Goal: Complete application form

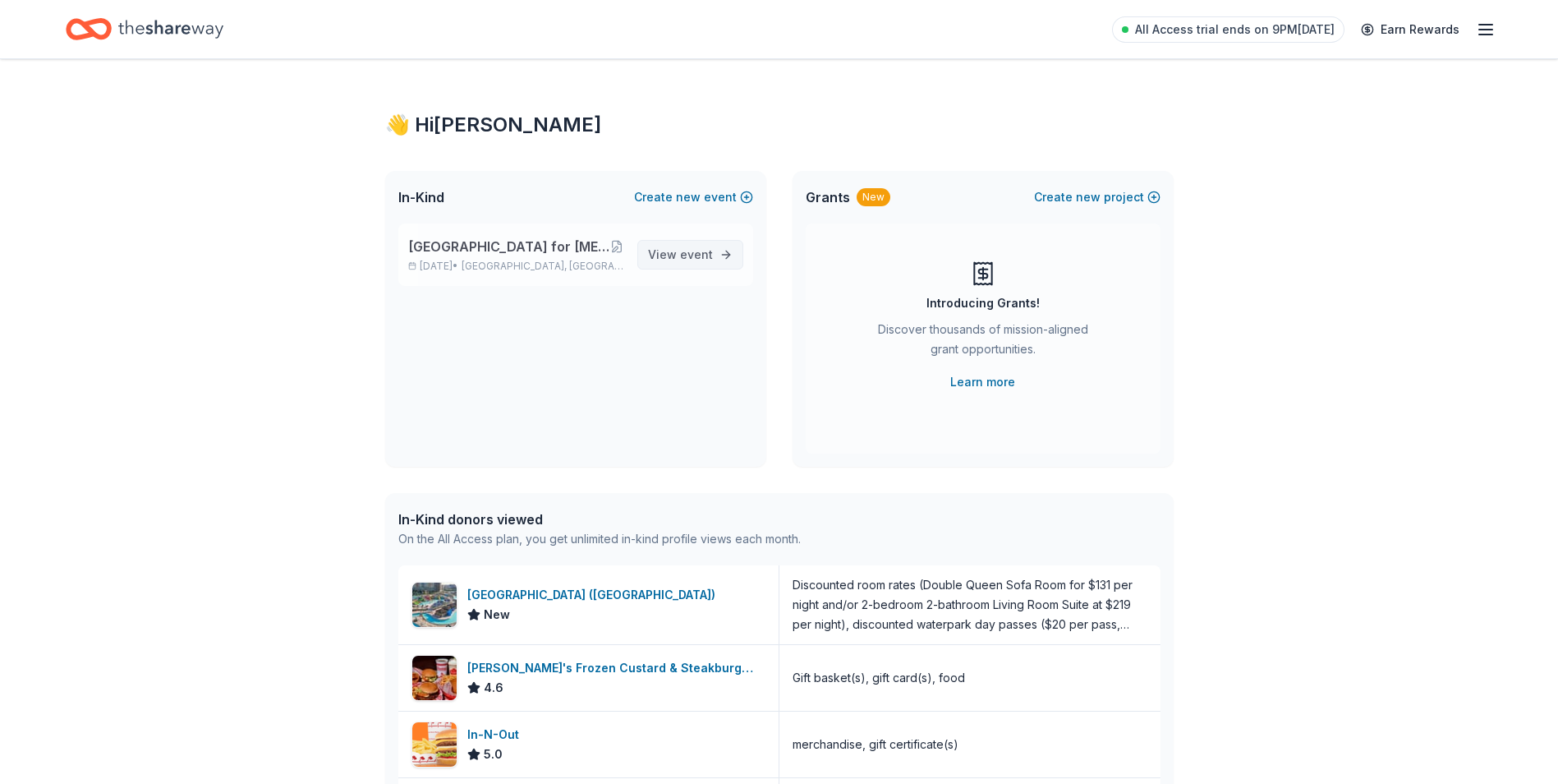
click at [682, 253] on span "event" at bounding box center [696, 254] width 33 height 14
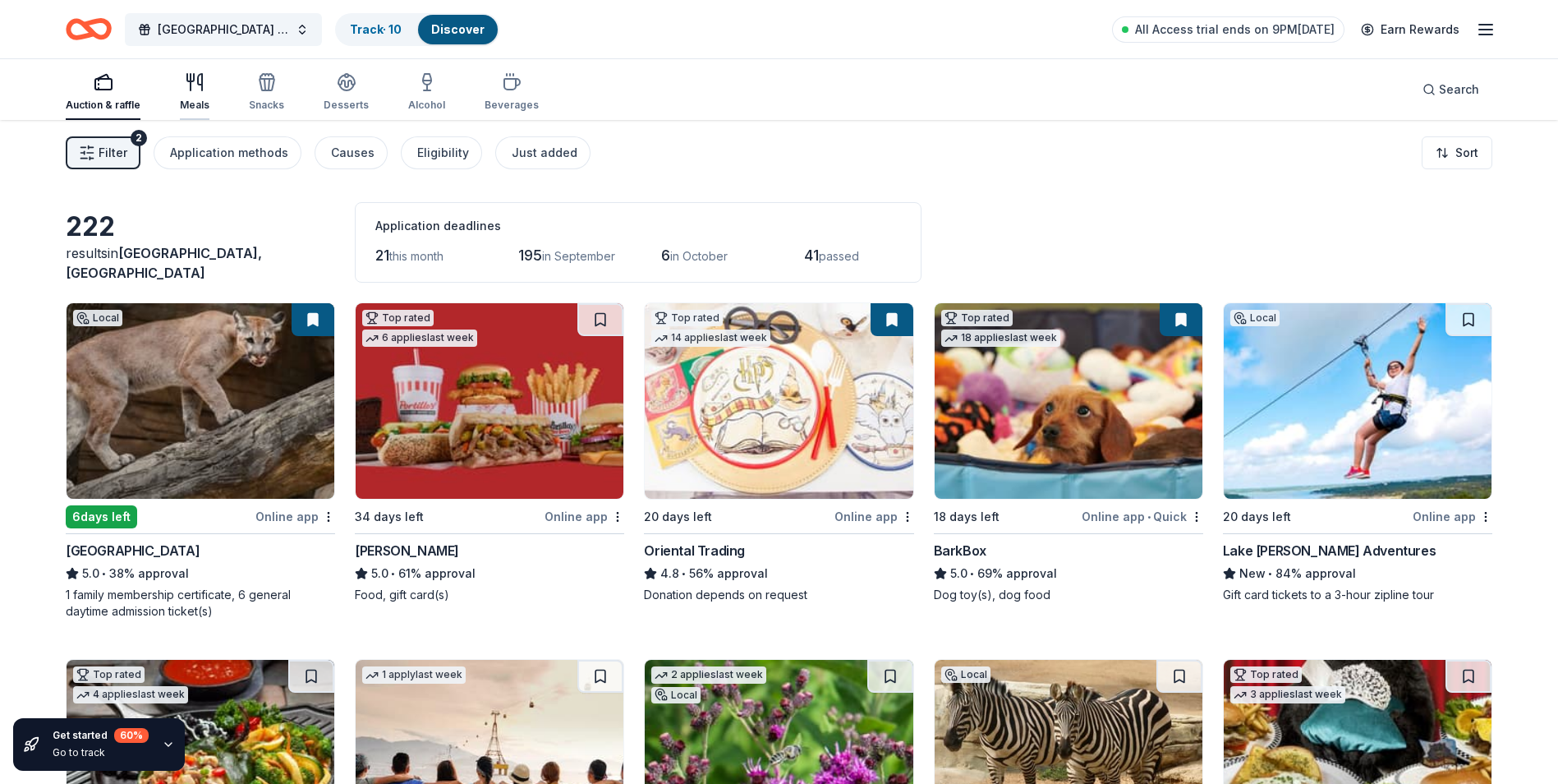
click at [192, 86] on icon "button" at bounding box center [194, 81] width 19 height 19
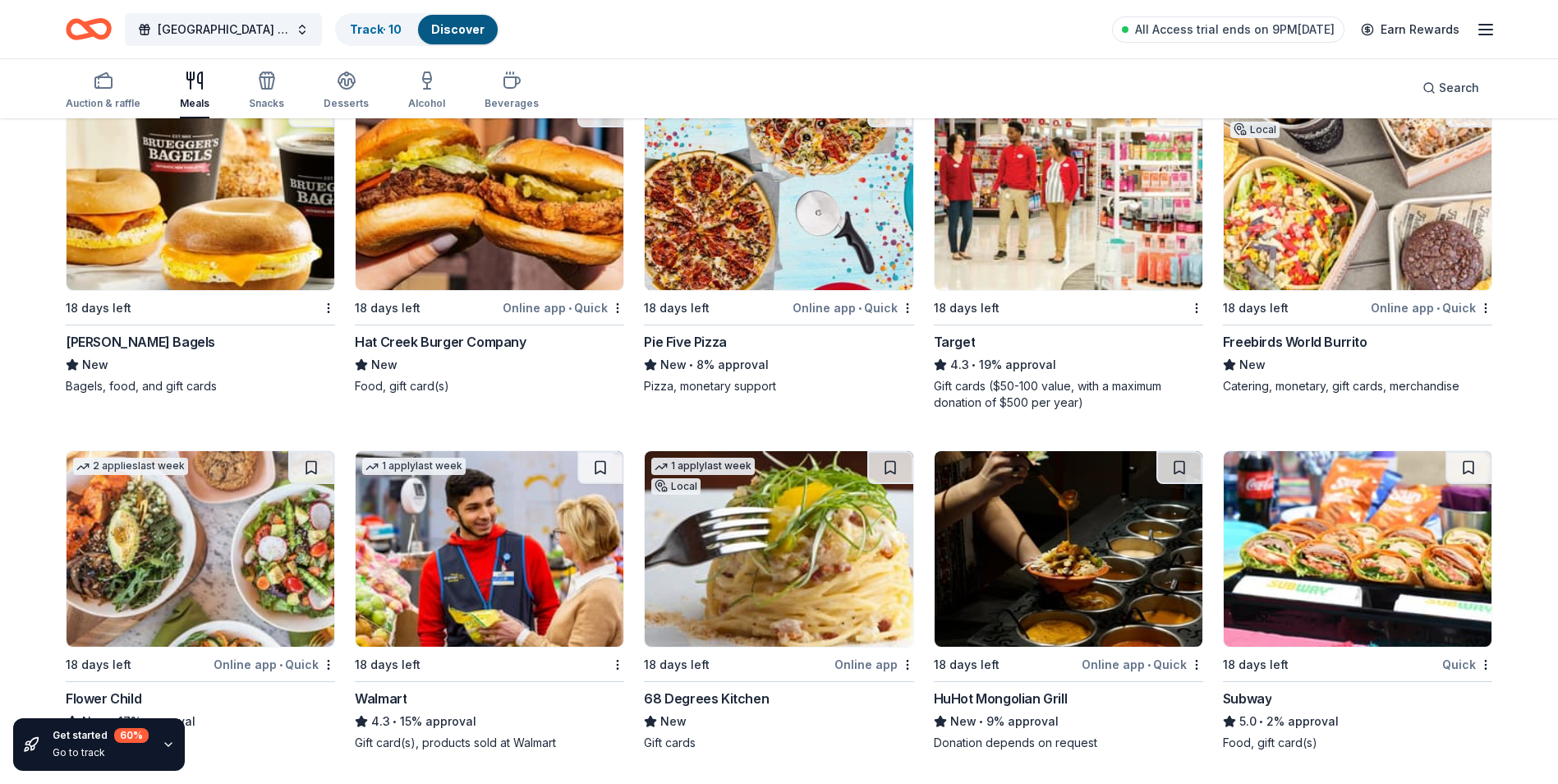
scroll to position [1232, 0]
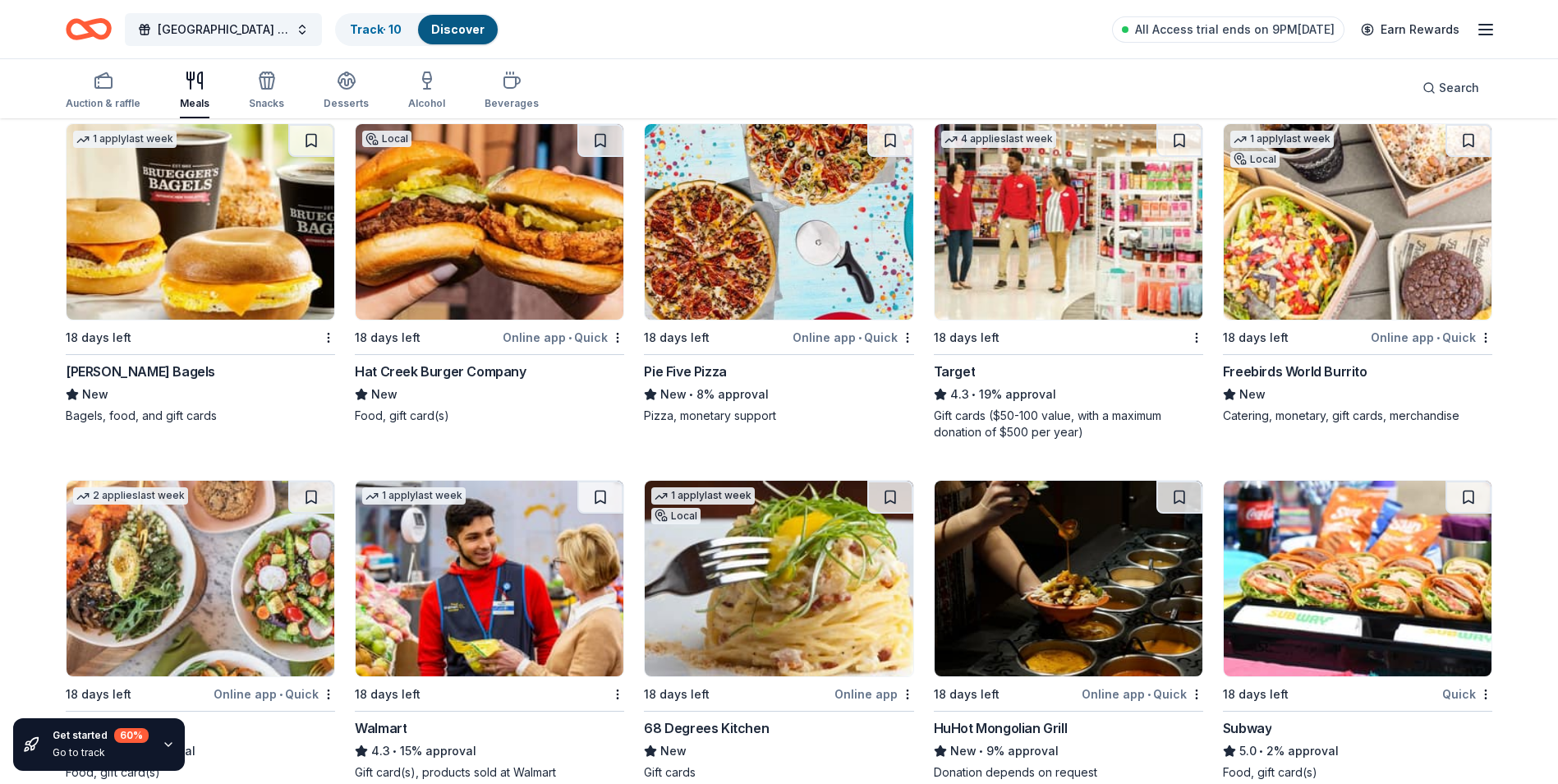
click at [1068, 234] on img at bounding box center [1069, 222] width 268 height 196
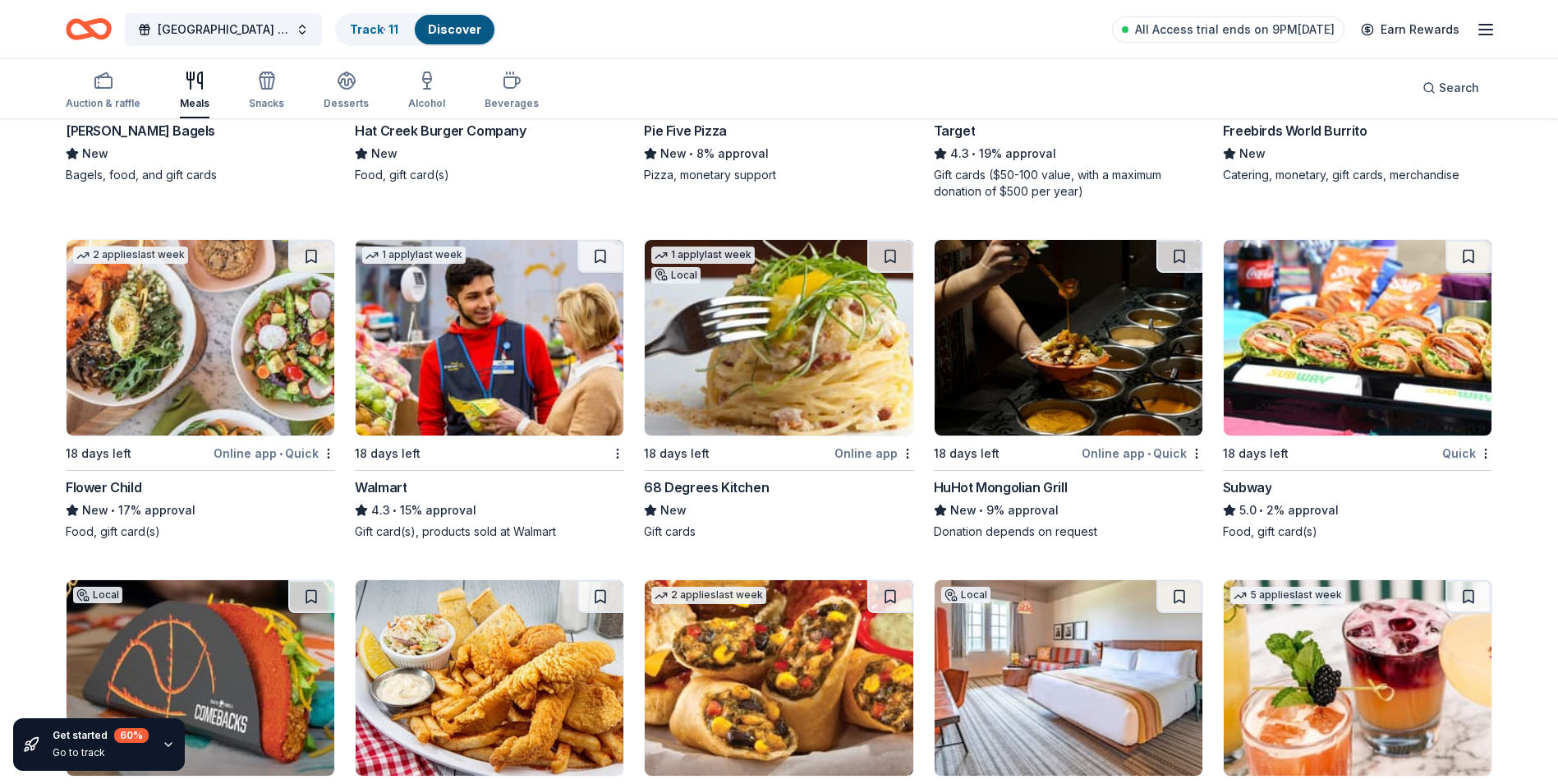
scroll to position [1478, 0]
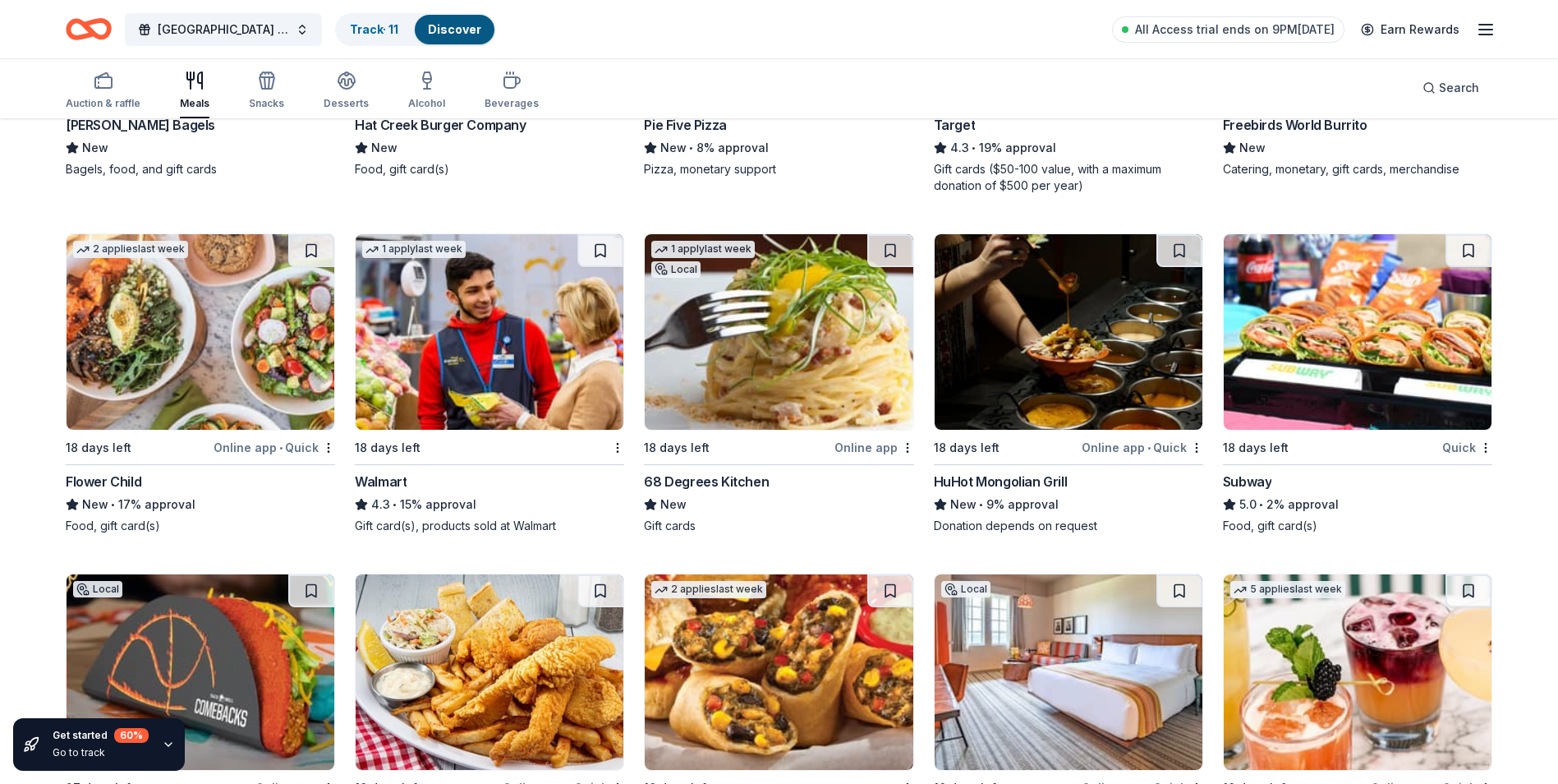
click at [565, 336] on img at bounding box center [489, 332] width 268 height 196
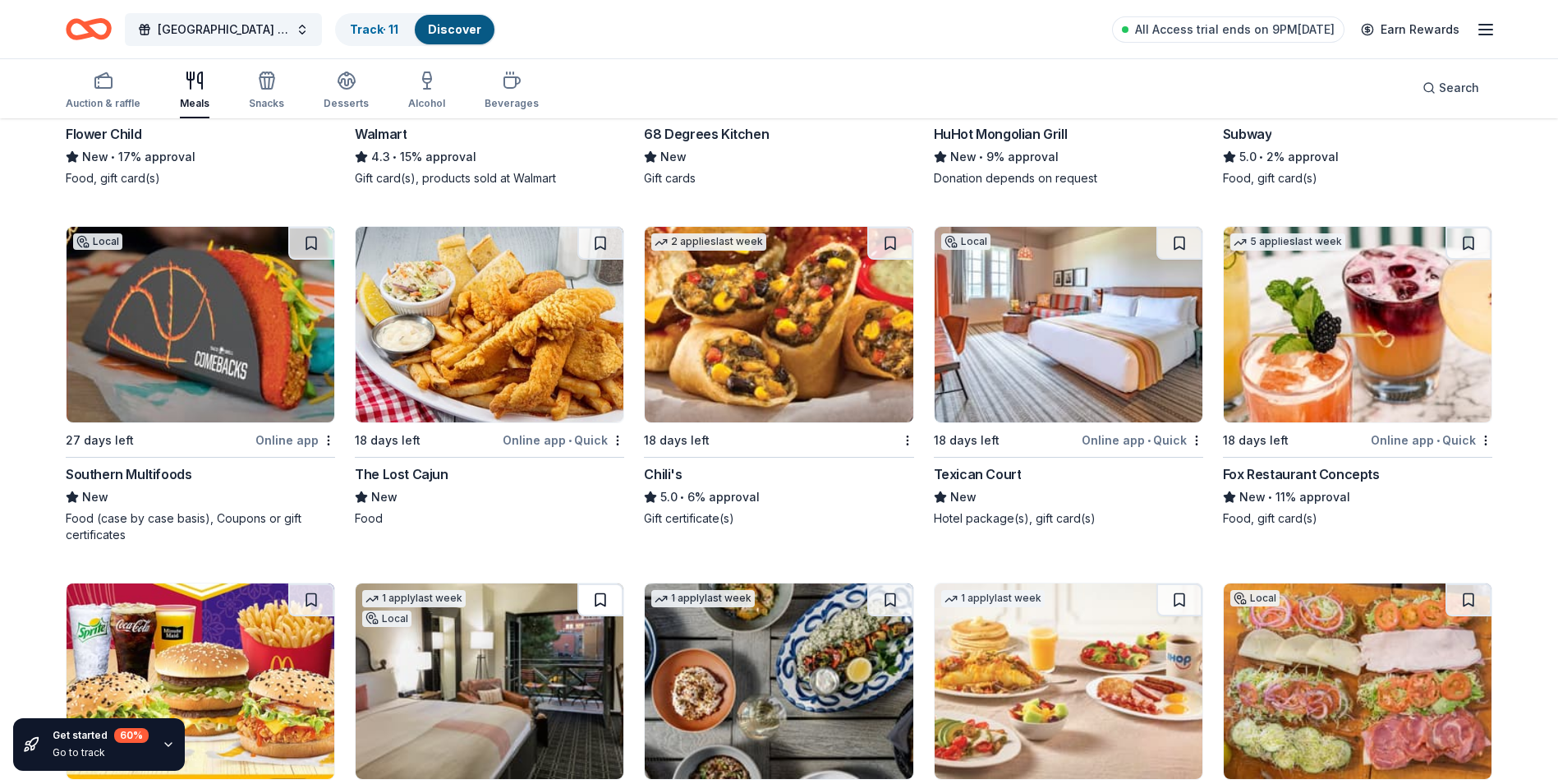
scroll to position [1799, 0]
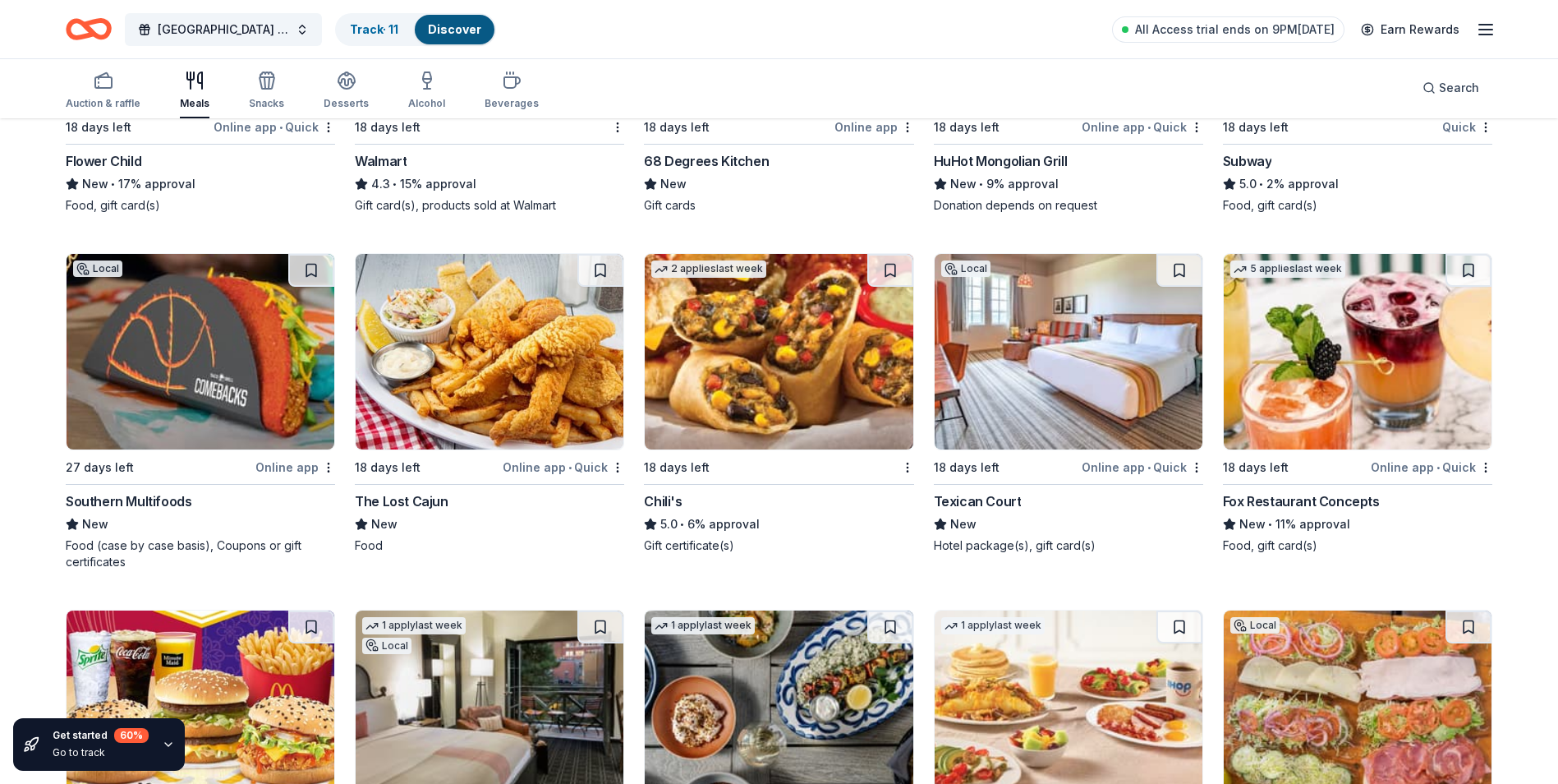
click at [789, 360] on img at bounding box center [778, 351] width 268 height 196
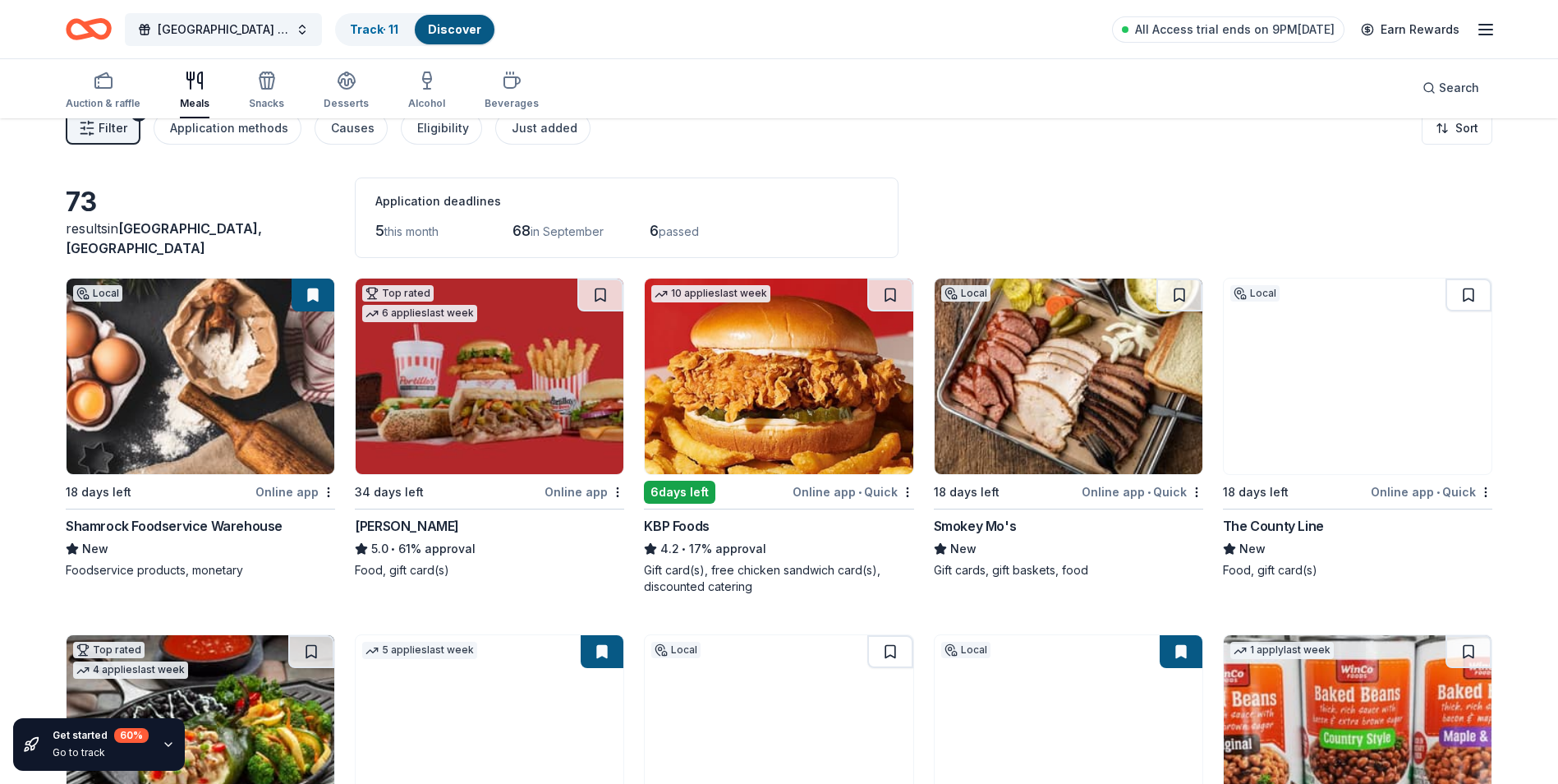
scroll to position [0, 0]
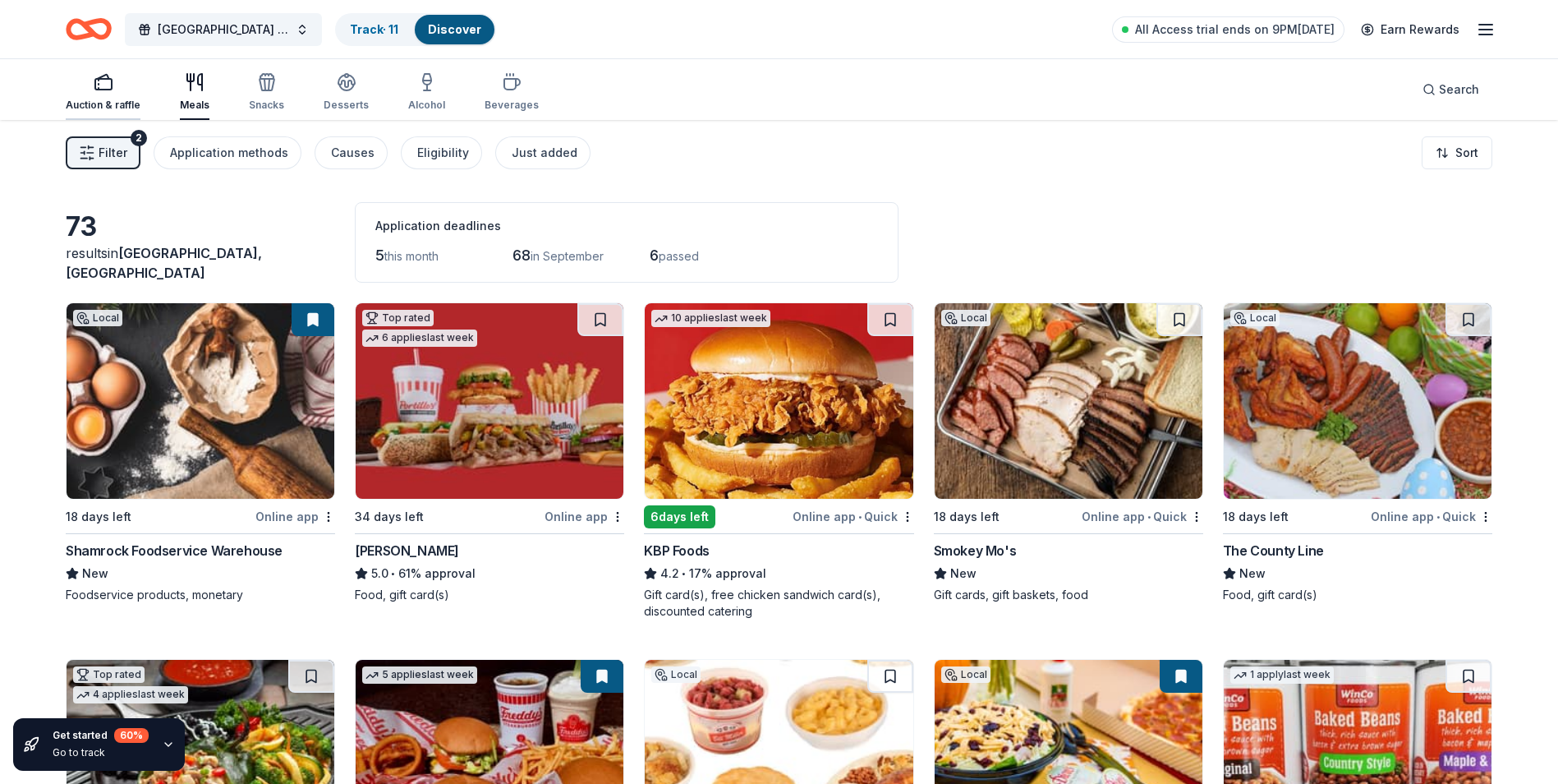
click at [108, 79] on rect "button" at bounding box center [104, 84] width 17 height 11
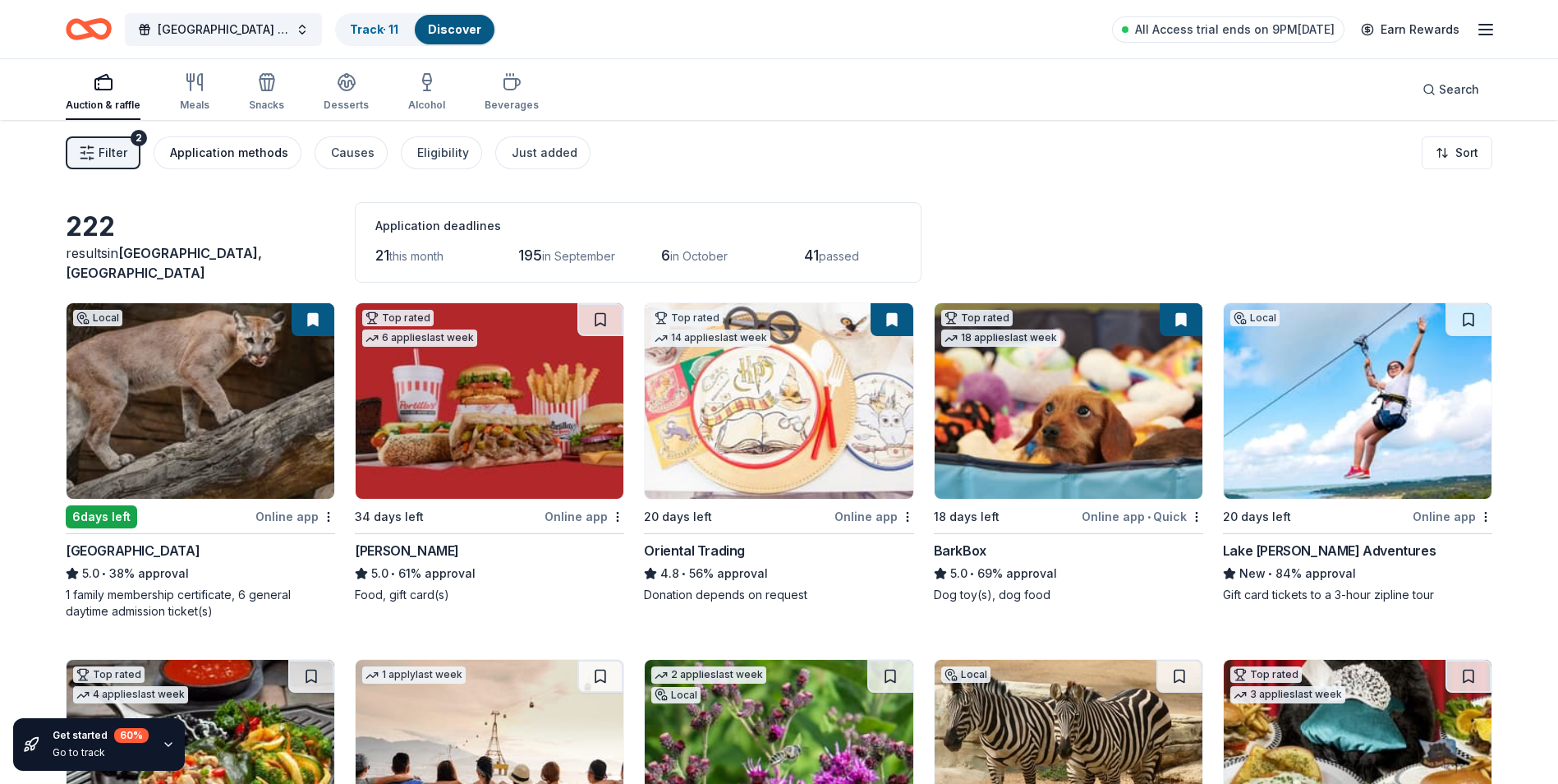
click at [238, 136] on button "Application methods" at bounding box center [227, 152] width 148 height 33
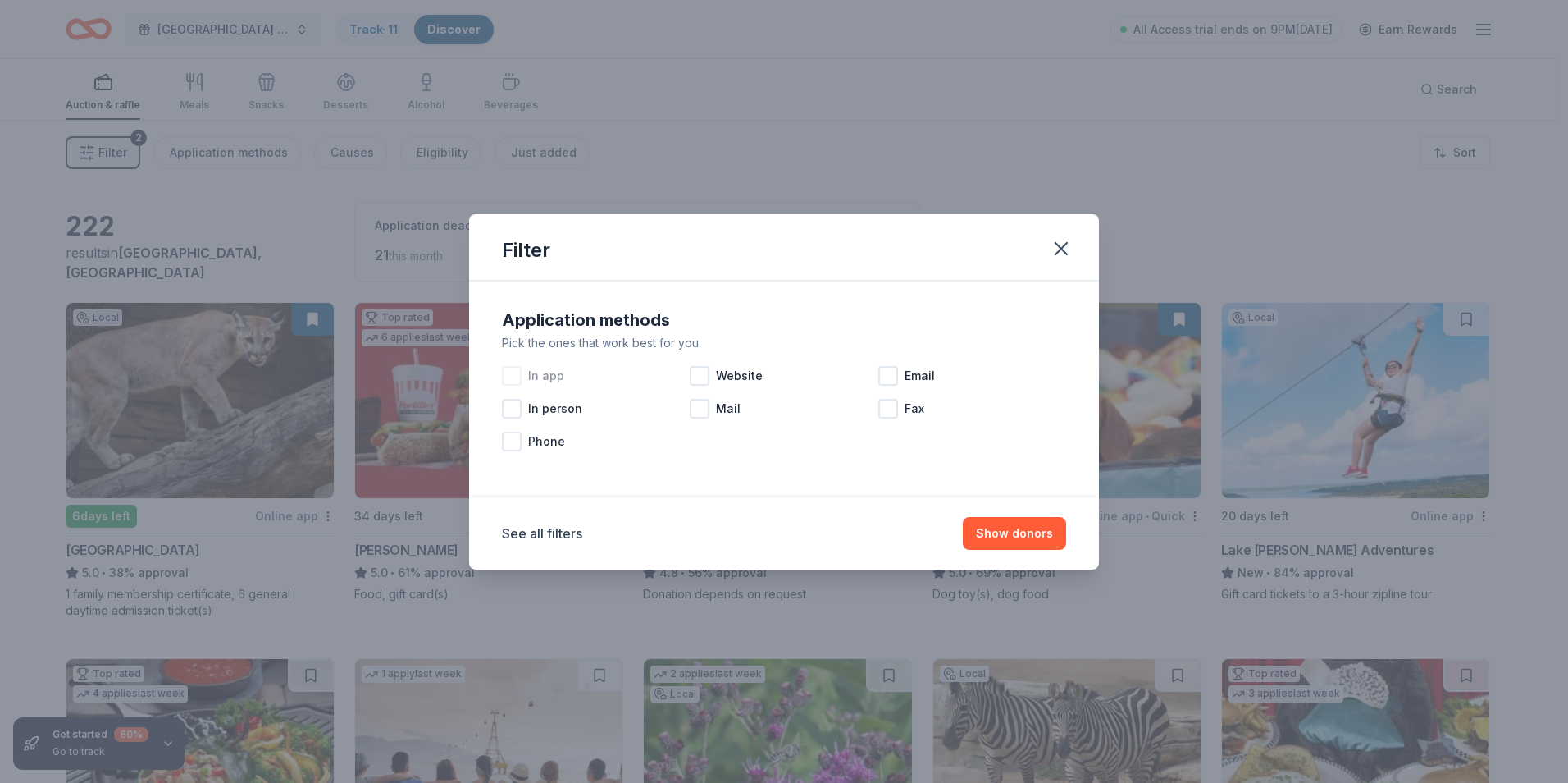
click at [515, 376] on div at bounding box center [511, 375] width 19 height 19
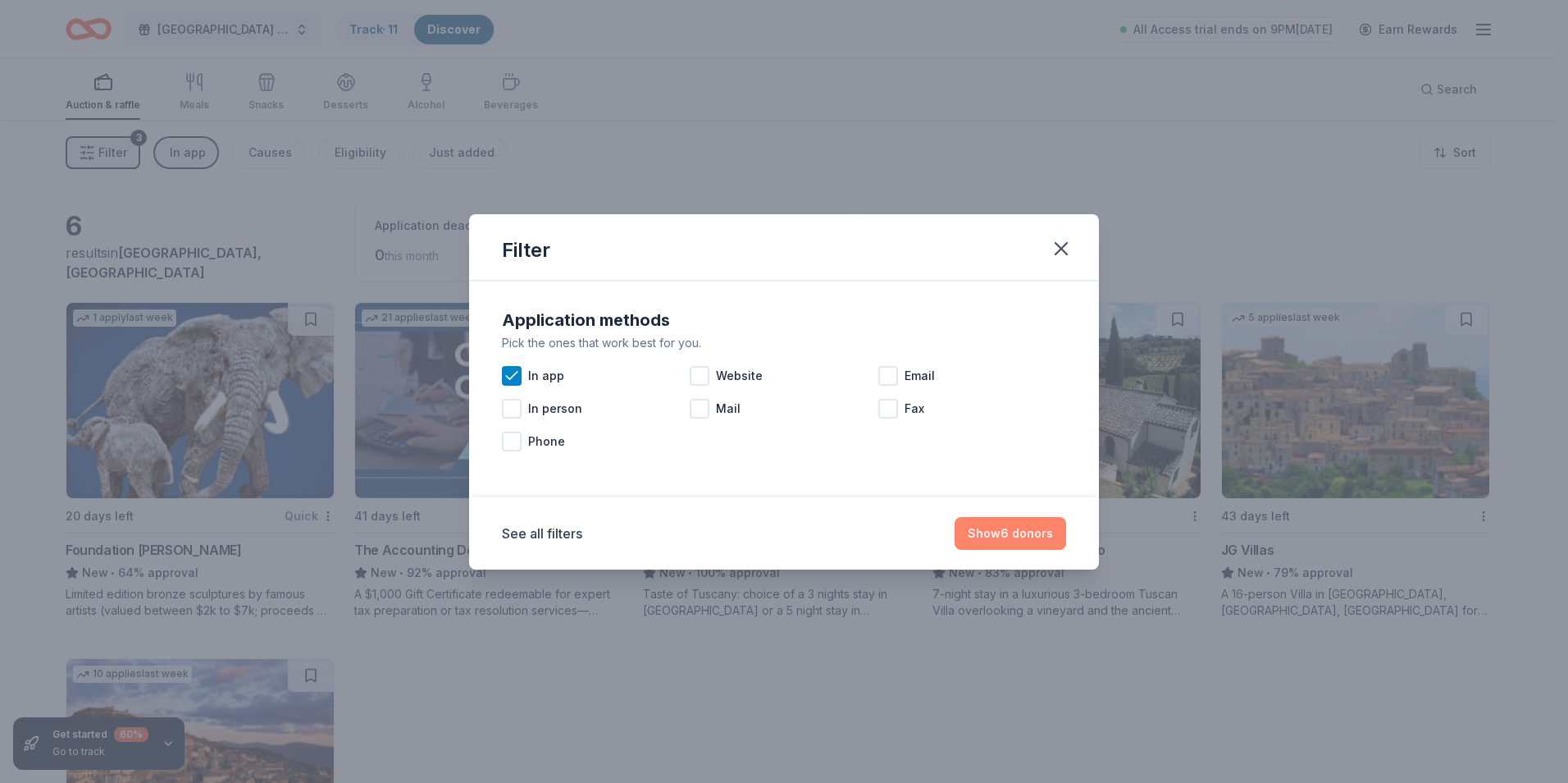
click at [1000, 536] on button "Show 6 donors" at bounding box center [1010, 532] width 111 height 33
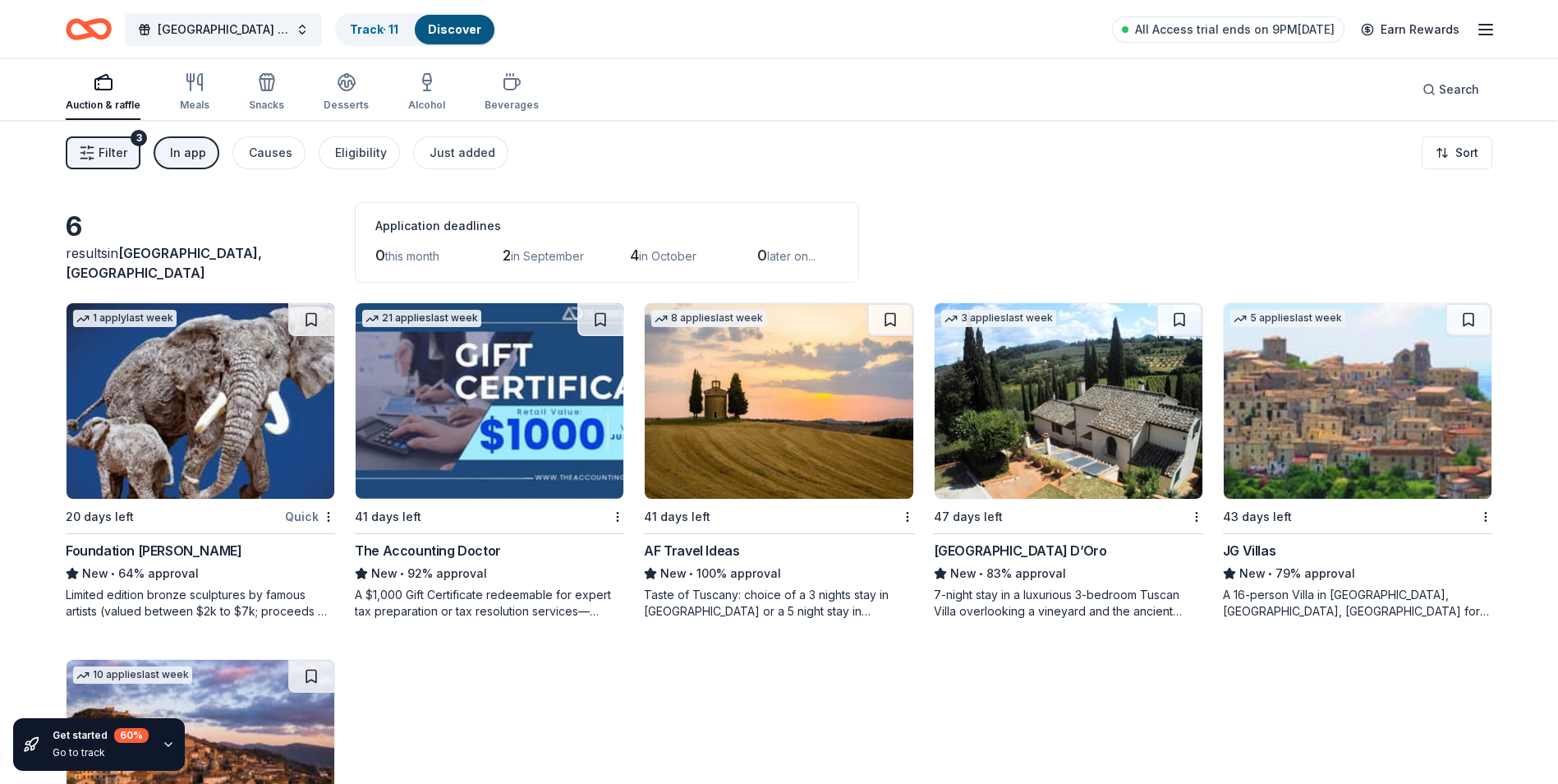
click at [276, 400] on img at bounding box center [200, 400] width 268 height 196
click at [517, 375] on img at bounding box center [489, 400] width 268 height 196
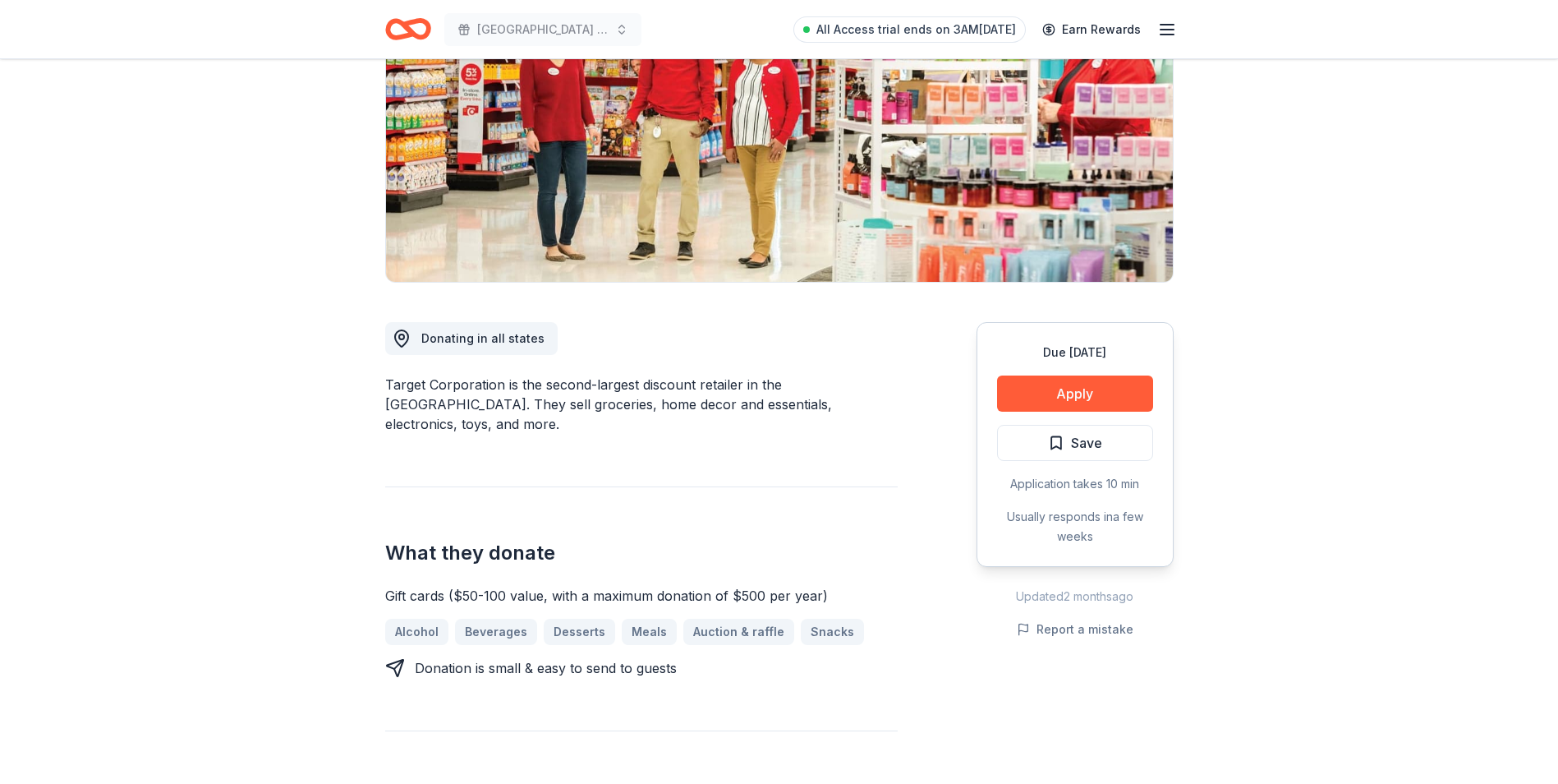
scroll to position [247, 0]
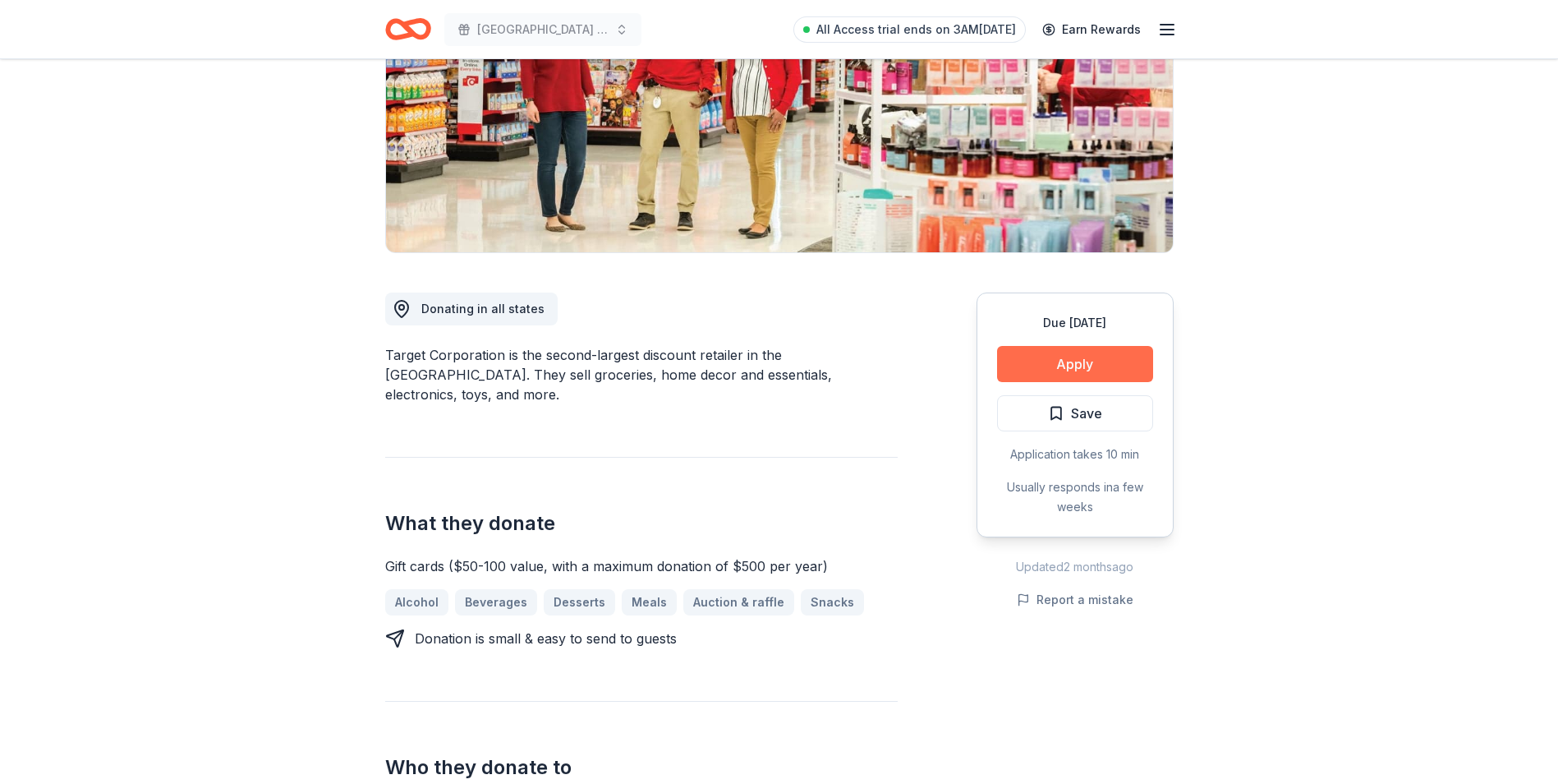
click at [1075, 355] on button "Apply" at bounding box center [1075, 363] width 156 height 36
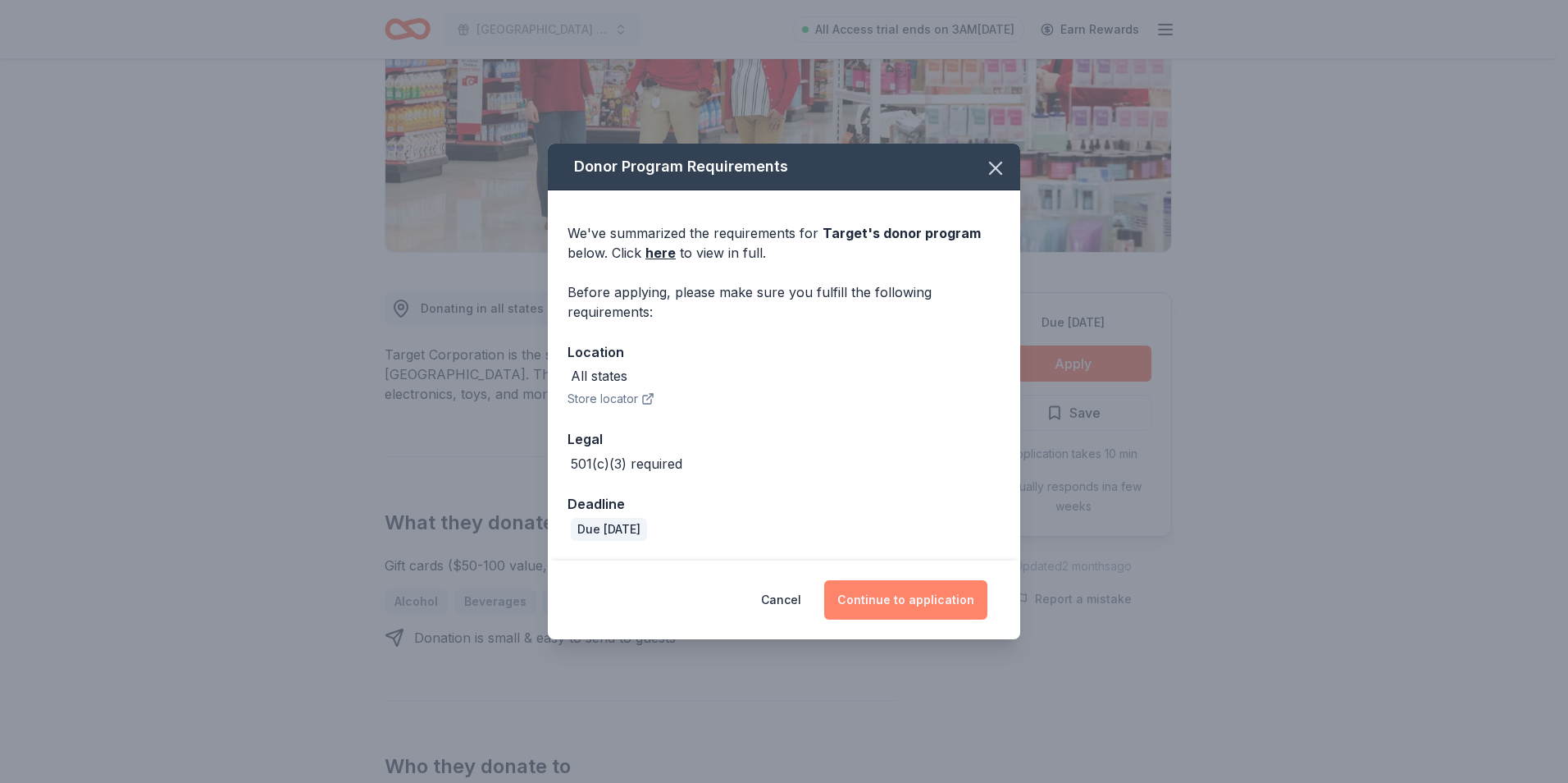
click at [937, 592] on button "Continue to application" at bounding box center [905, 599] width 163 height 39
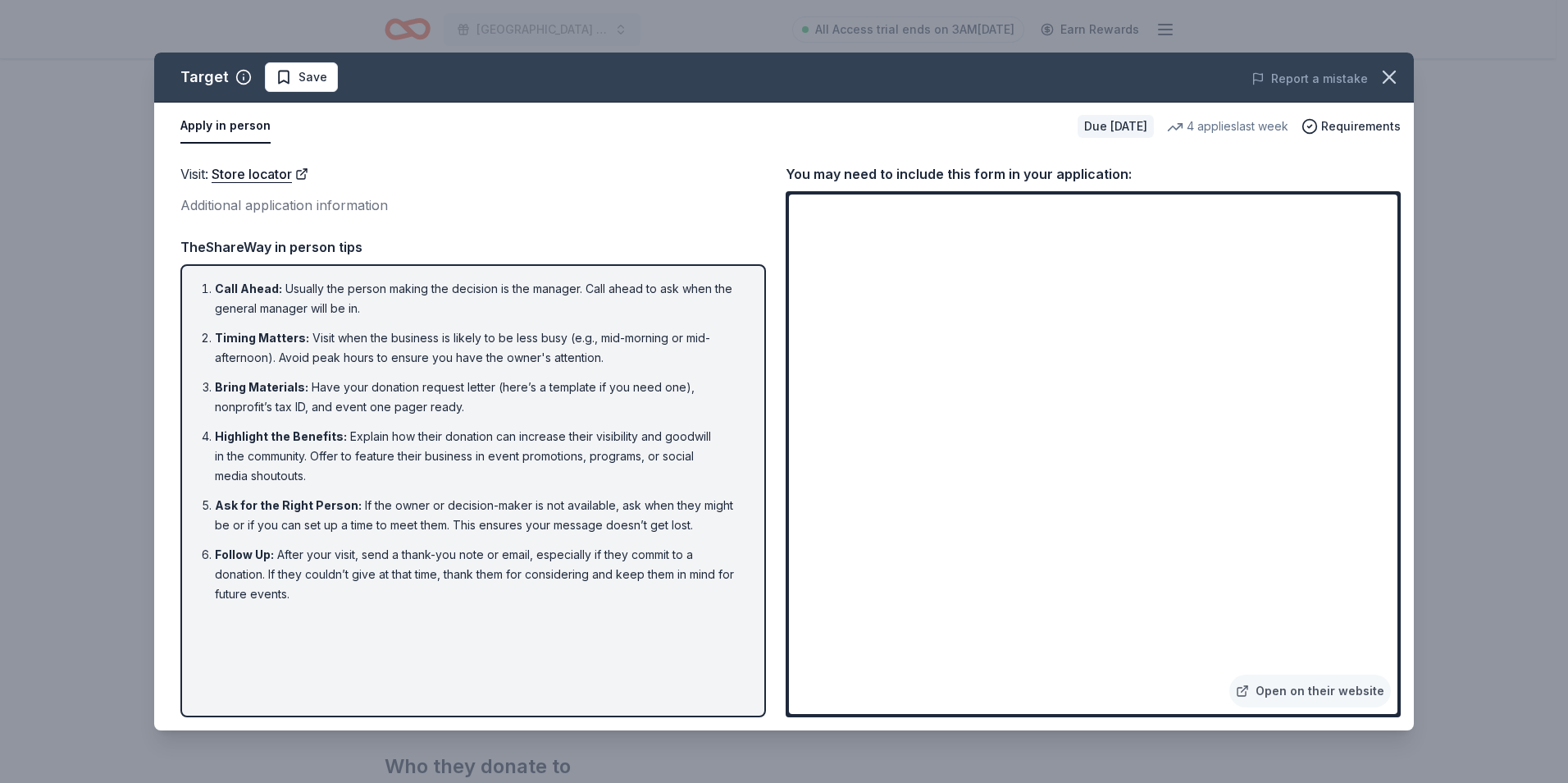
click at [468, 338] on li "Timing Matters : Visit when the business is likely to be less busy (e.g., mid-m…" at bounding box center [478, 347] width 526 height 39
drag, startPoint x: 196, startPoint y: 287, endPoint x: 365, endPoint y: 313, distance: 171.0
click at [365, 313] on ol "Call Ahead : Usually the person making the decision is the manager. Call ahead …" at bounding box center [473, 442] width 556 height 325
click at [610, 368] on ol "Call Ahead : Usually the person making the decision is the manager. Call ahead …" at bounding box center [473, 442] width 556 height 325
drag, startPoint x: 308, startPoint y: 595, endPoint x: 246, endPoint y: 575, distance: 65.1
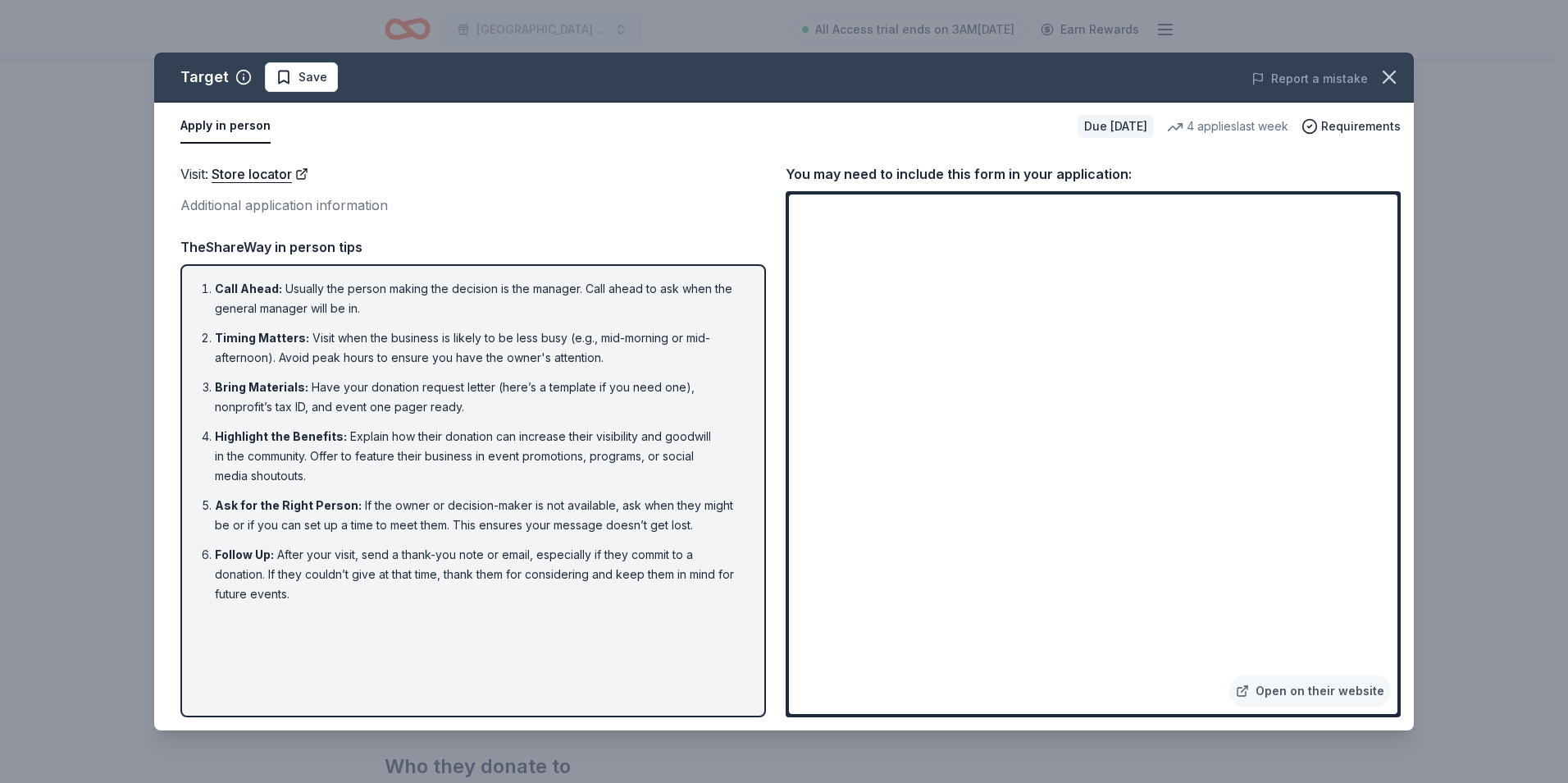
click at [245, 575] on li "Follow Up : After your visit, send a thank-you note or email, especially if the…" at bounding box center [478, 574] width 526 height 59
click at [1394, 80] on icon "button" at bounding box center [1389, 77] width 12 height 12
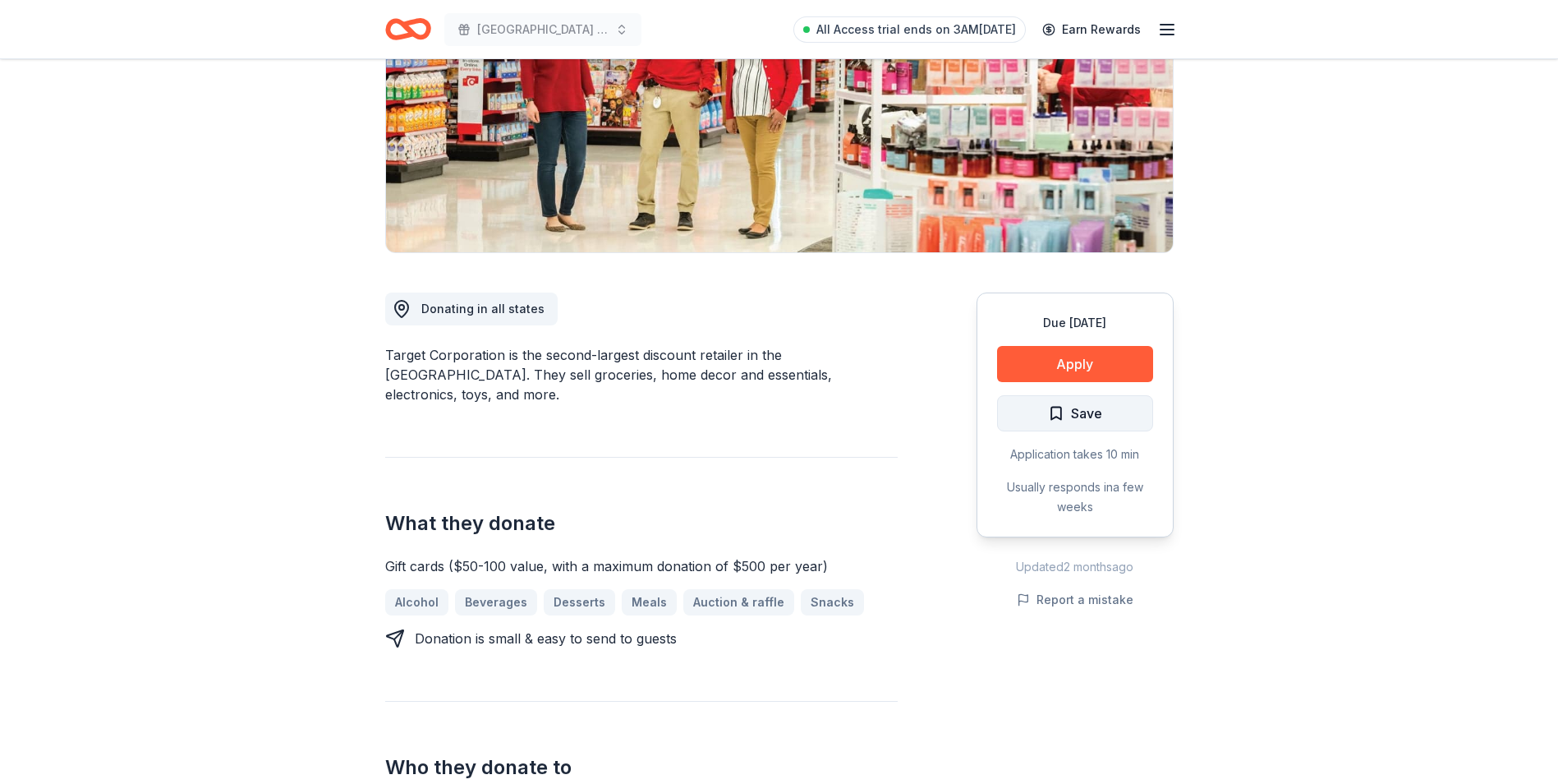
click at [1102, 410] on button "Save" at bounding box center [1075, 413] width 156 height 36
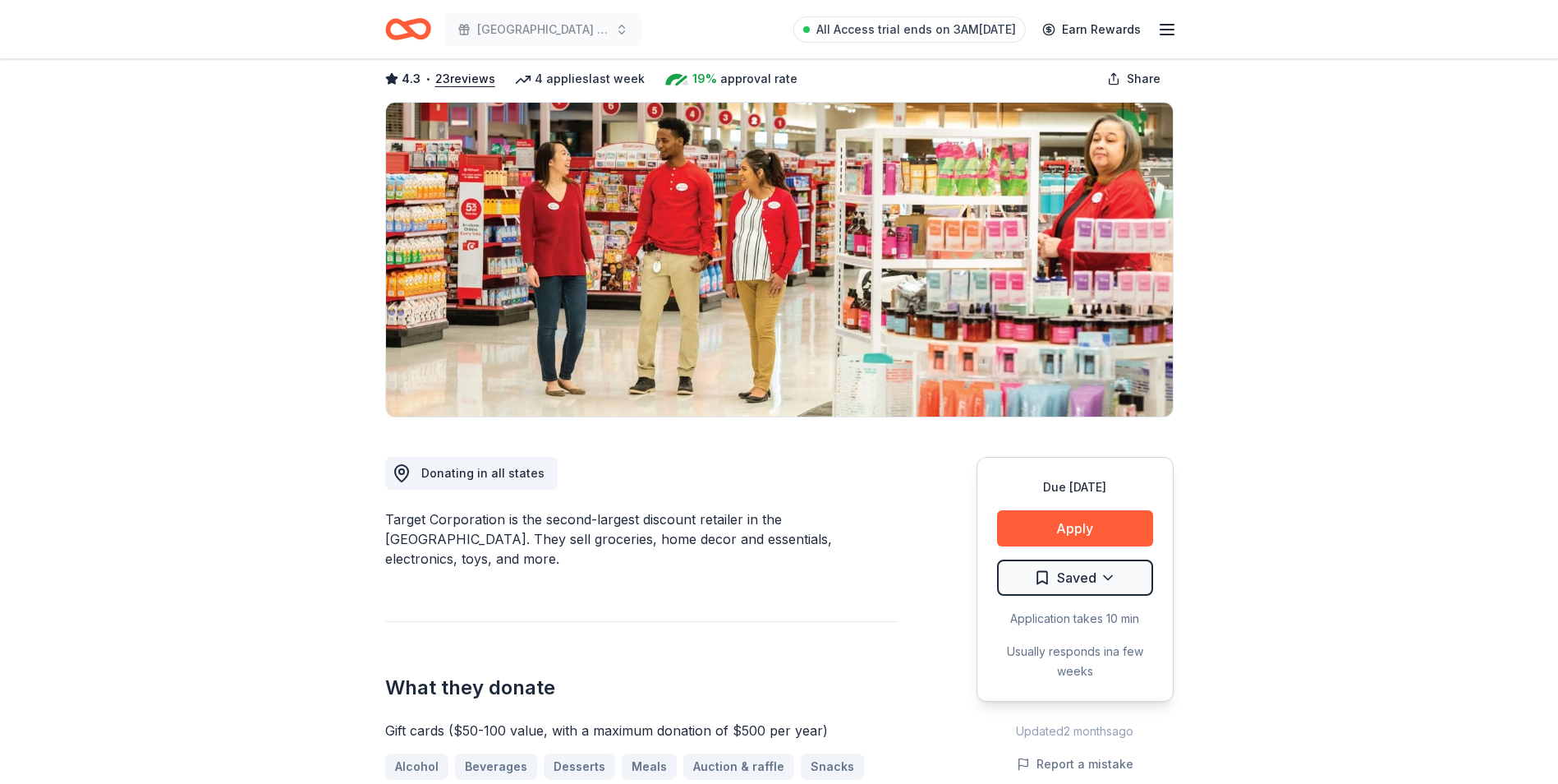
scroll to position [0, 0]
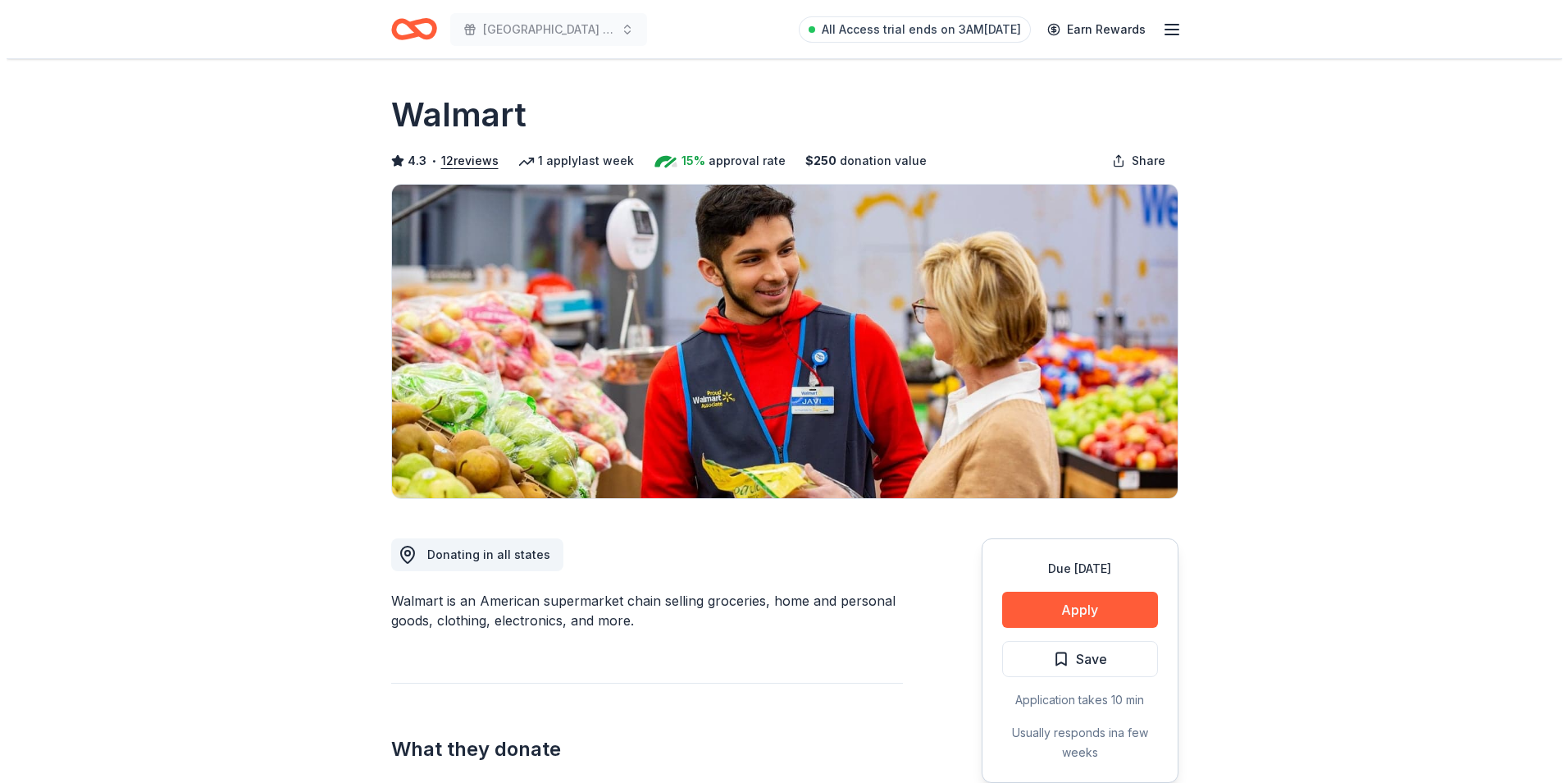
scroll to position [246, 0]
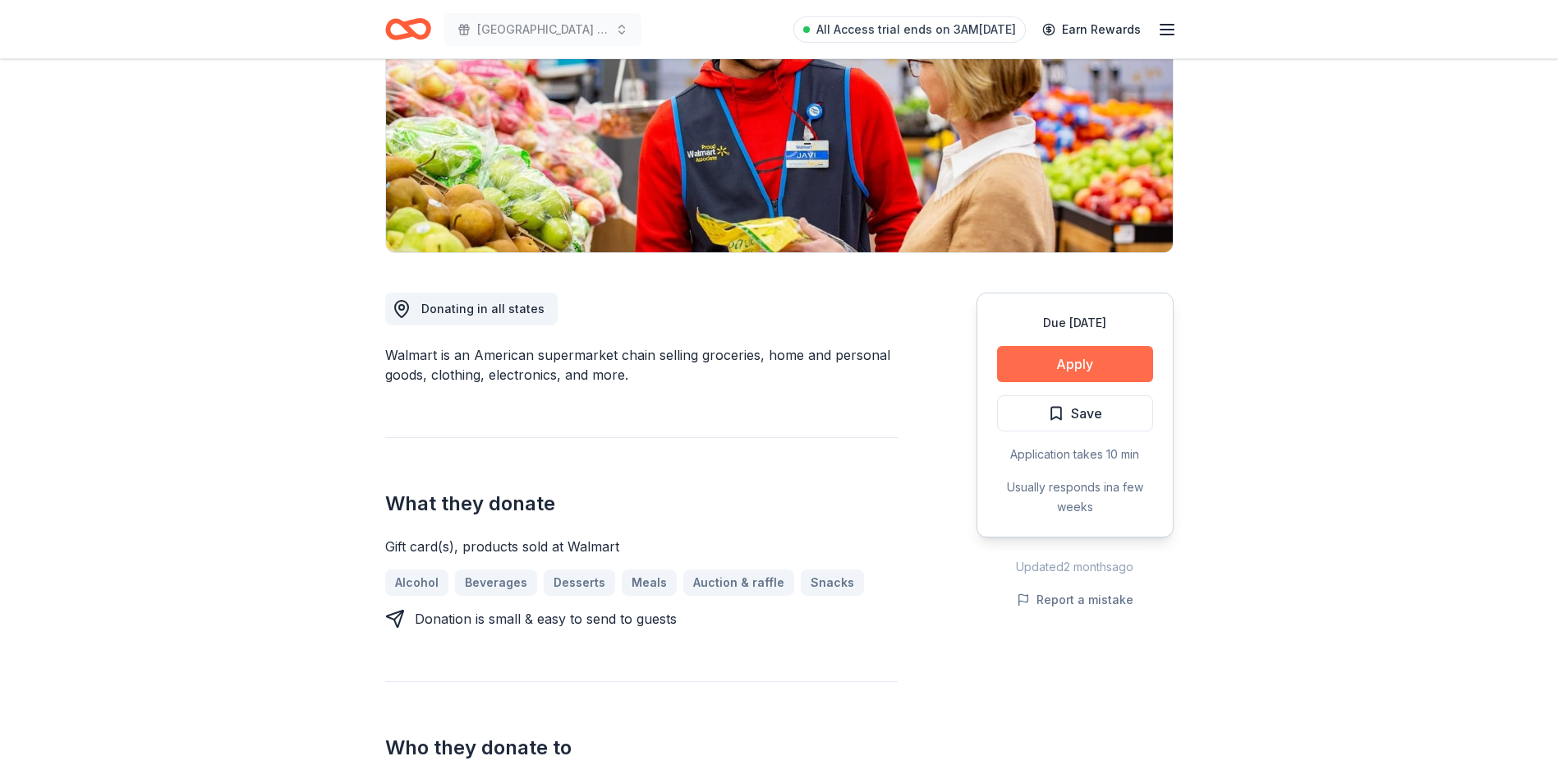
click at [1096, 358] on button "Apply" at bounding box center [1075, 363] width 156 height 36
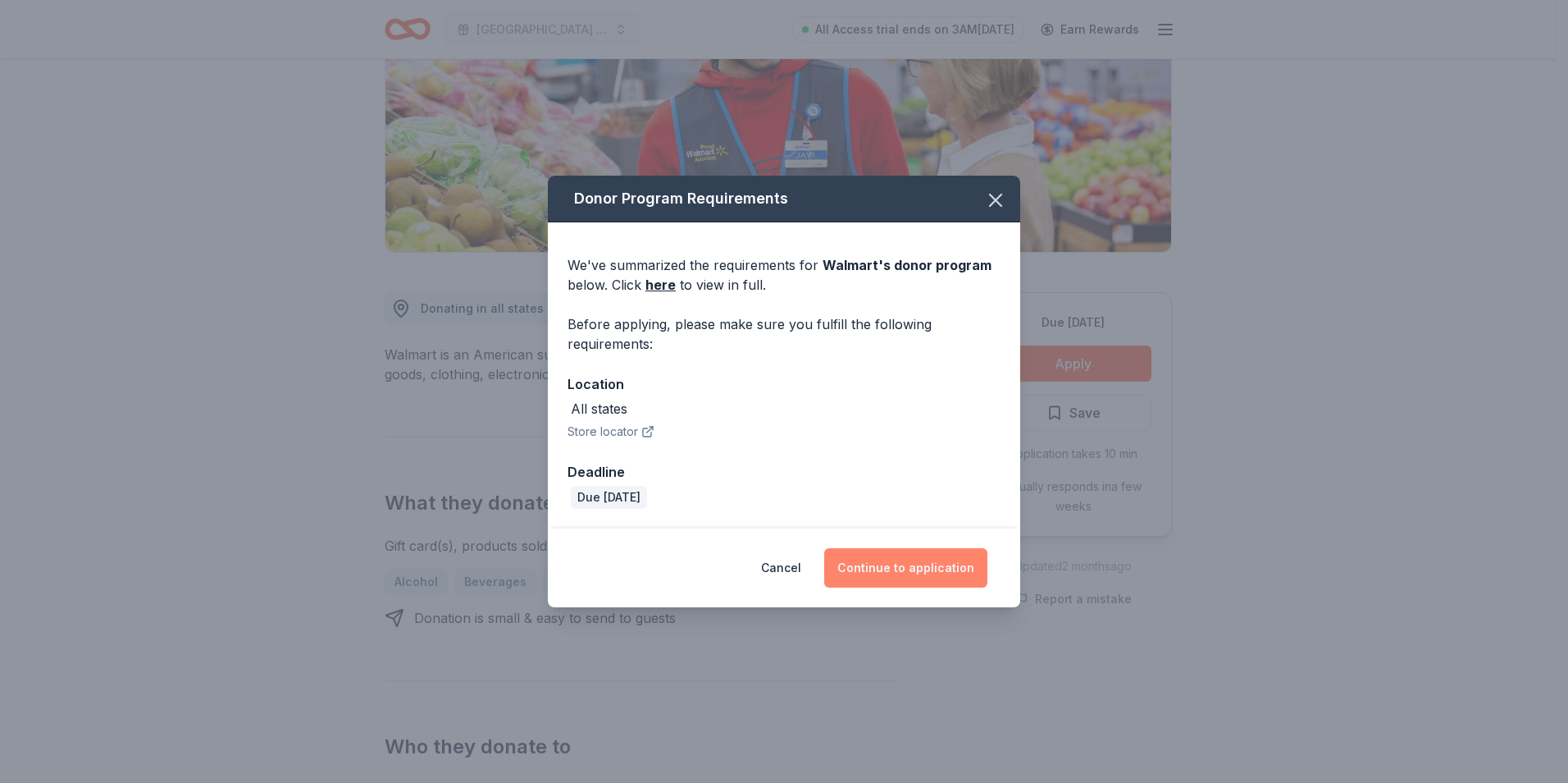
click at [917, 566] on button "Continue to application" at bounding box center [905, 568] width 163 height 39
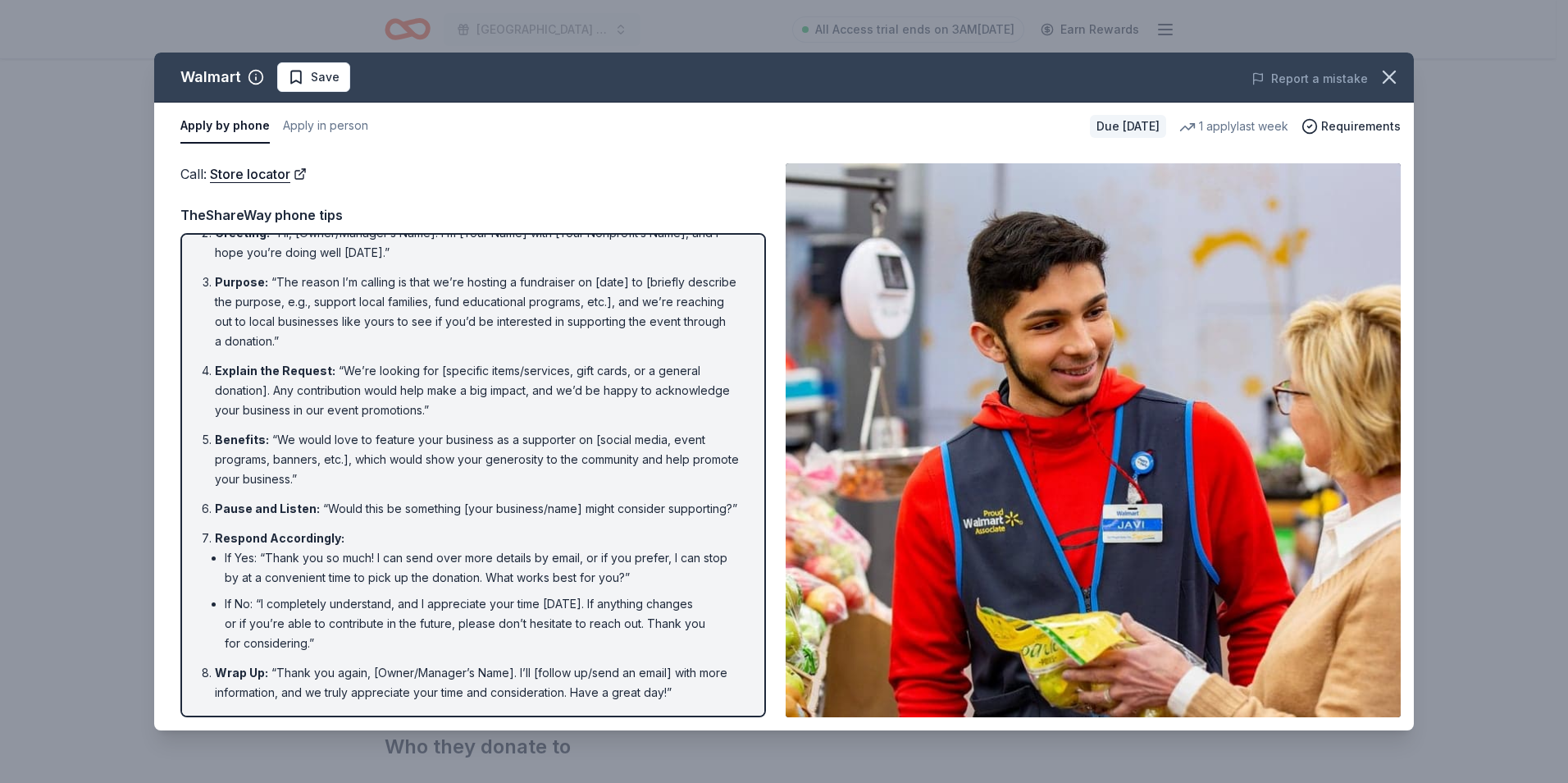
scroll to position [94, 0]
drag, startPoint x: 683, startPoint y: 697, endPoint x: 546, endPoint y: 675, distance: 138.8
click at [546, 675] on li "Wrap Up : “Thank you again, [Owner/Manager’s Name]. I’ll [follow up/send an ema…" at bounding box center [478, 682] width 526 height 39
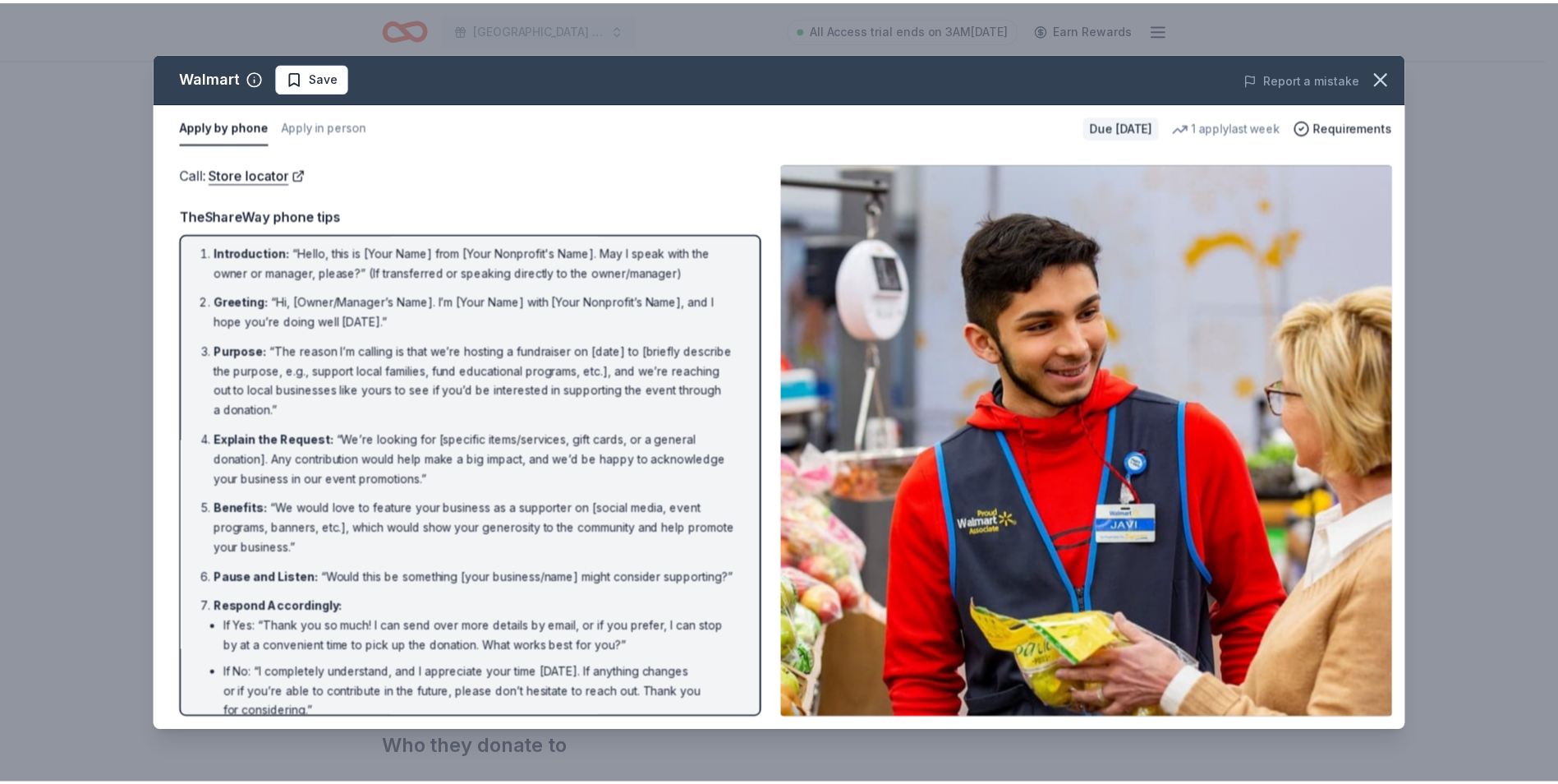
scroll to position [0, 0]
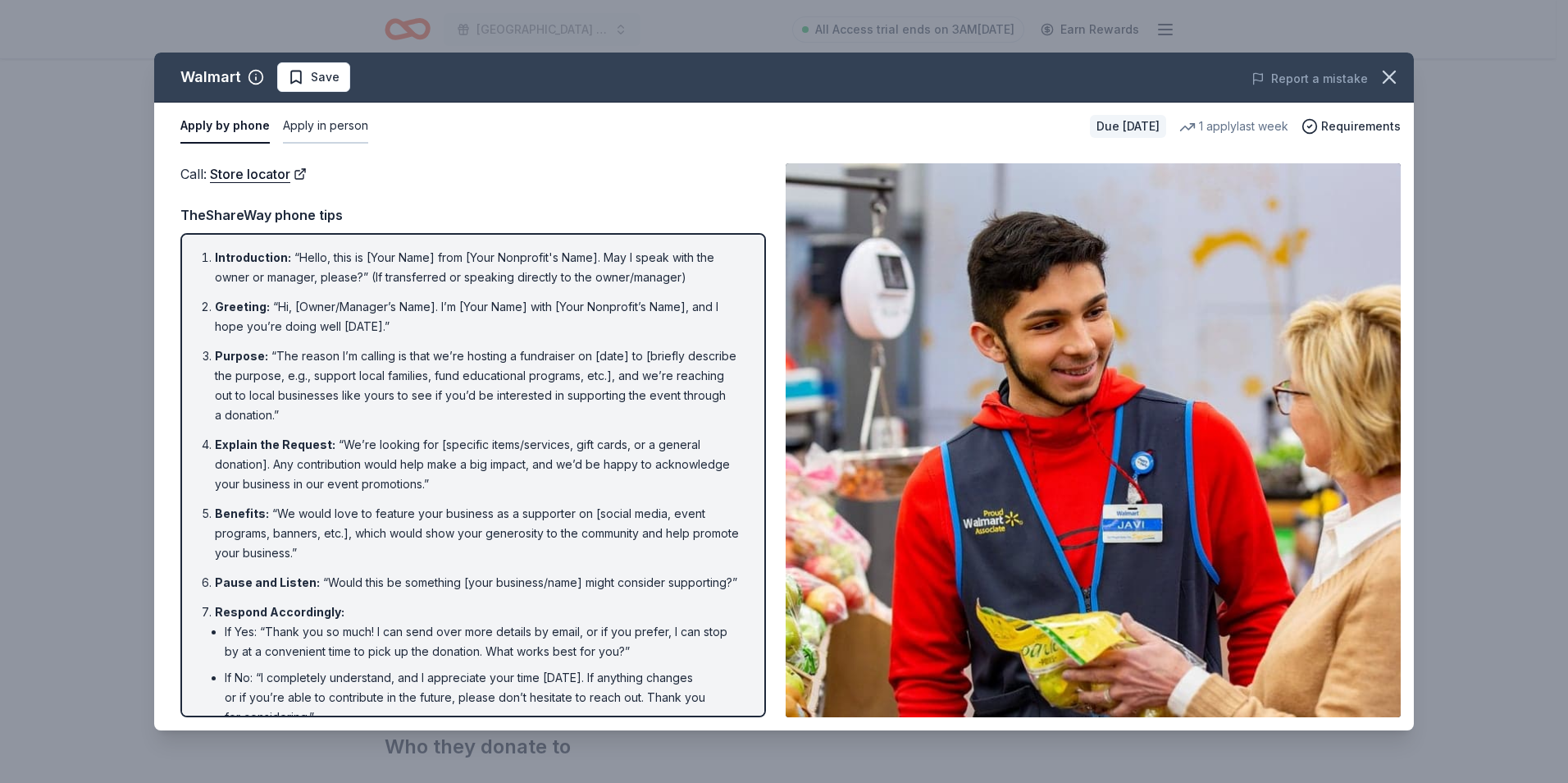
click at [325, 122] on button "Apply in person" at bounding box center [326, 126] width 85 height 34
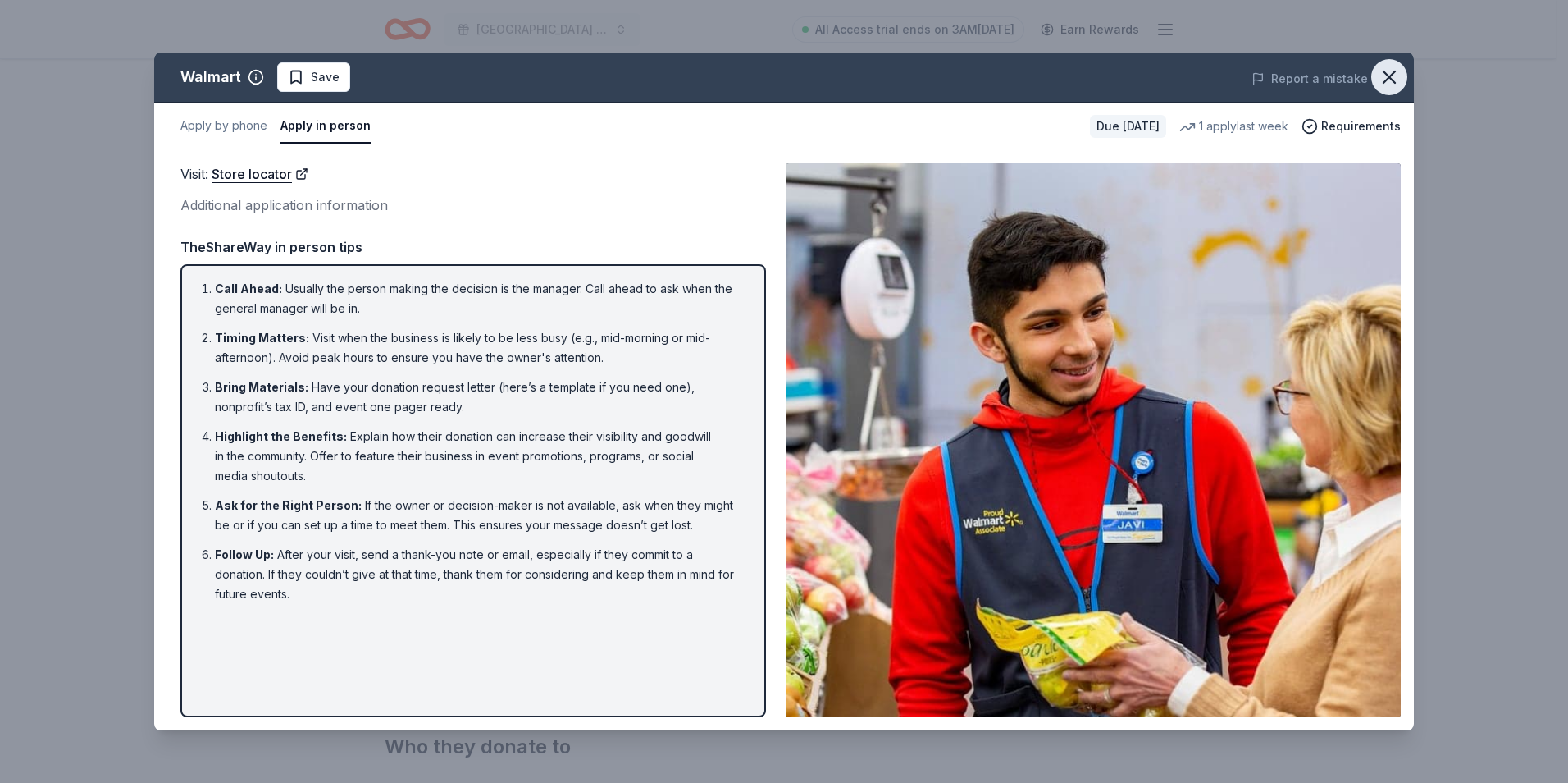
click at [1394, 76] on icon "button" at bounding box center [1389, 76] width 23 height 23
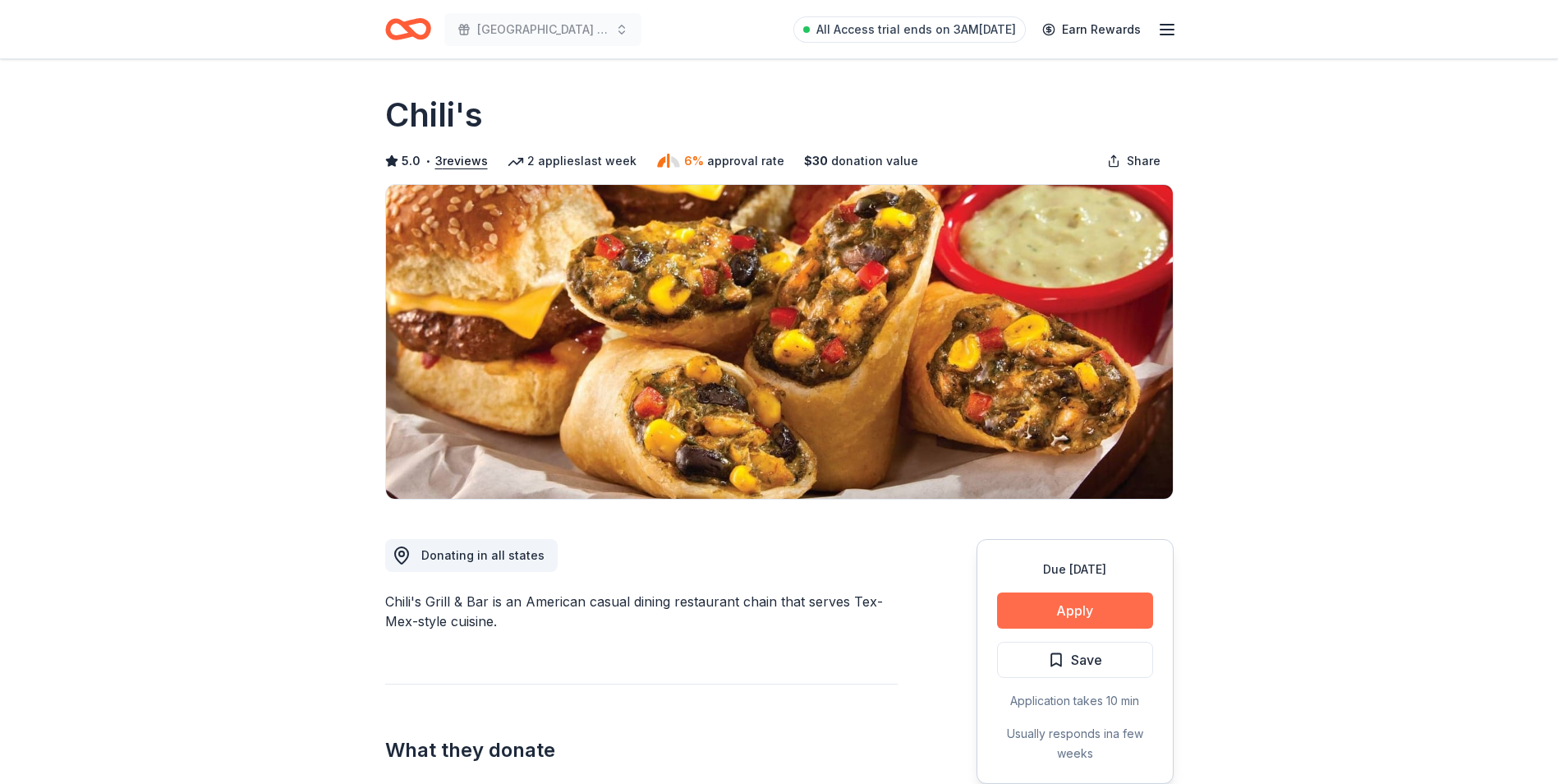
click at [1108, 600] on button "Apply" at bounding box center [1075, 610] width 156 height 36
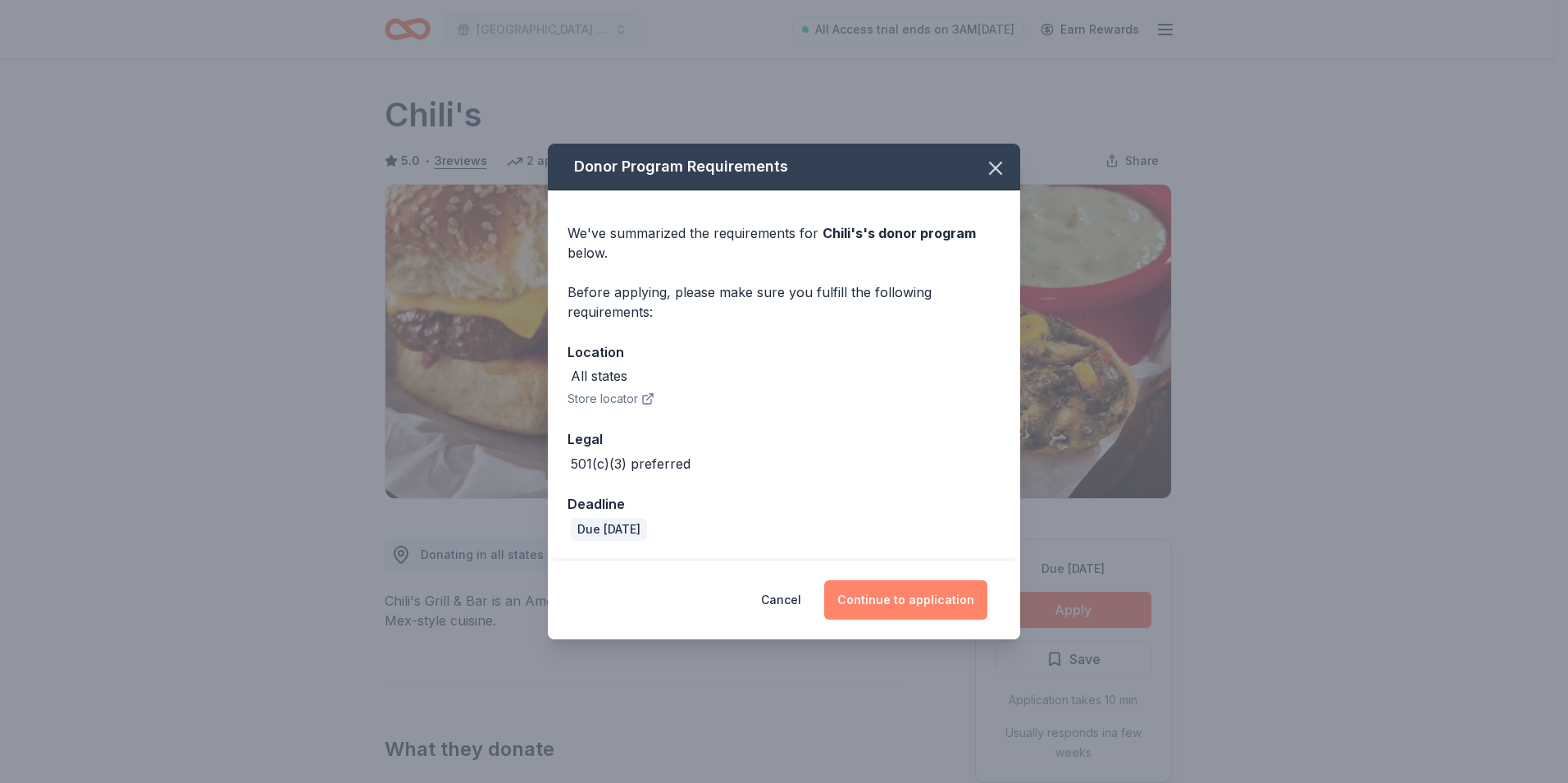
click at [942, 594] on button "Continue to application" at bounding box center [905, 599] width 163 height 39
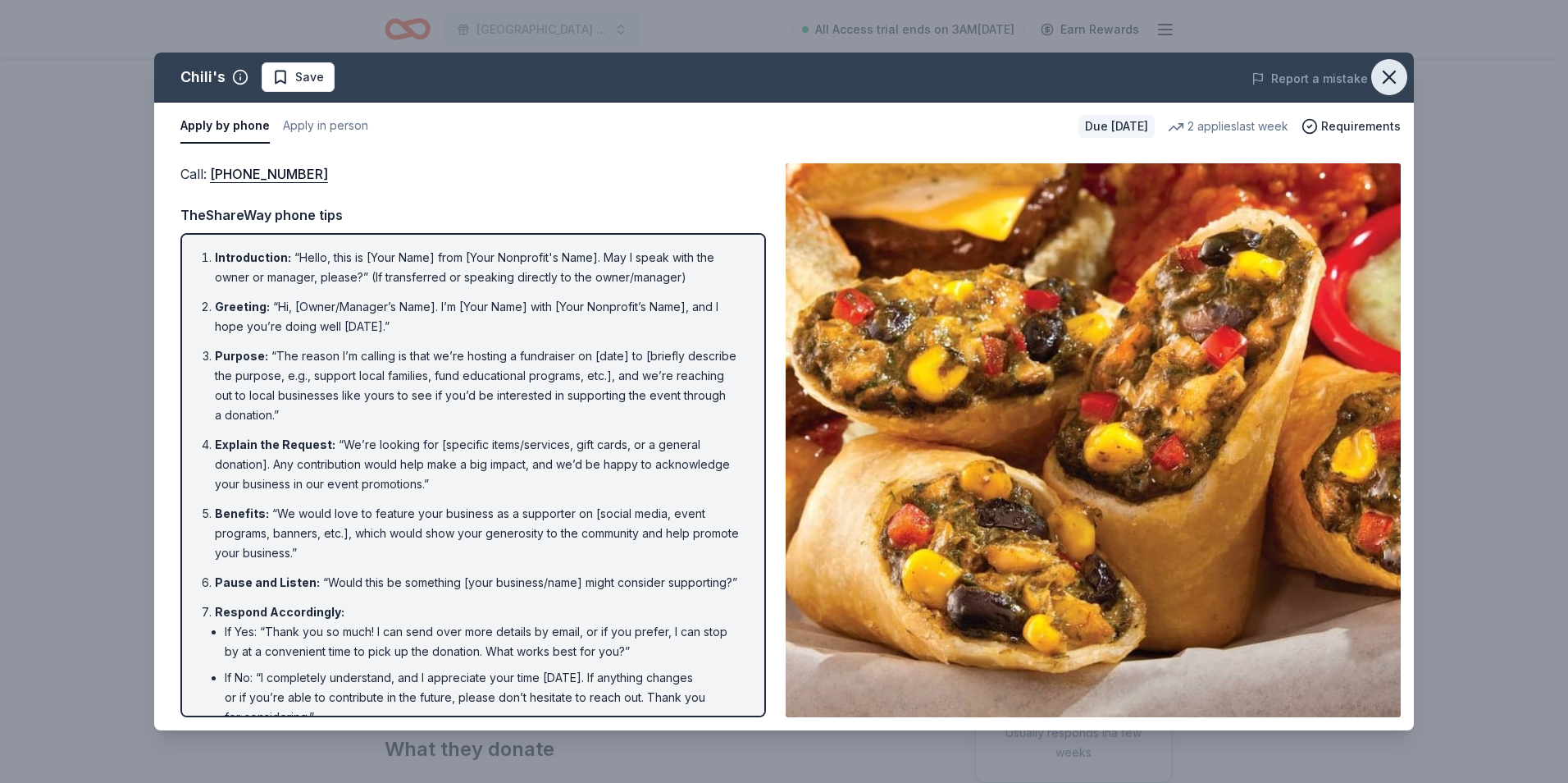
click at [1390, 77] on icon "button" at bounding box center [1389, 77] width 12 height 12
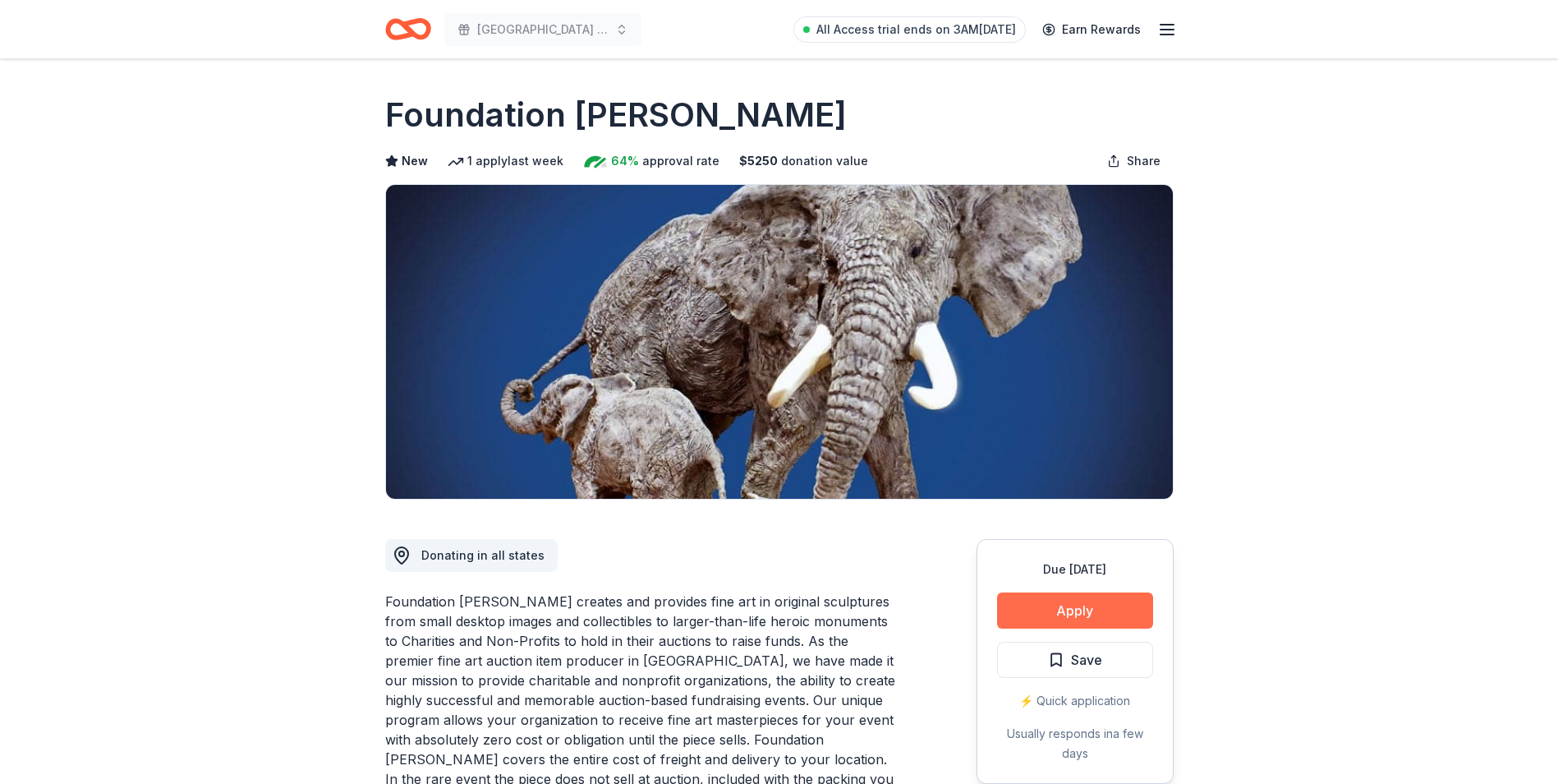
click at [1085, 607] on button "Apply" at bounding box center [1075, 610] width 156 height 36
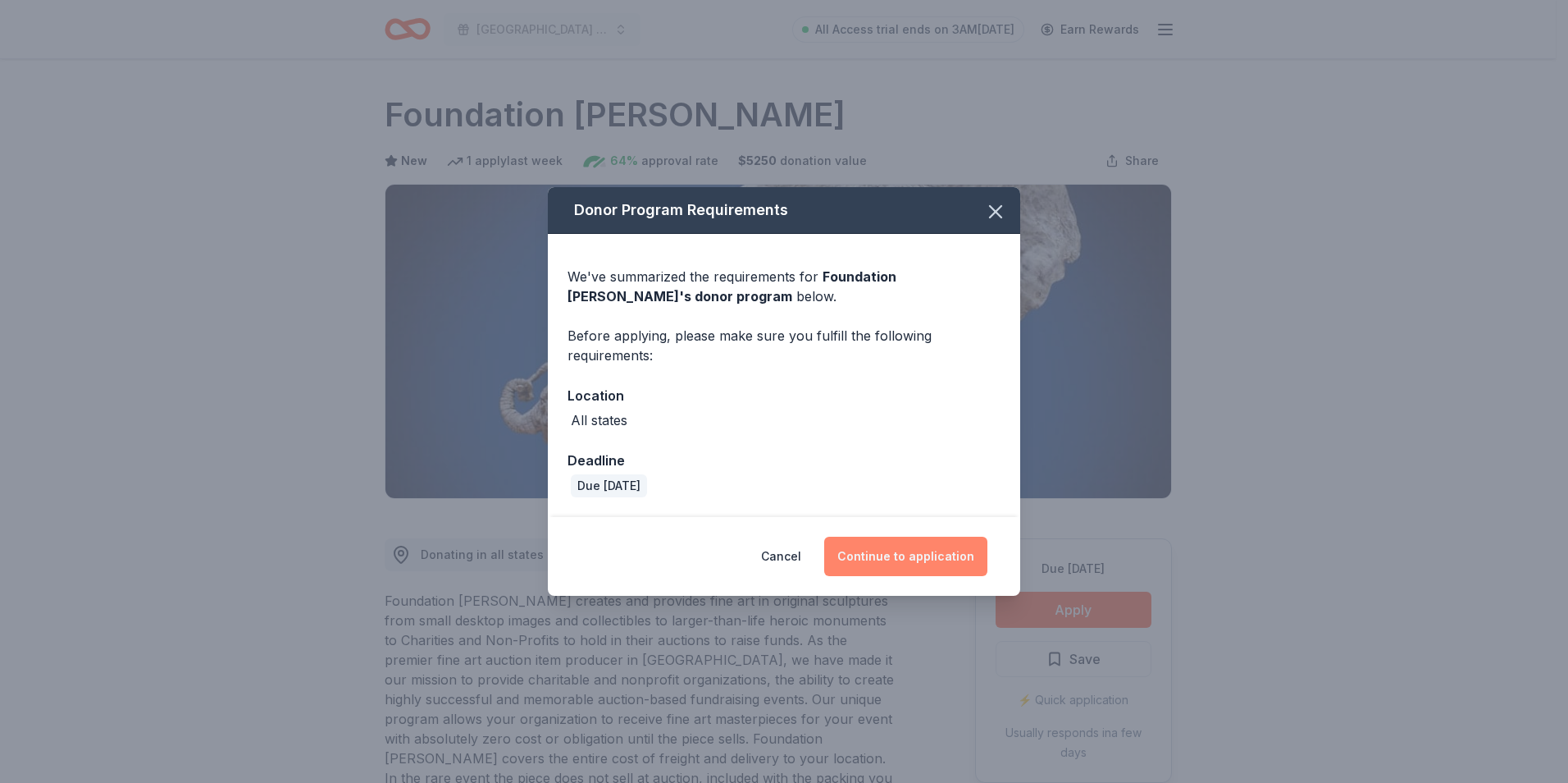
click at [939, 557] on button "Continue to application" at bounding box center [905, 556] width 163 height 39
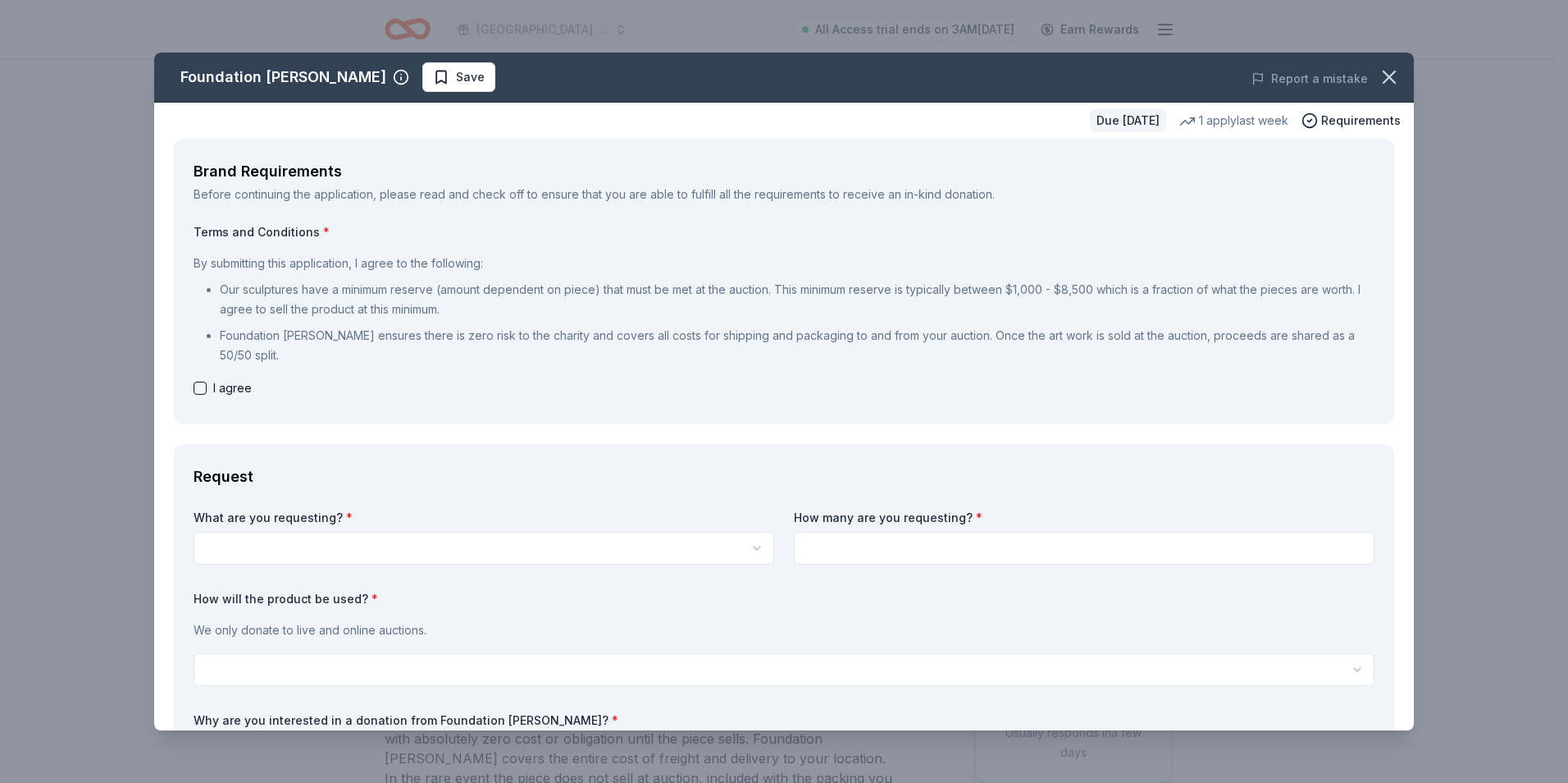
drag, startPoint x: 1118, startPoint y: 80, endPoint x: 1167, endPoint y: 101, distance: 53.3
click at [1167, 101] on div "Report a mistake" at bounding box center [1168, 79] width 490 height 46
drag, startPoint x: 1102, startPoint y: 83, endPoint x: 1650, endPoint y: 137, distance: 550.7
click at [1555, 137] on html "El Paso Center for Diabetes Golf Tournament Fundraiser All Access trial ends on…" at bounding box center [784, 392] width 1568 height 783
click at [200, 385] on button "button" at bounding box center [200, 388] width 13 height 13
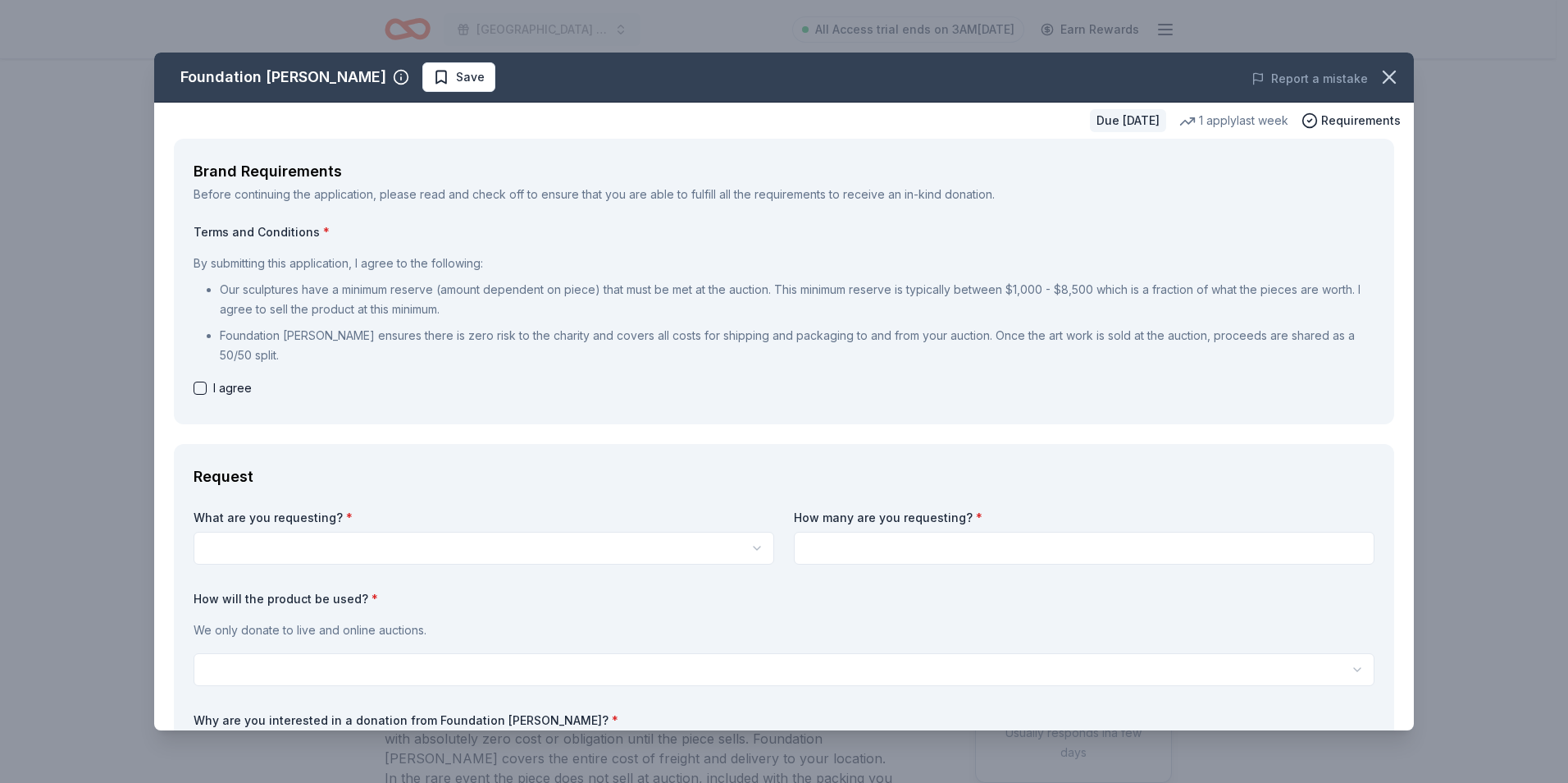
checkbox input "true"
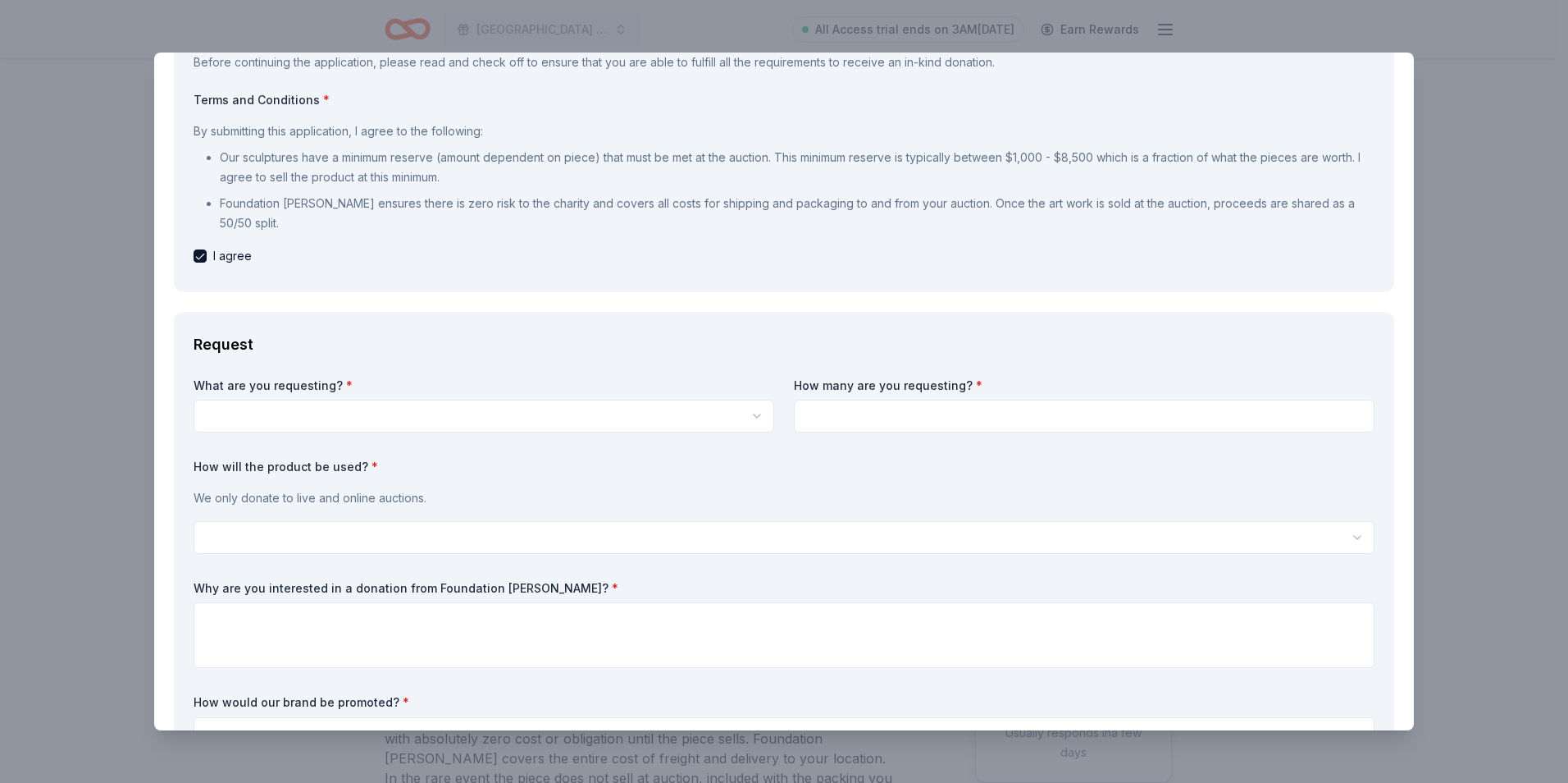
scroll to position [164, 0]
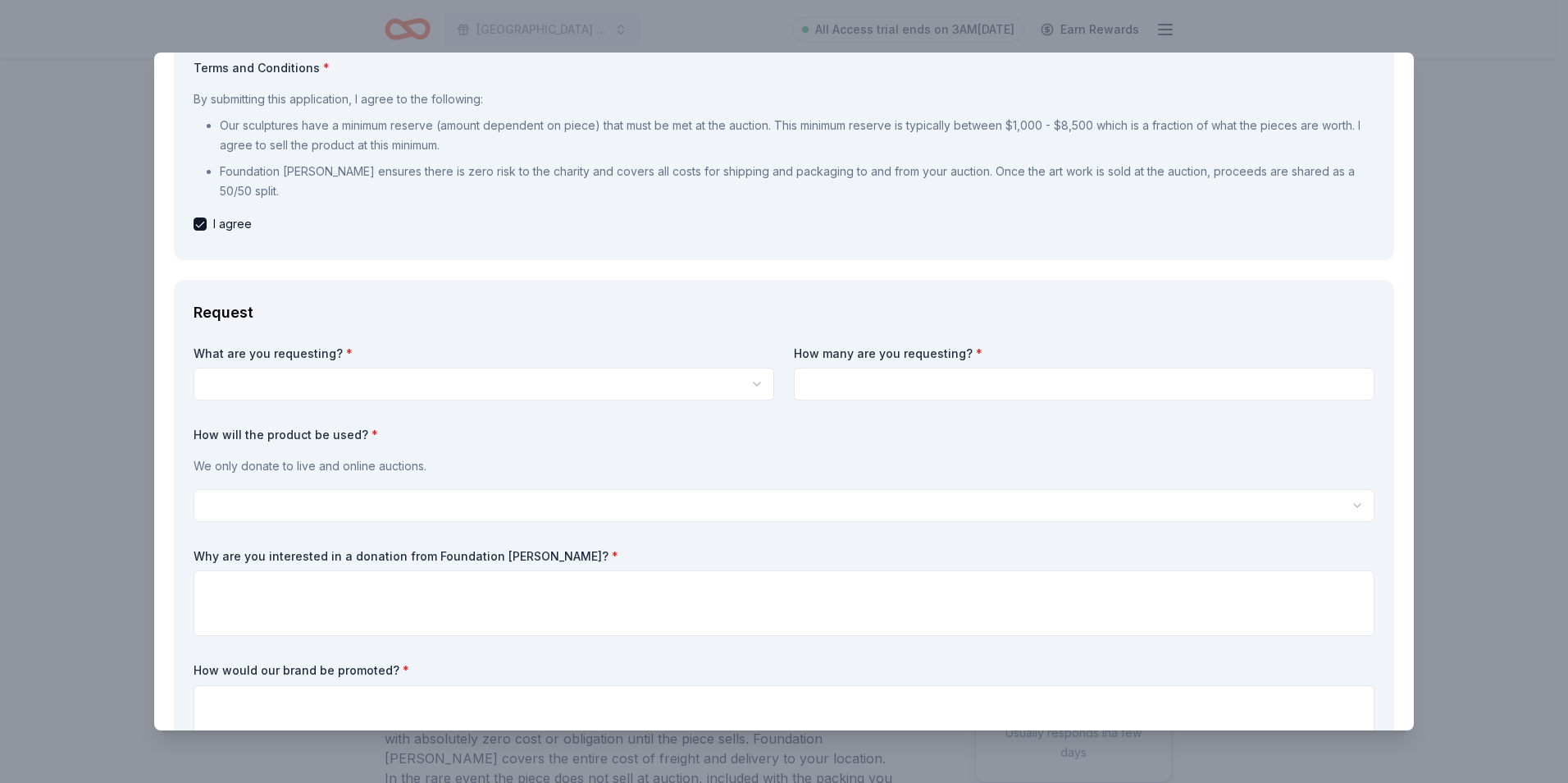
click at [544, 387] on html "El Paso Center for Diabetes Golf Tournament Fundraiser All Access trial ends on…" at bounding box center [784, 392] width 1568 height 783
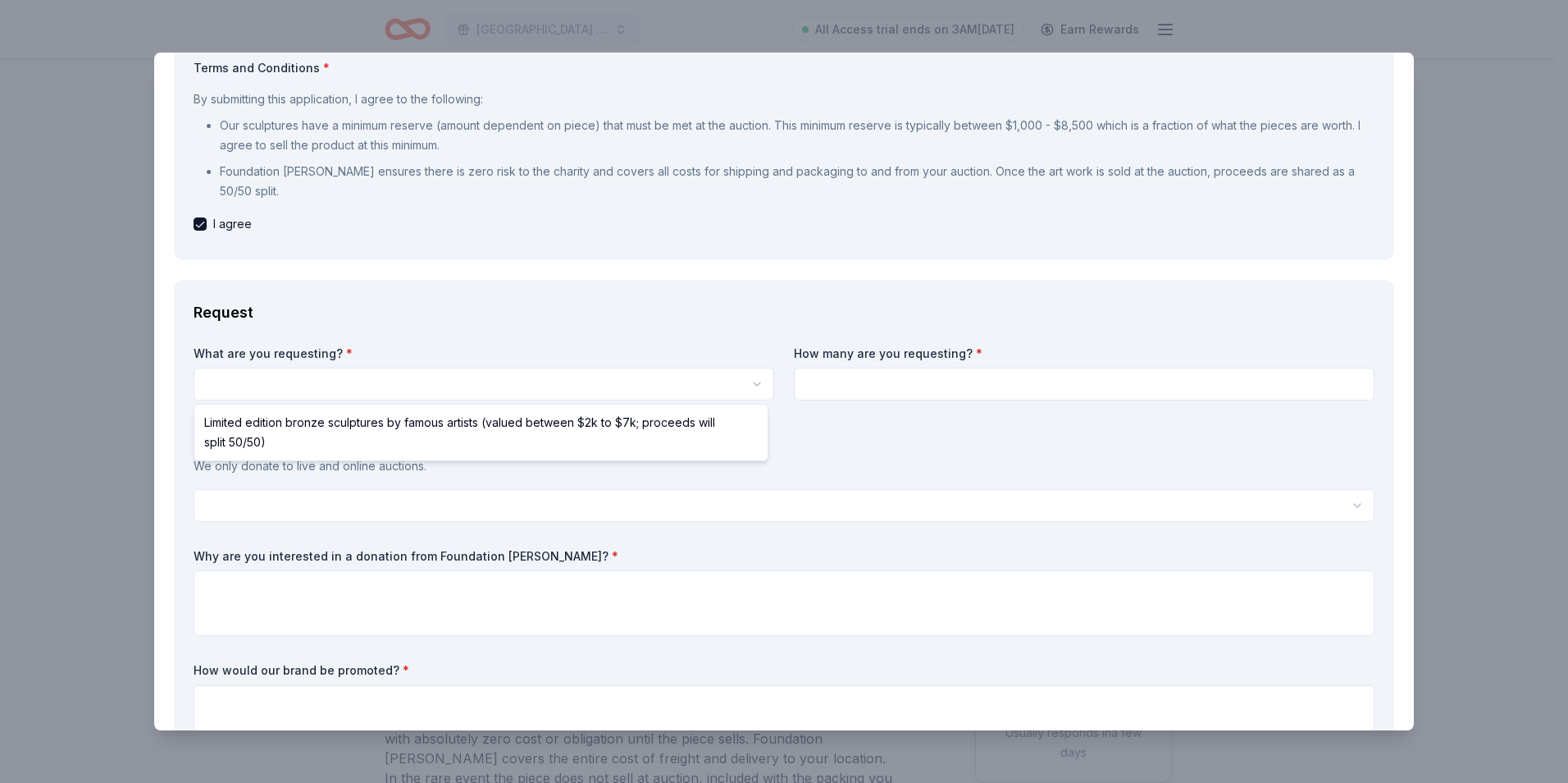
select select "Limited edition bronze sculptures by famous artists (valued between $2k to $7k;…"
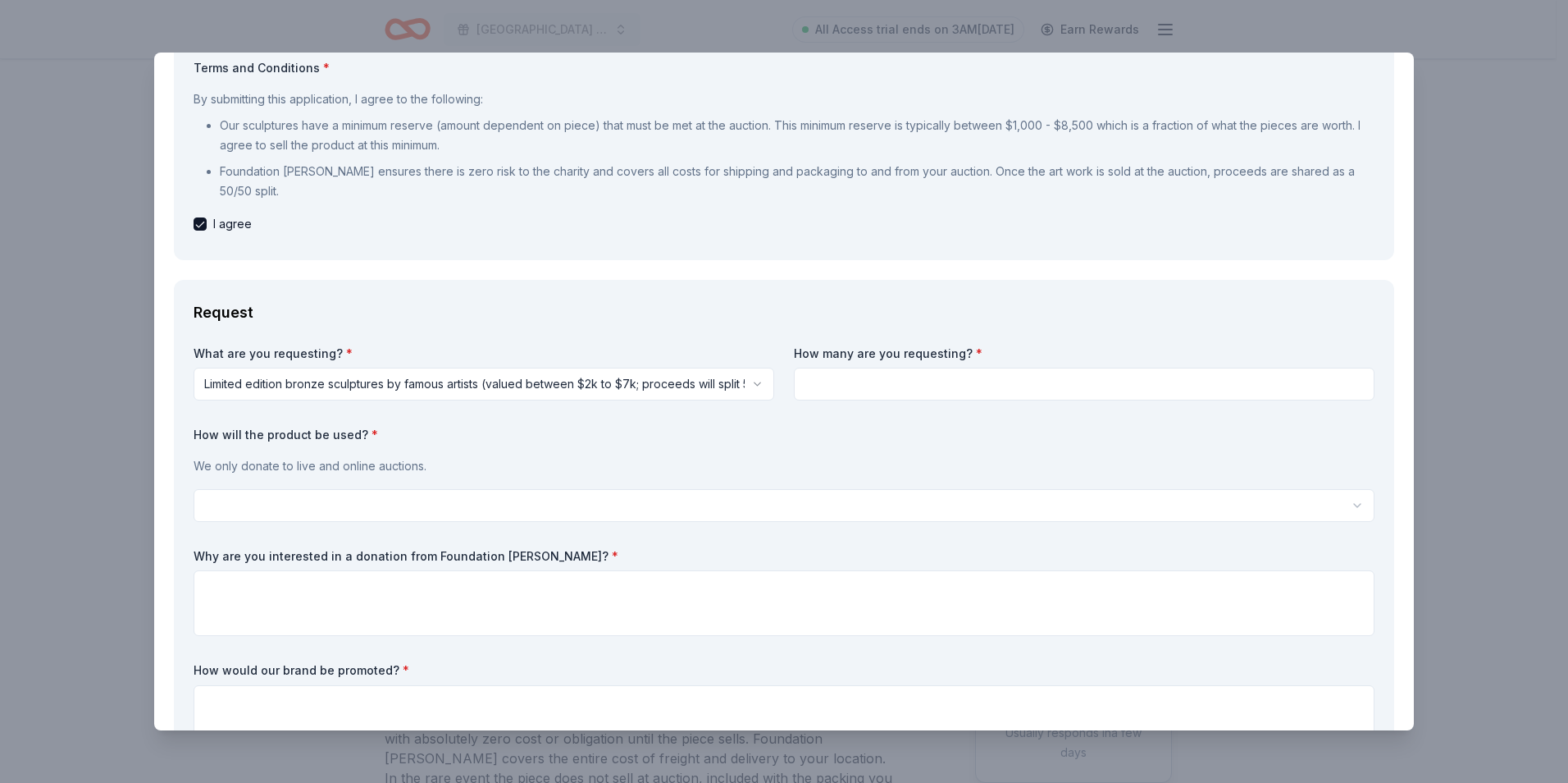
click at [965, 386] on input at bounding box center [1084, 383] width 581 height 33
type input "1"
click at [867, 487] on div "How will the product be used? * We only donate to live and online auctions. Sil…" at bounding box center [784, 474] width 1181 height 96
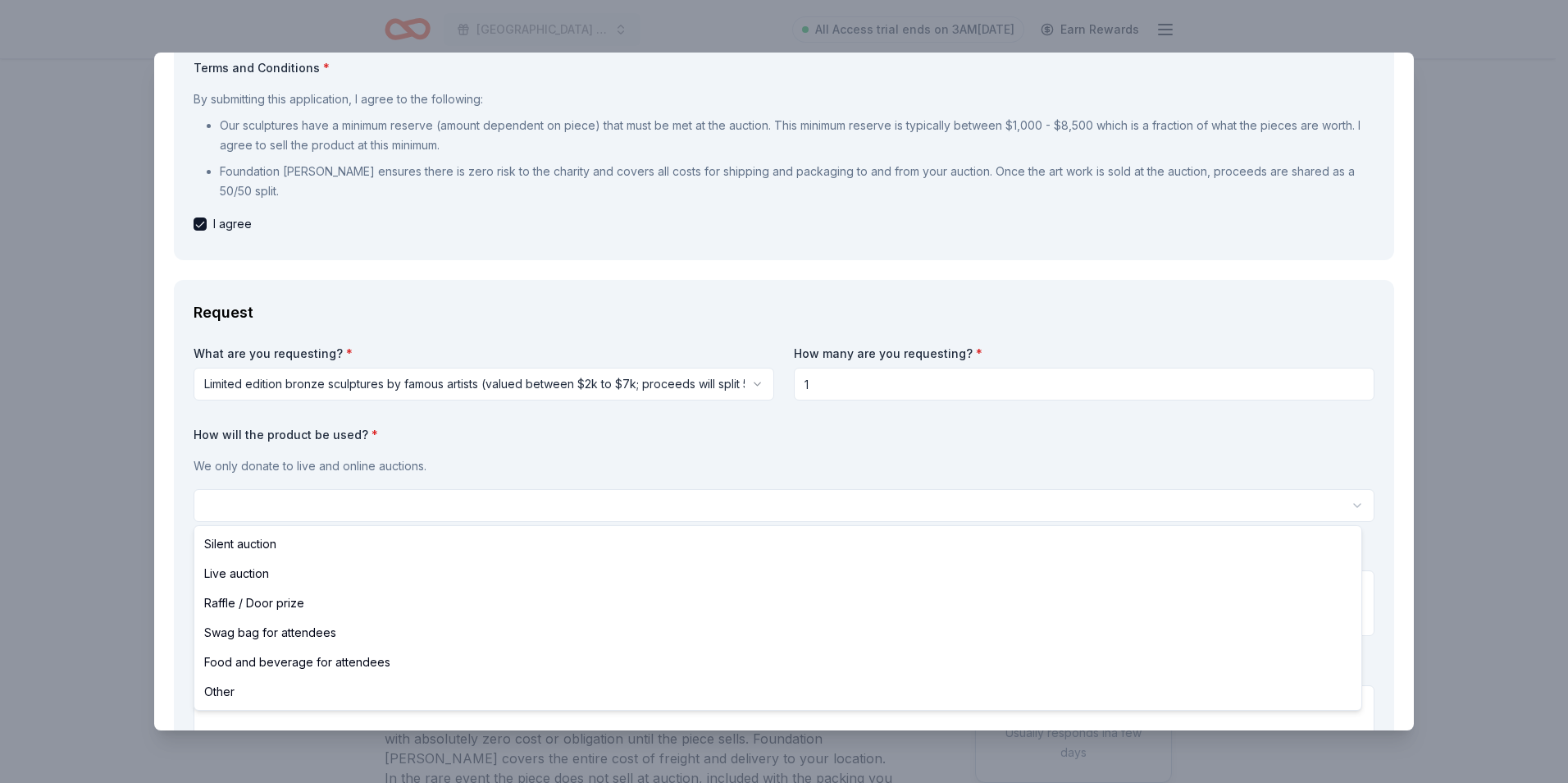
click at [867, 498] on html "El Paso Center for Diabetes Golf Tournament Fundraiser All Access trial ends on…" at bounding box center [784, 392] width 1568 height 783
select select "other"
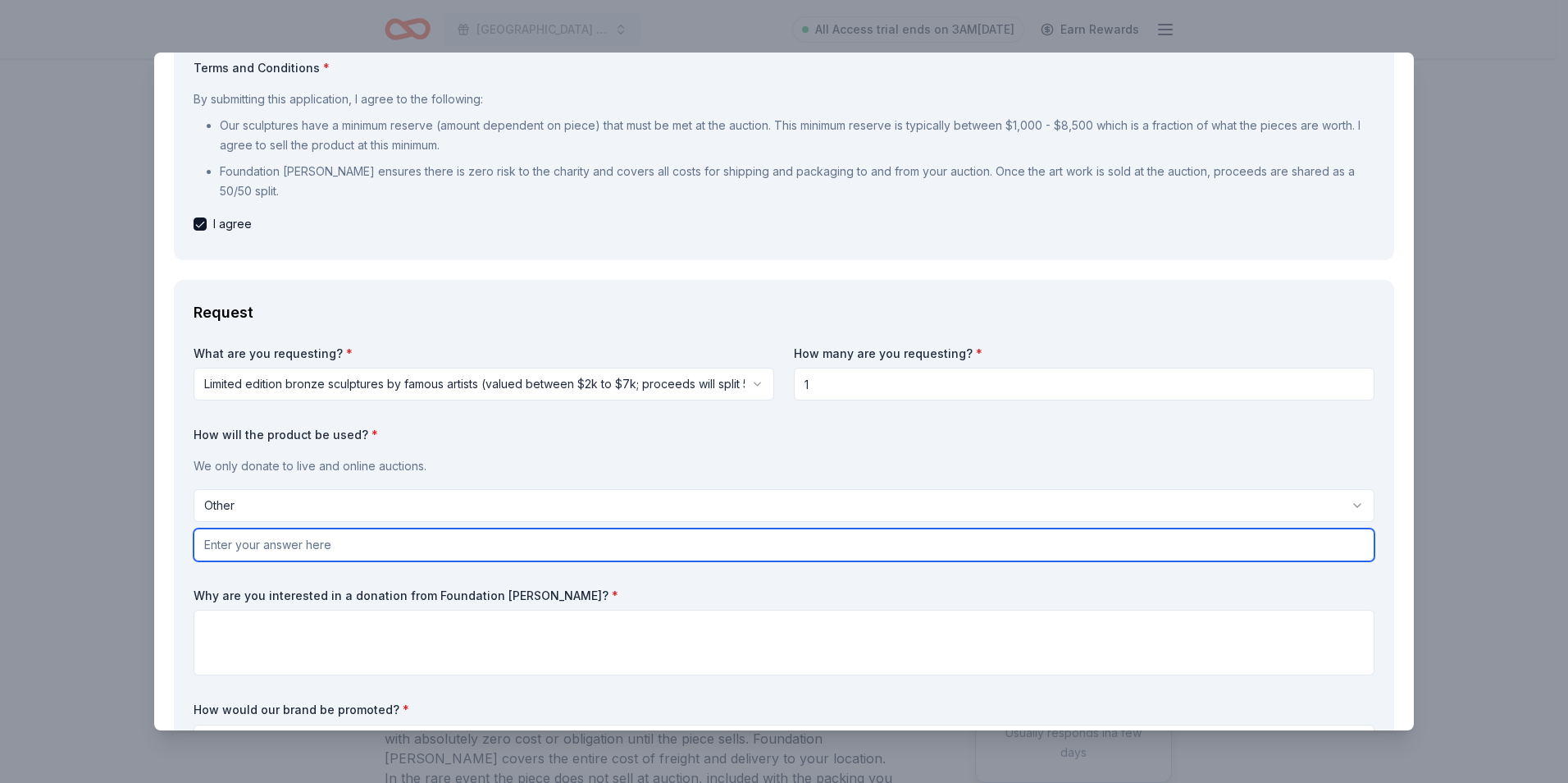
click at [571, 539] on input "text" at bounding box center [784, 544] width 1181 height 33
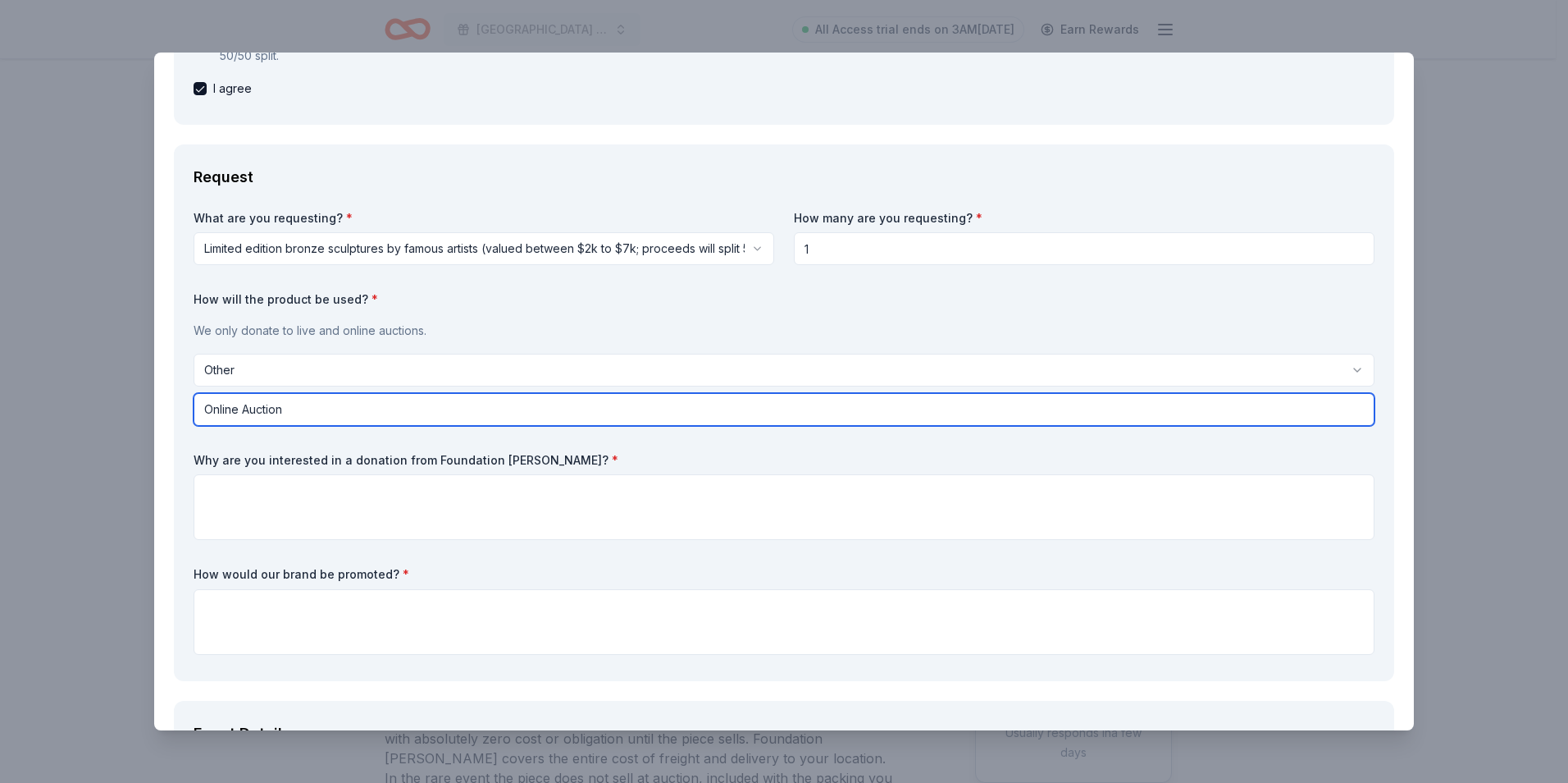
scroll to position [328, 0]
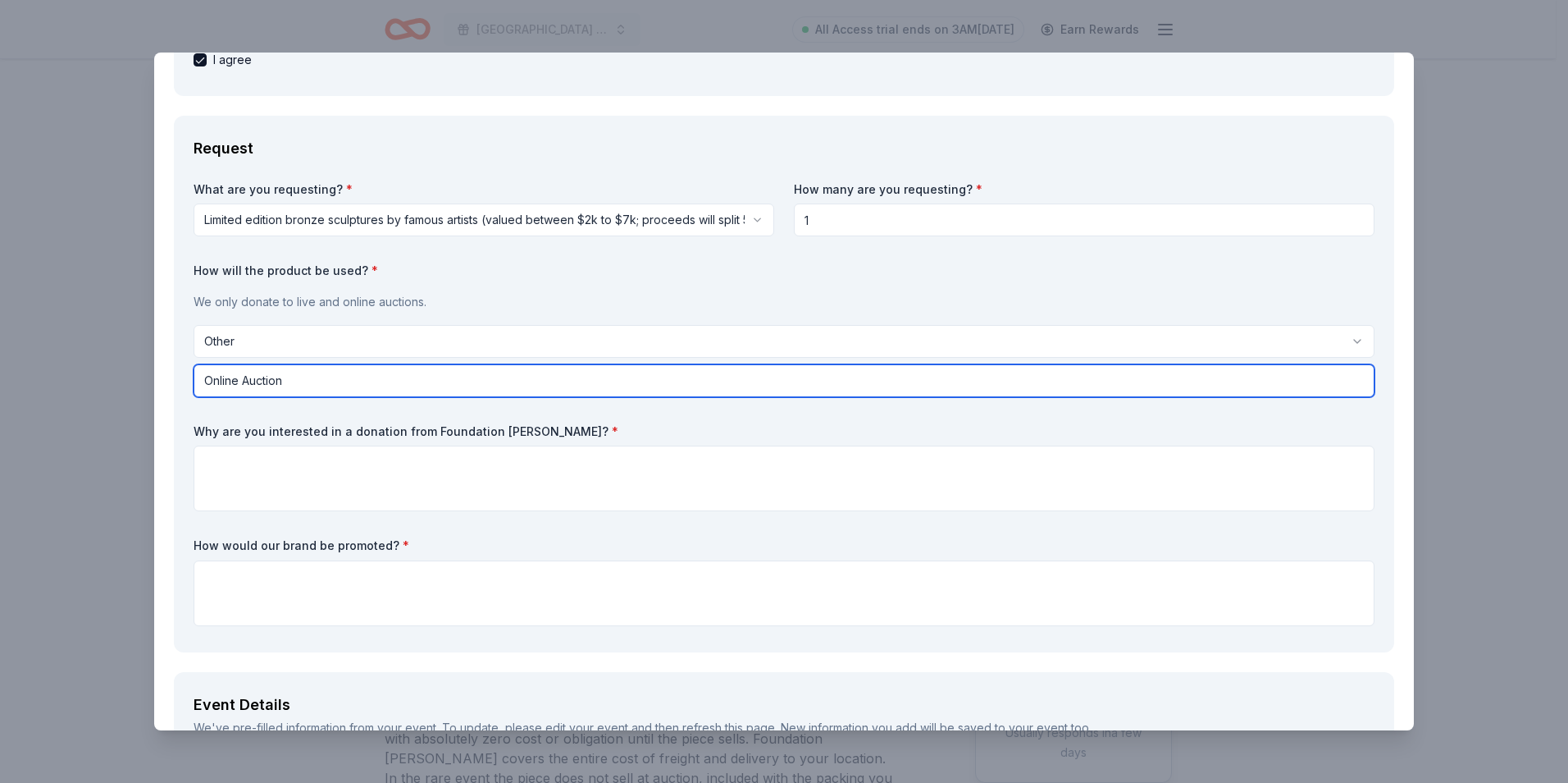
type input "Online Auction"
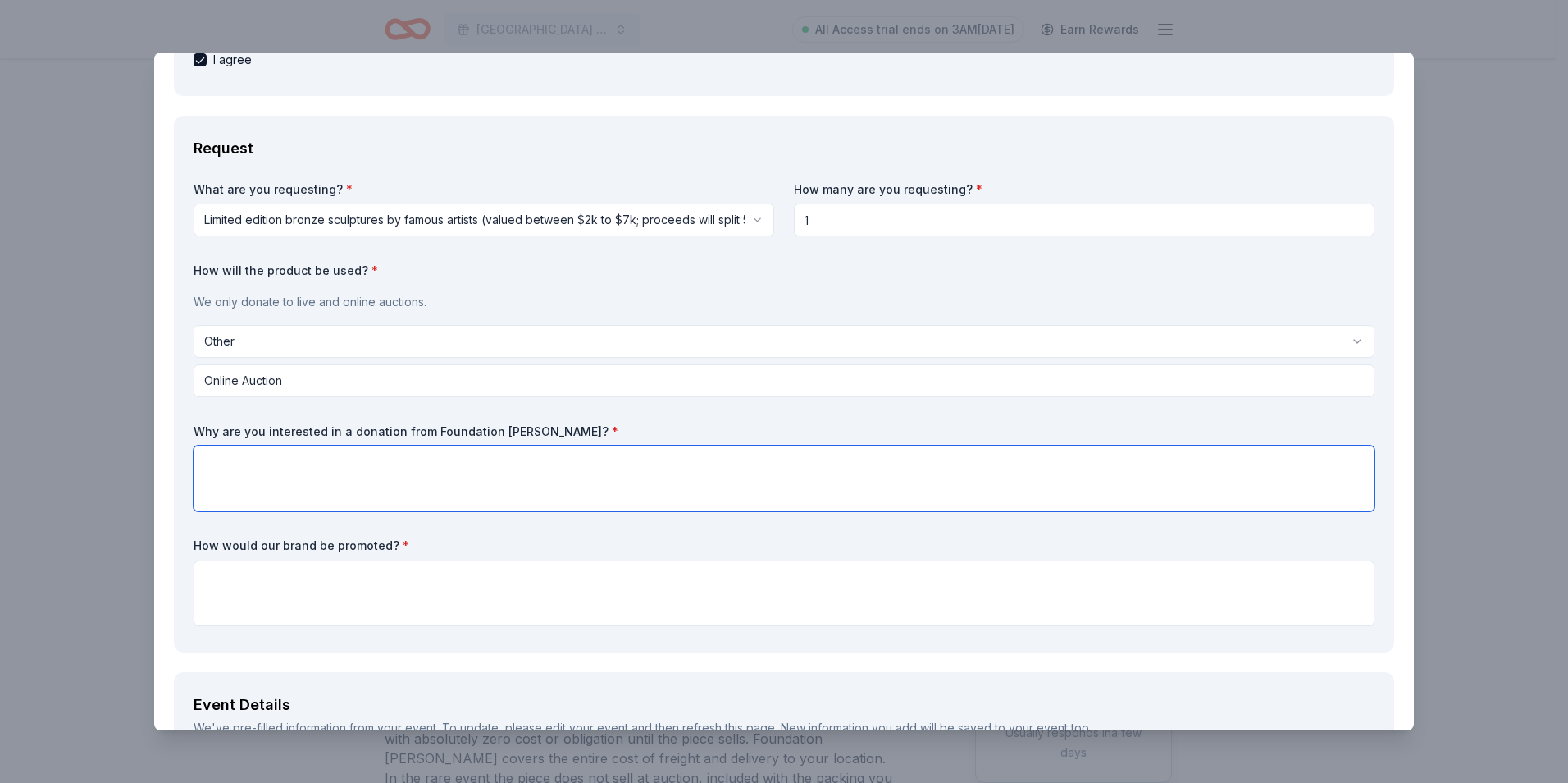
click at [692, 467] on textarea at bounding box center [784, 478] width 1181 height 65
click at [812, 455] on textarea at bounding box center [784, 478] width 1181 height 65
paste textarea "We invite you to be a hero in our community by supporting this event. Your supp…"
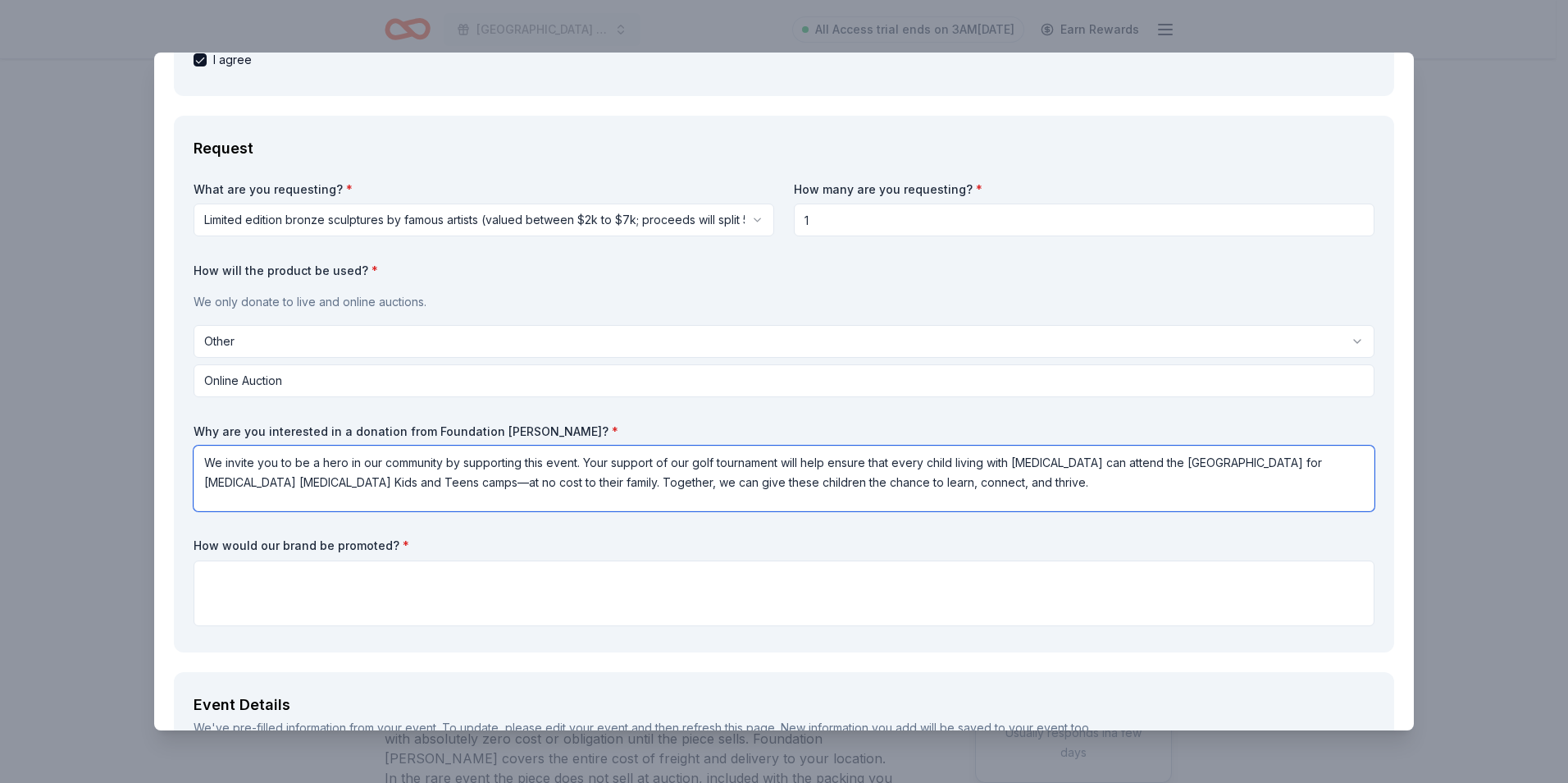
drag, startPoint x: 524, startPoint y: 461, endPoint x: 928, endPoint y: 462, distance: 404.0
click at [928, 462] on textarea "We invite you to be a hero in our community by supporting this event. Your supp…" at bounding box center [784, 478] width 1181 height 65
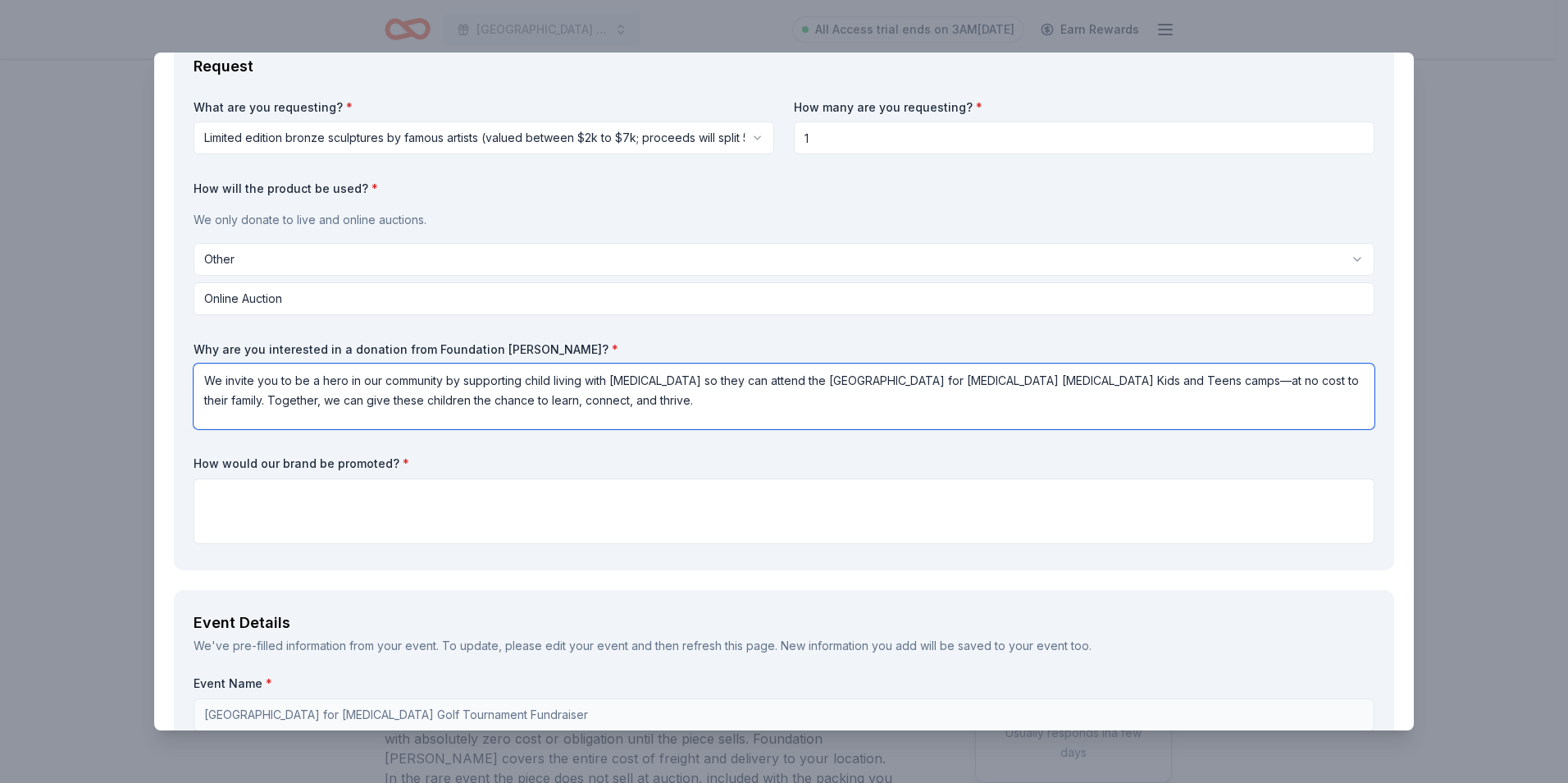
type textarea "We invite you to be a hero in our community by supporting child living with [ME…"
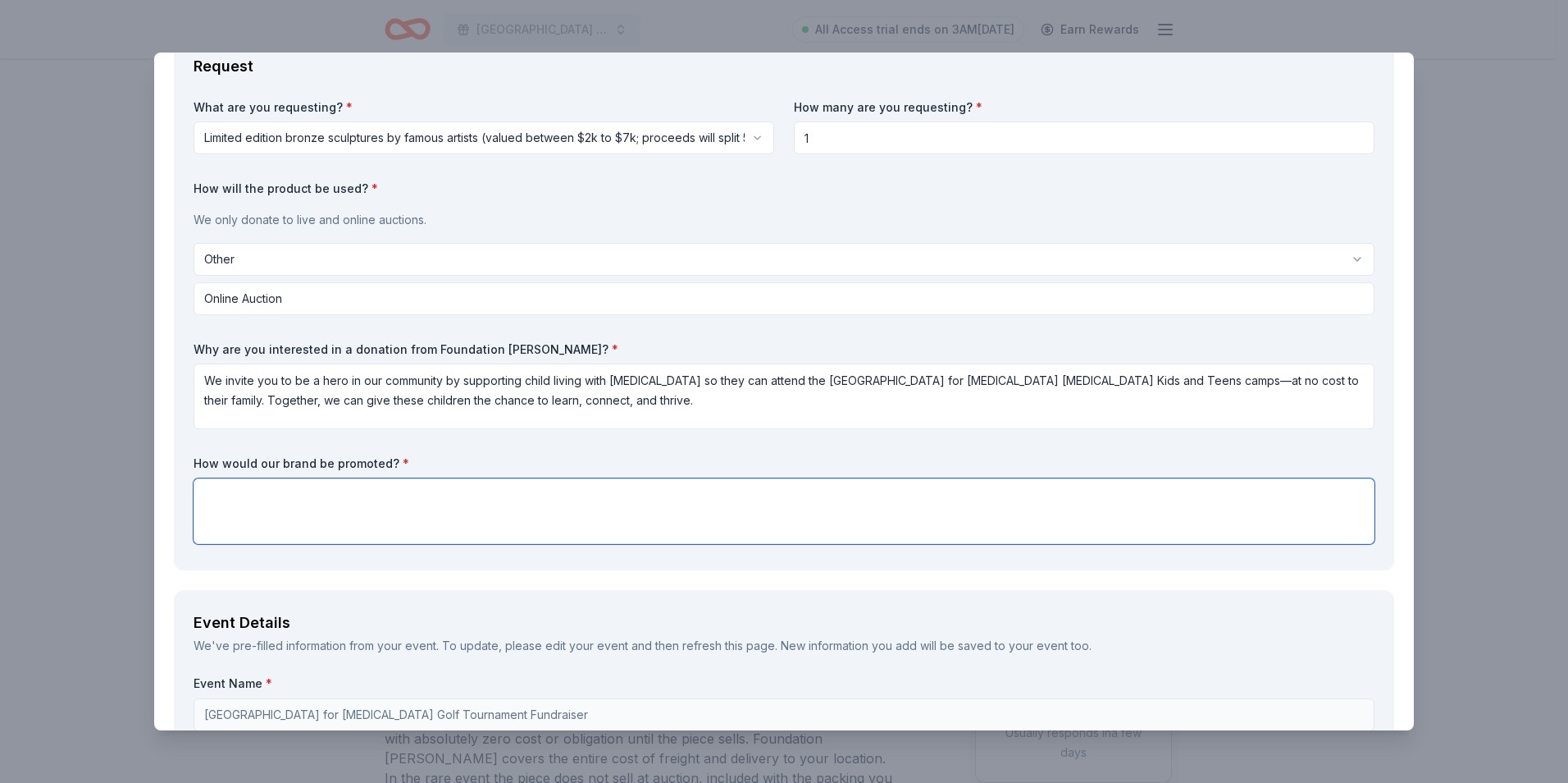
click at [827, 498] on textarea at bounding box center [784, 511] width 1181 height 65
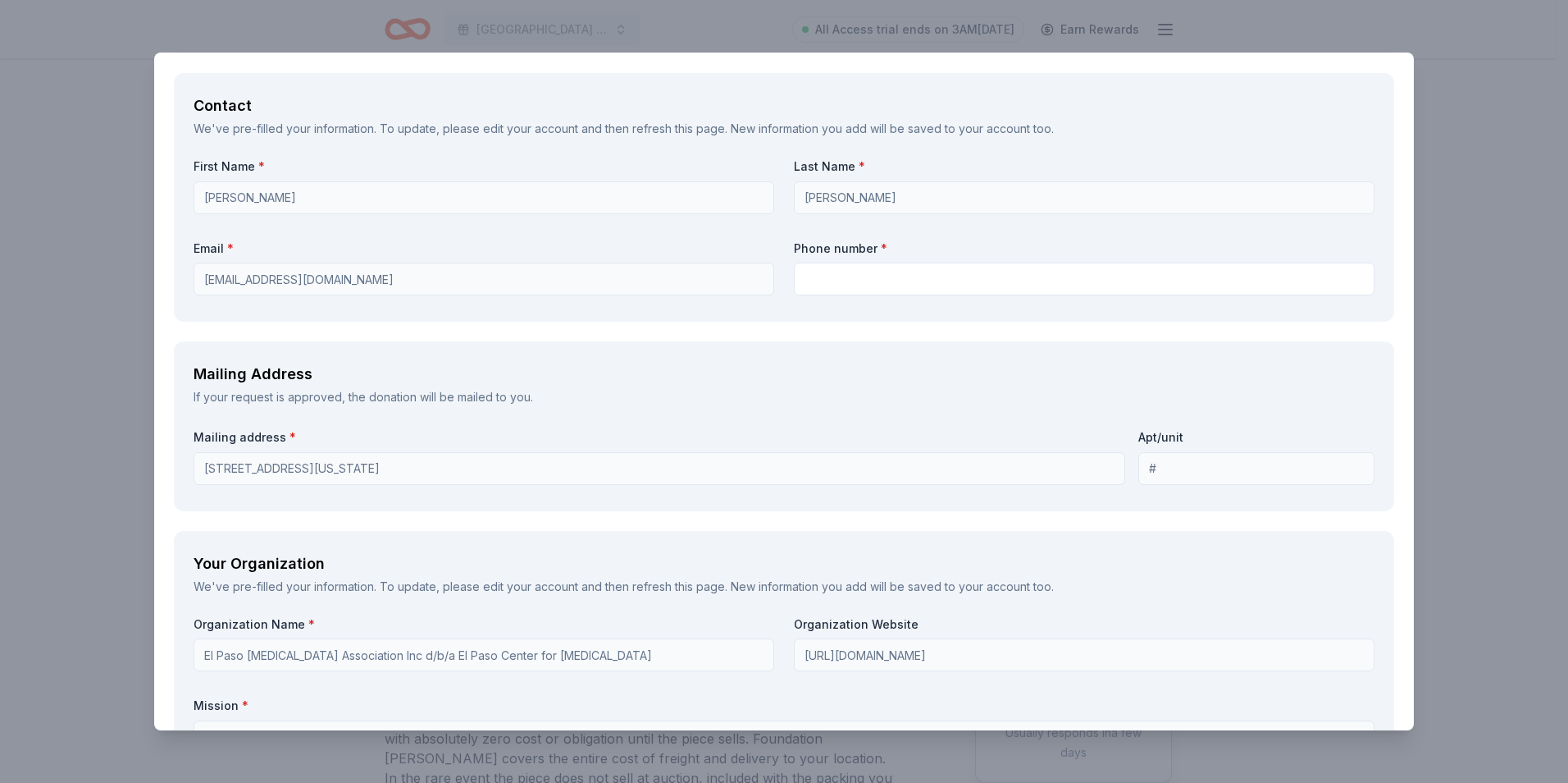
scroll to position [1395, 0]
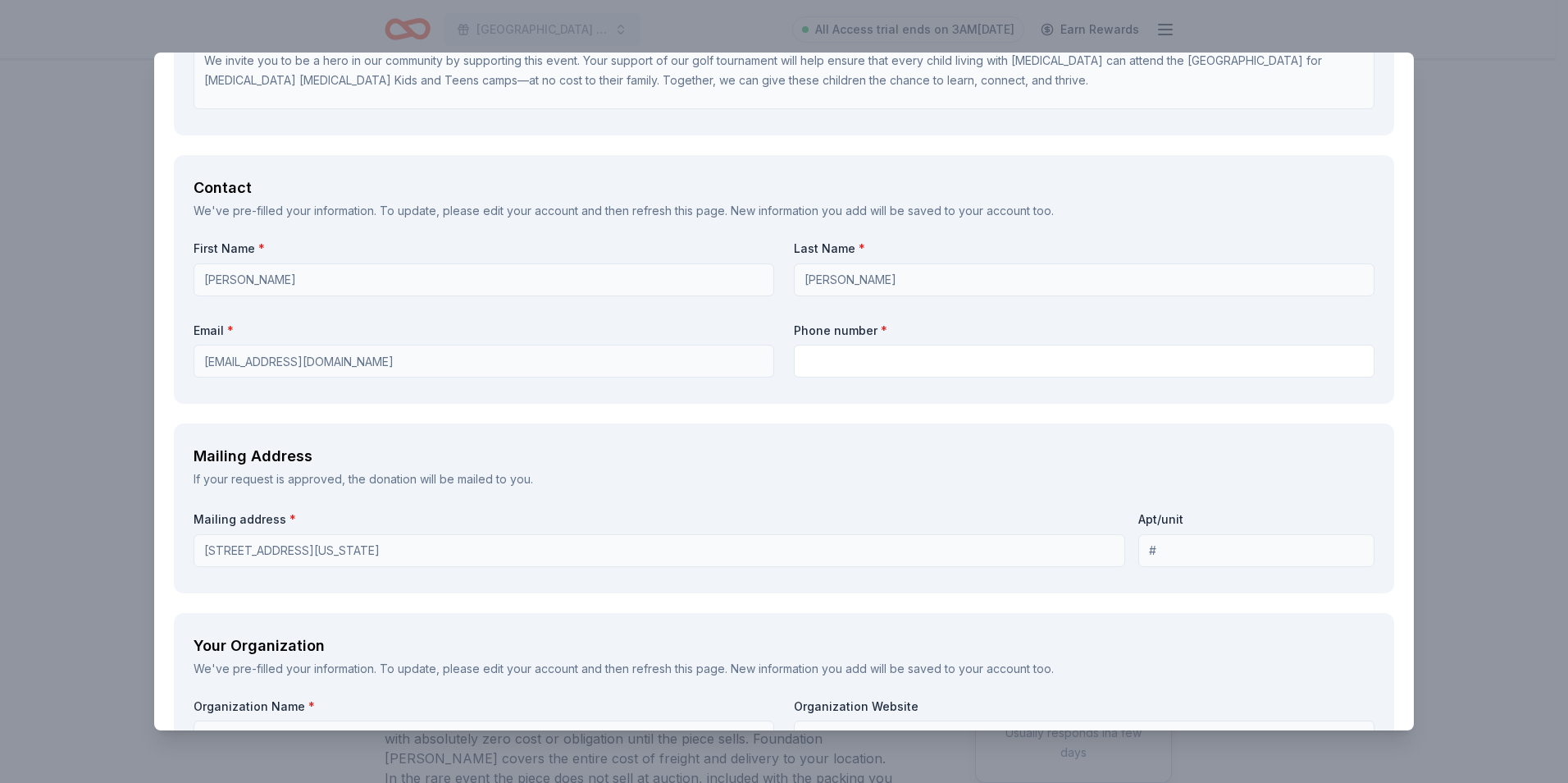
type textarea "We will promote you on social media and any publications."
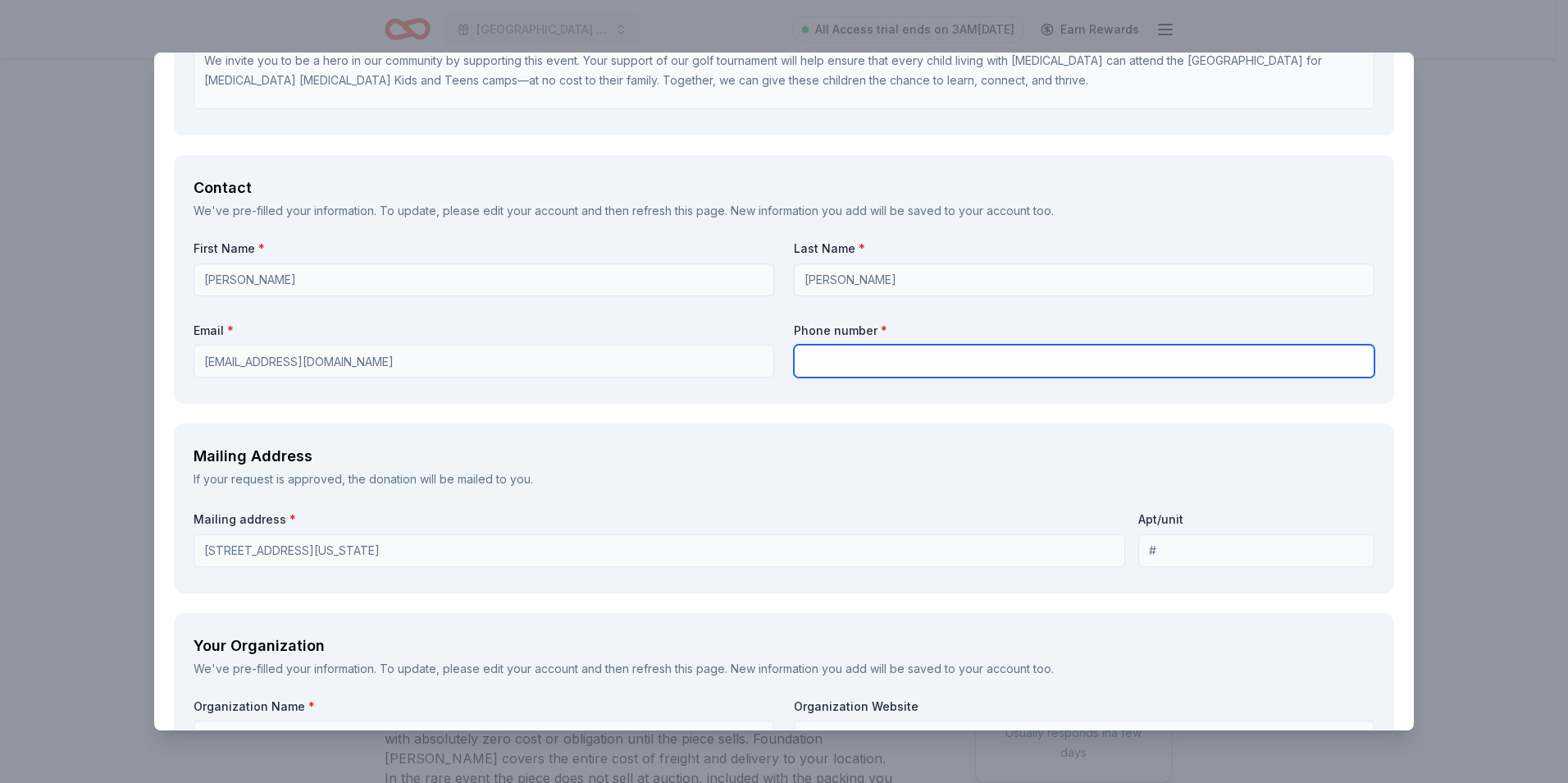
click at [903, 352] on input "text" at bounding box center [1084, 360] width 581 height 33
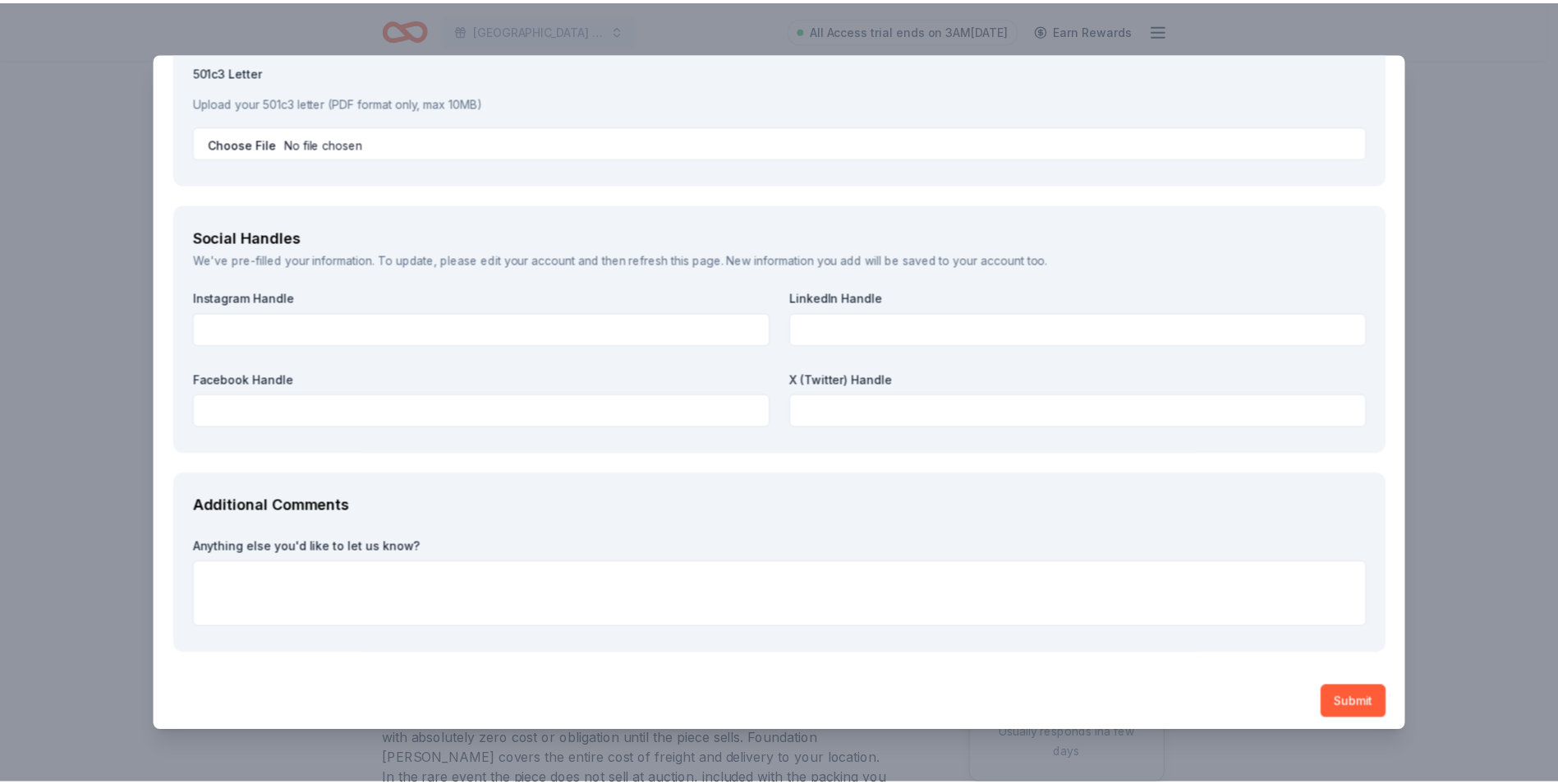
scroll to position [2321, 0]
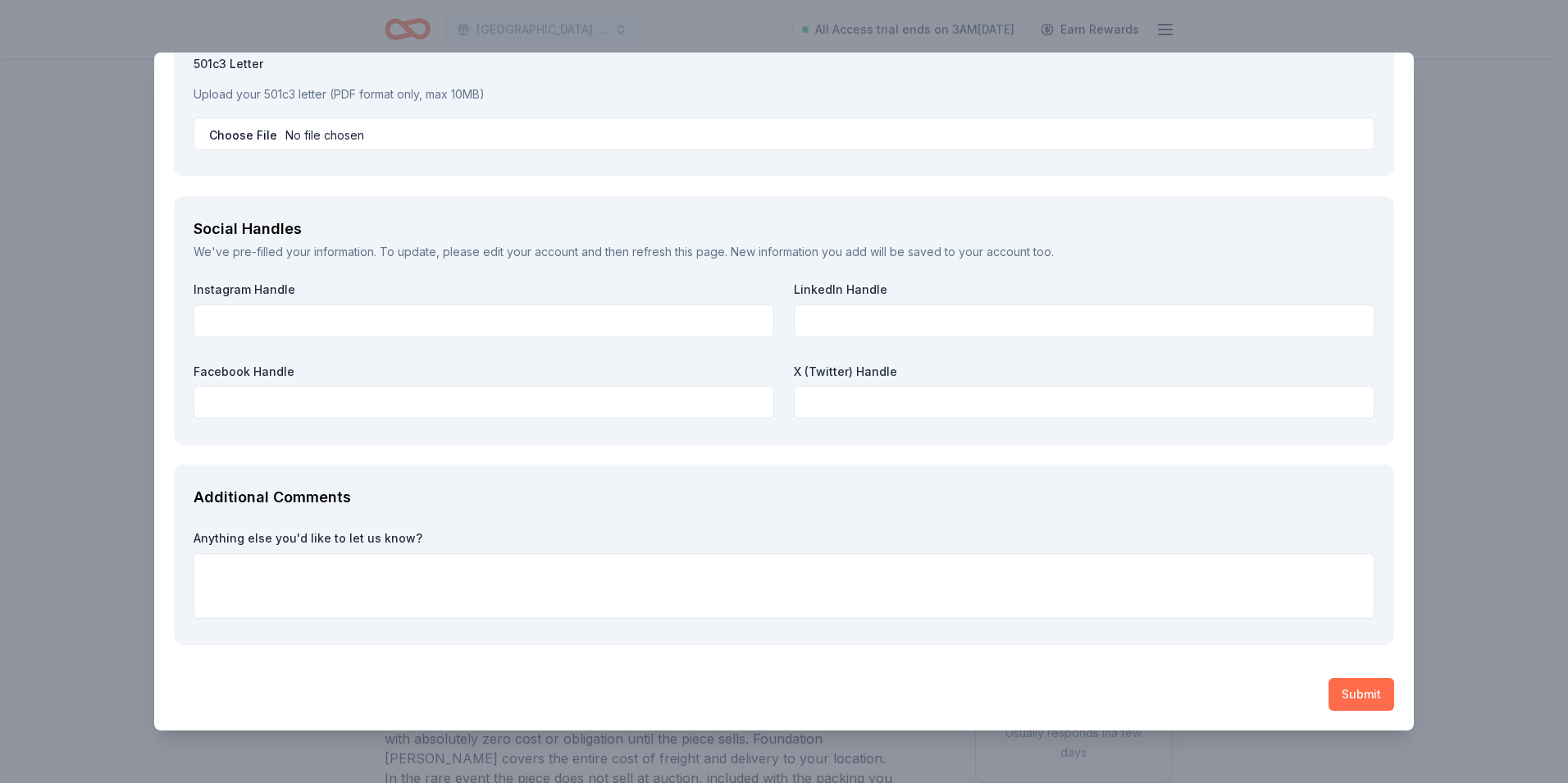
type input "9156037384"
click at [1343, 697] on button "Submit" at bounding box center [1361, 693] width 65 height 33
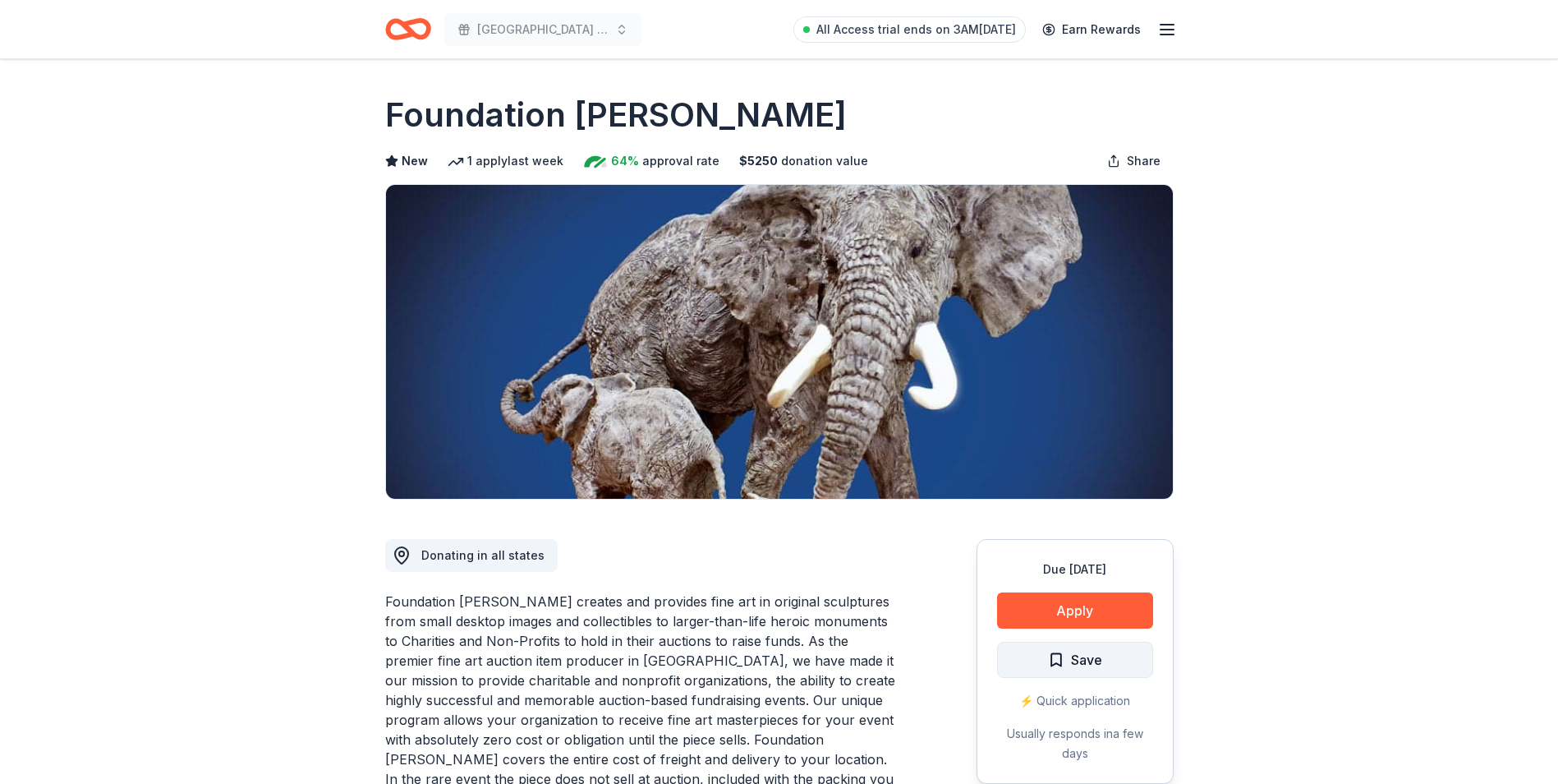
click at [1110, 653] on button "Save" at bounding box center [1075, 659] width 156 height 36
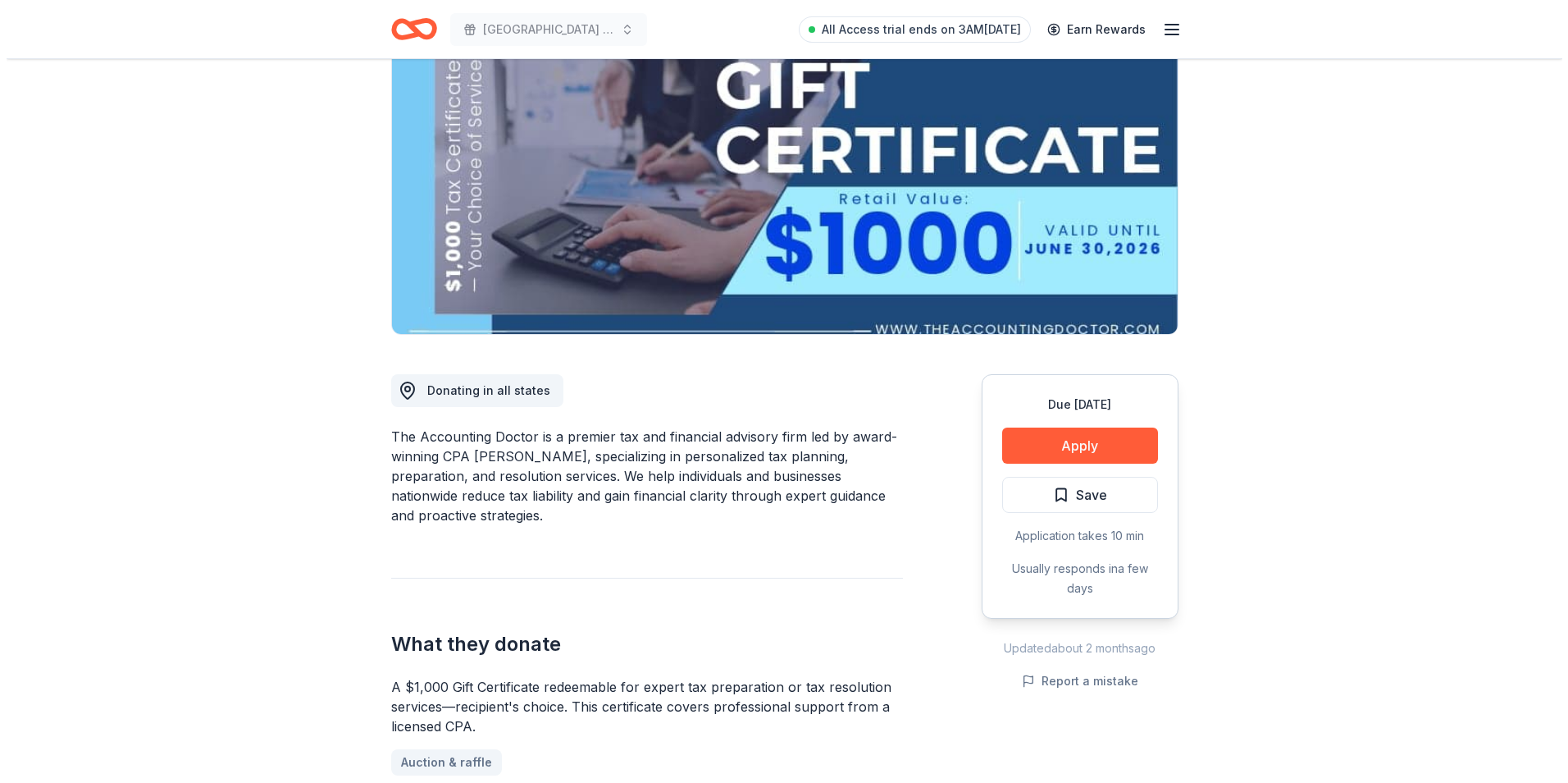
scroll to position [246, 0]
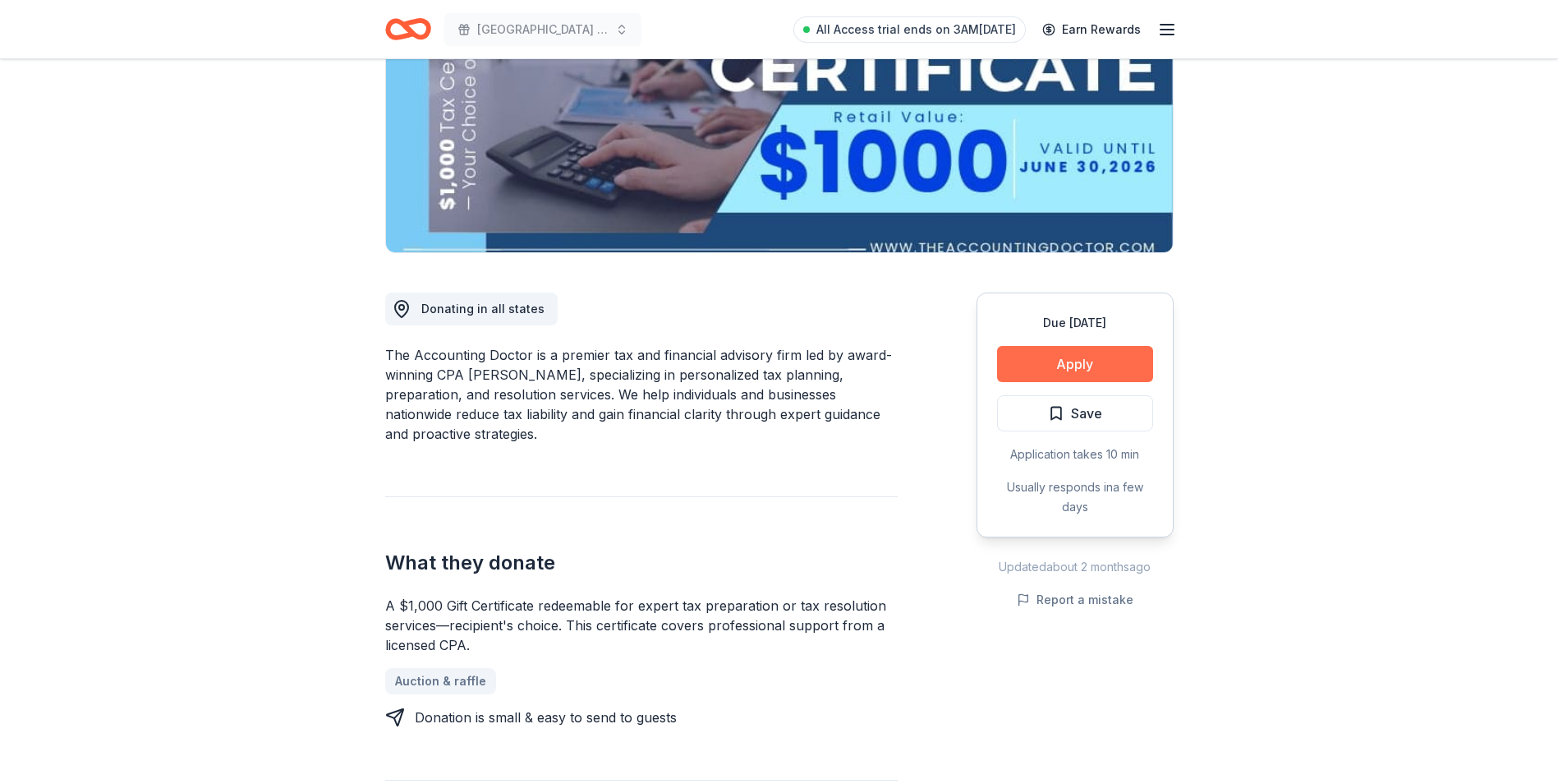
click at [1096, 361] on button "Apply" at bounding box center [1075, 363] width 156 height 36
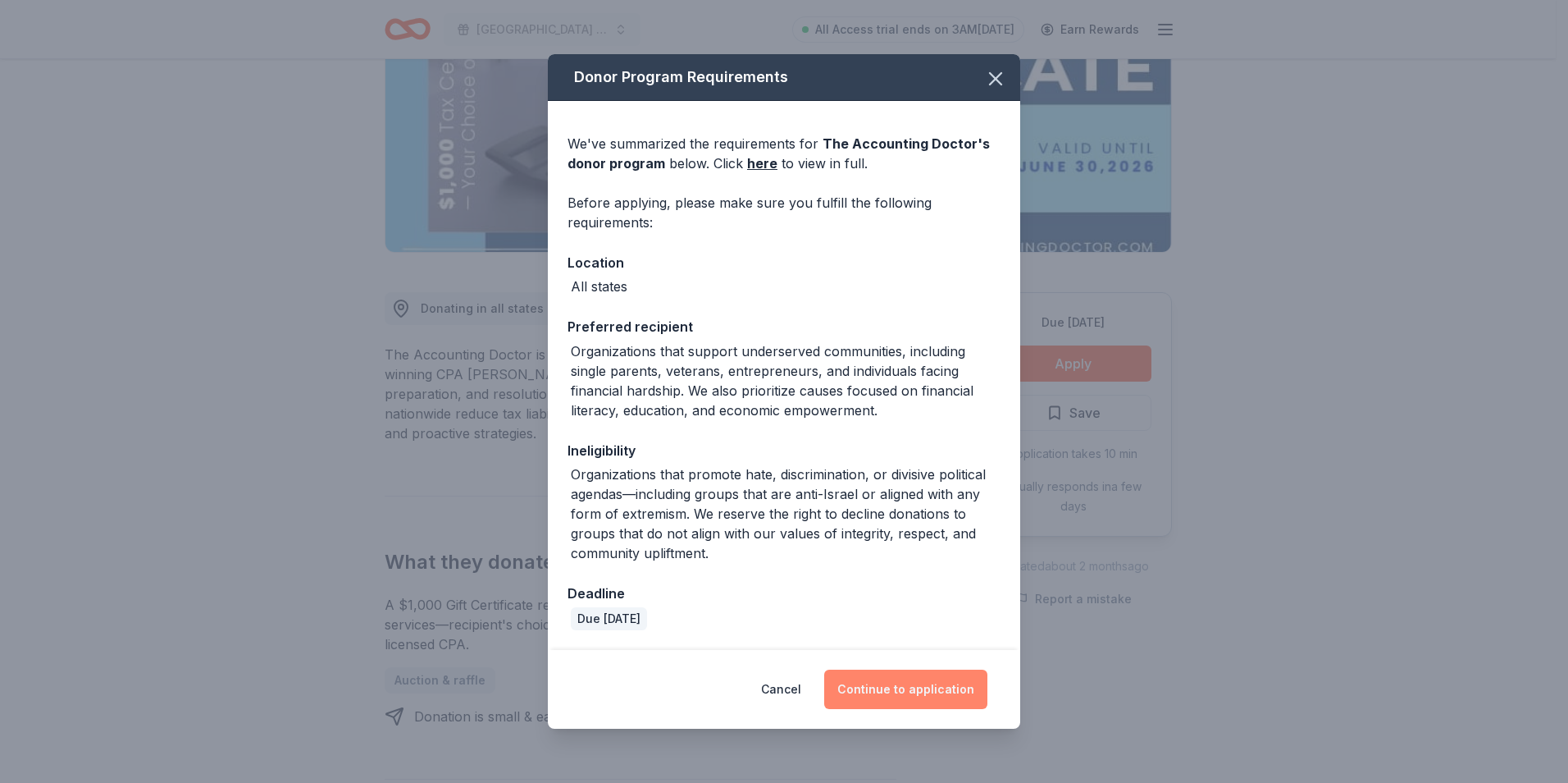
click at [950, 692] on button "Continue to application" at bounding box center [905, 688] width 163 height 39
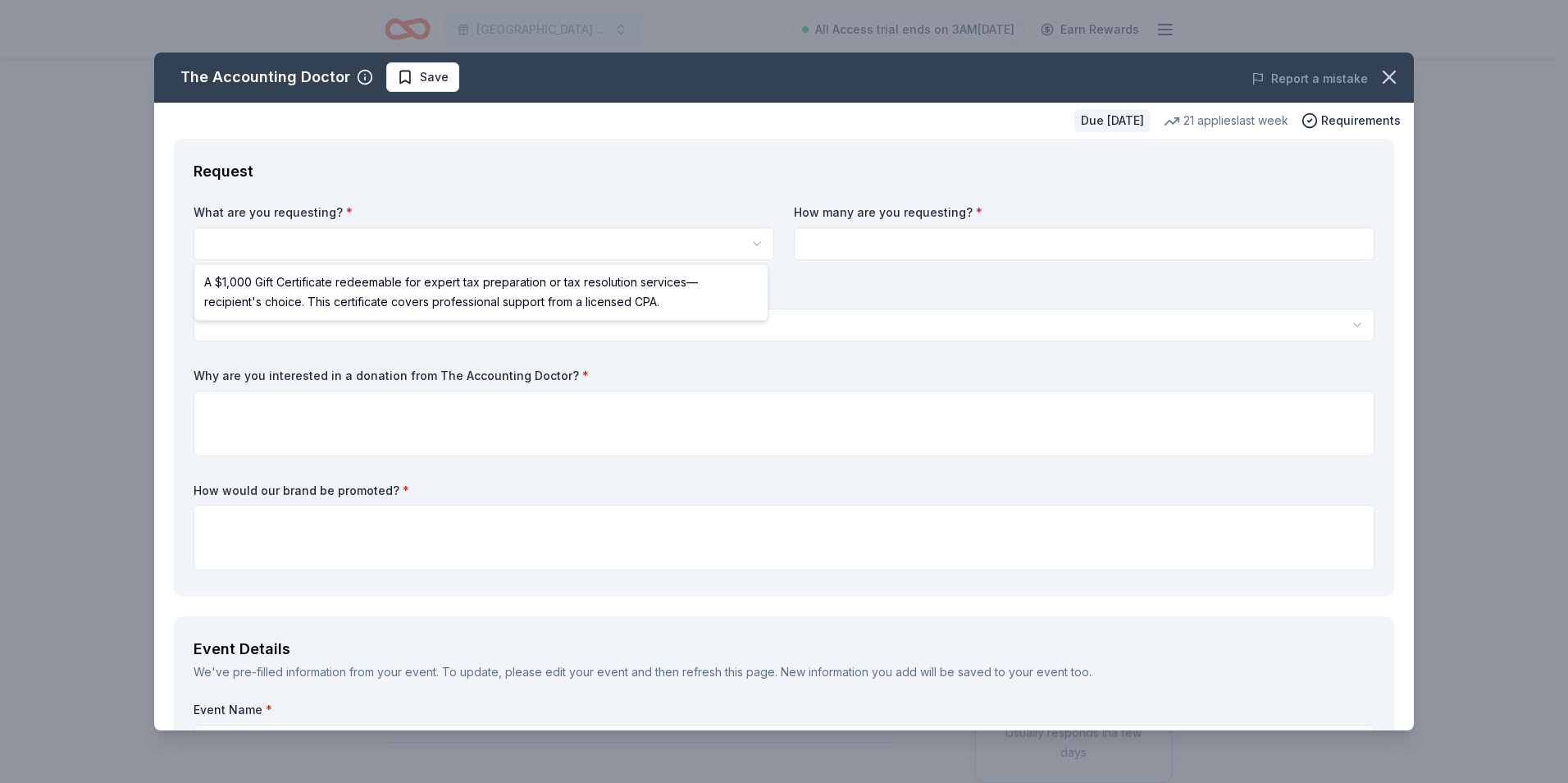
scroll to position [0, 0]
click at [716, 246] on html "El Paso Center for [MEDICAL_DATA] Golf Tournament Fundraiser All Access trial e…" at bounding box center [784, 392] width 1568 height 783
select select "A $1,000 Gift Certificate redeemable for expert tax preparation or tax resoluti…"
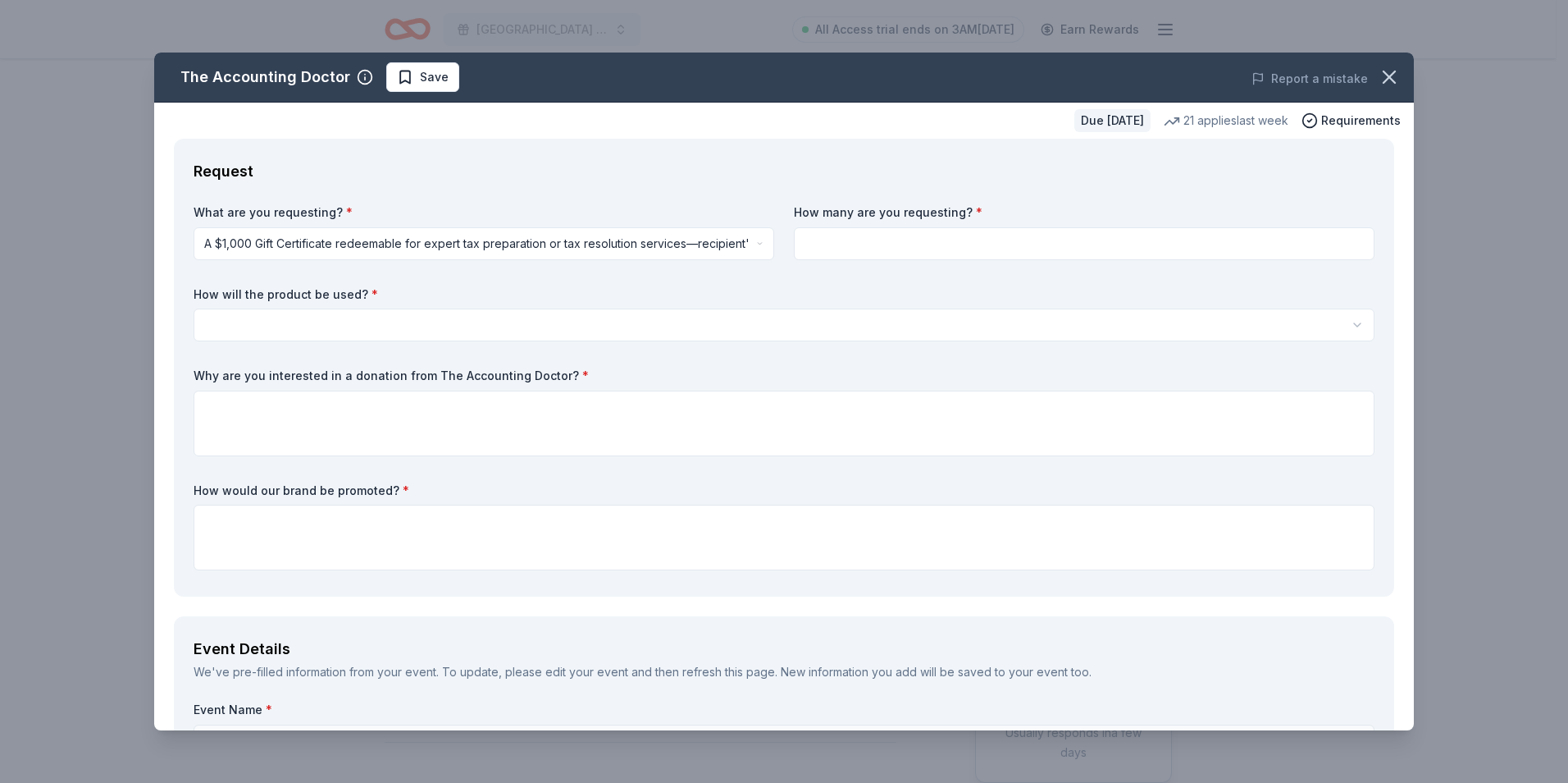
click at [903, 240] on input at bounding box center [1084, 243] width 581 height 33
type input "1"
type textarea "We invite you to be a hero in our community by supporting child living with [ME…"
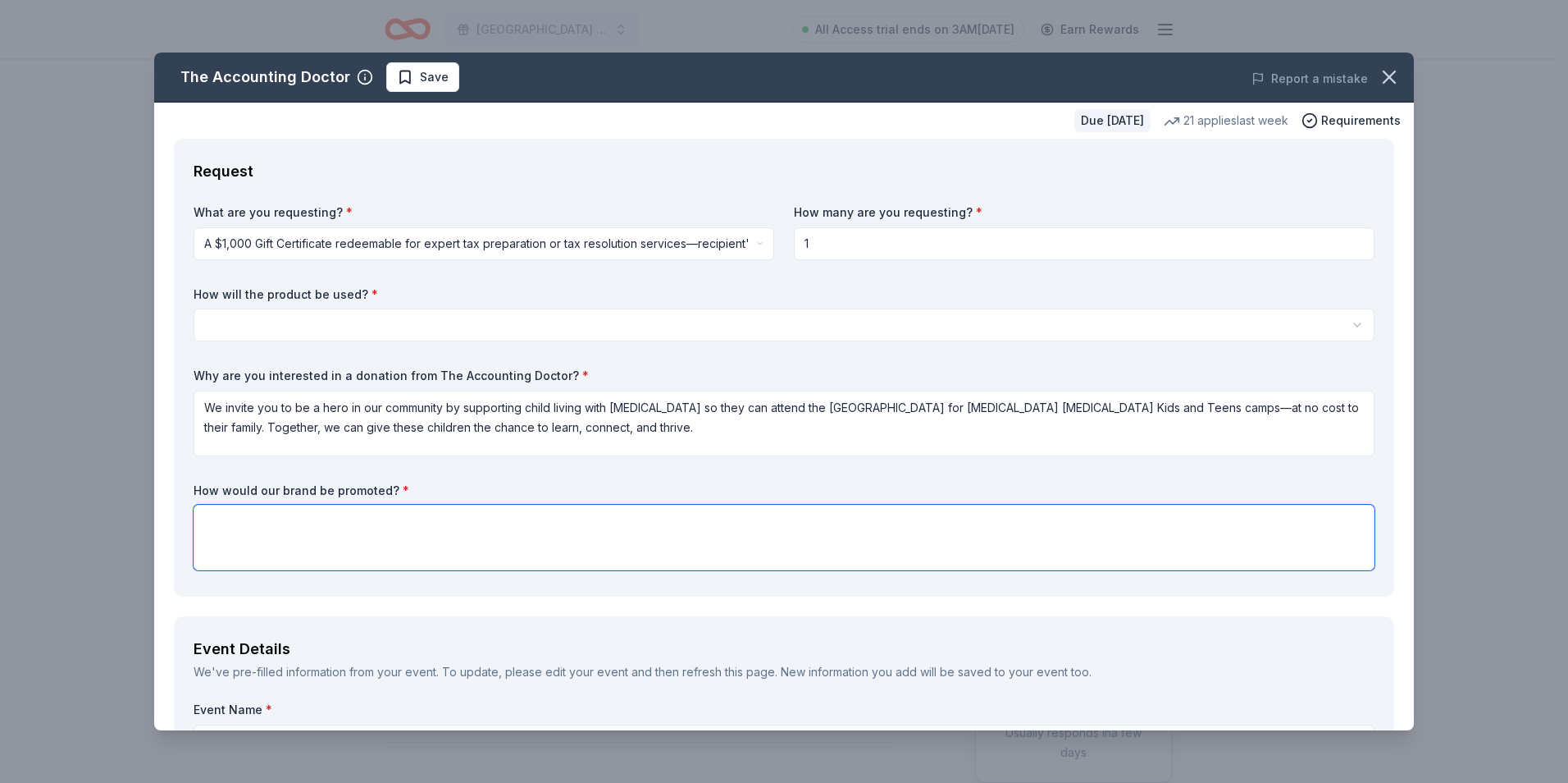
type textarea "We will promote you on social media and any publications."
type input "1"
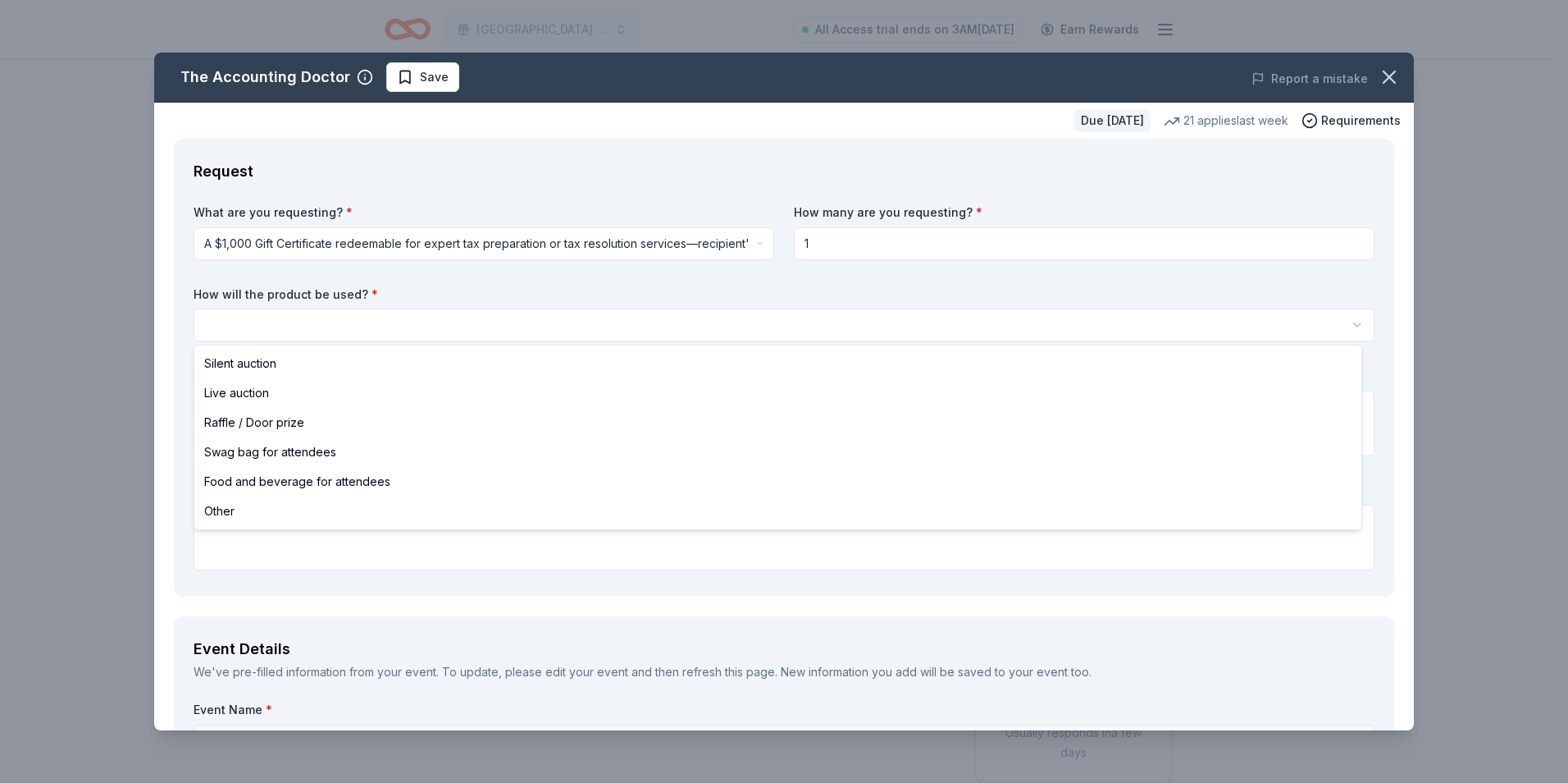
click at [902, 317] on html "El Paso Center for [MEDICAL_DATA] Golf Tournament Fundraiser All Access trial e…" at bounding box center [784, 392] width 1568 height 783
select select "silentAuction"
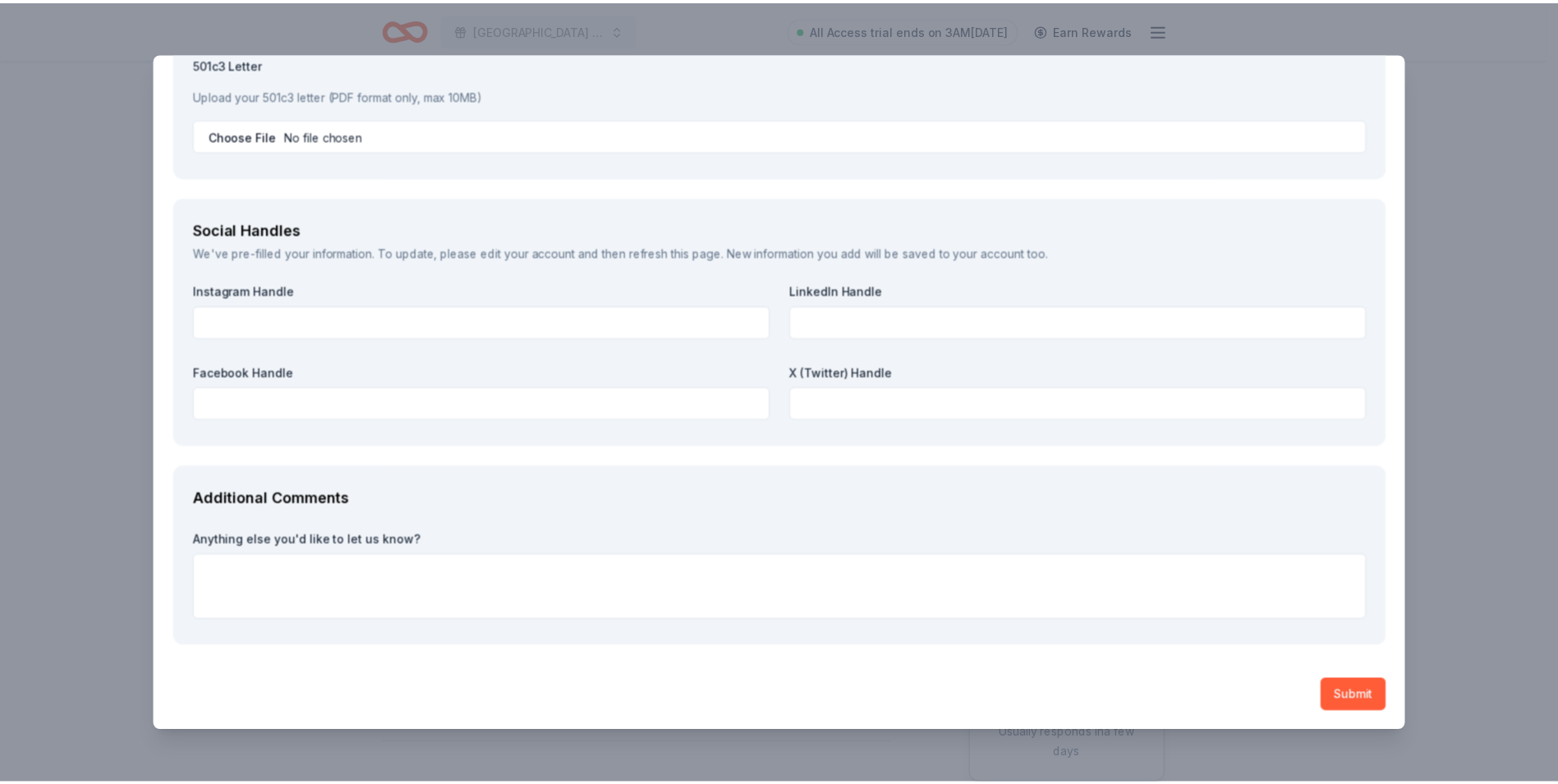
scroll to position [1748, 0]
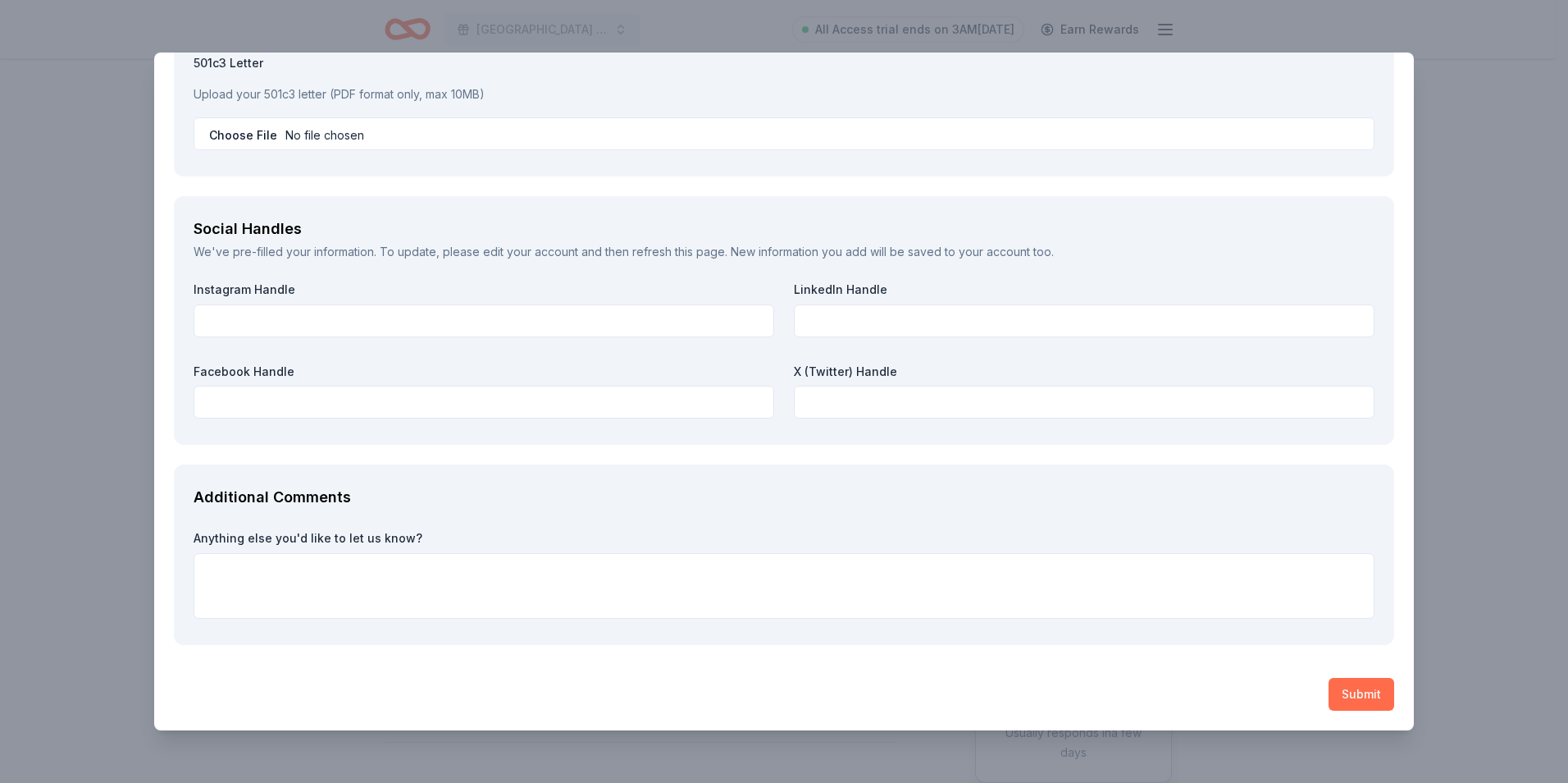
click at [1346, 687] on button "Submit" at bounding box center [1361, 693] width 65 height 33
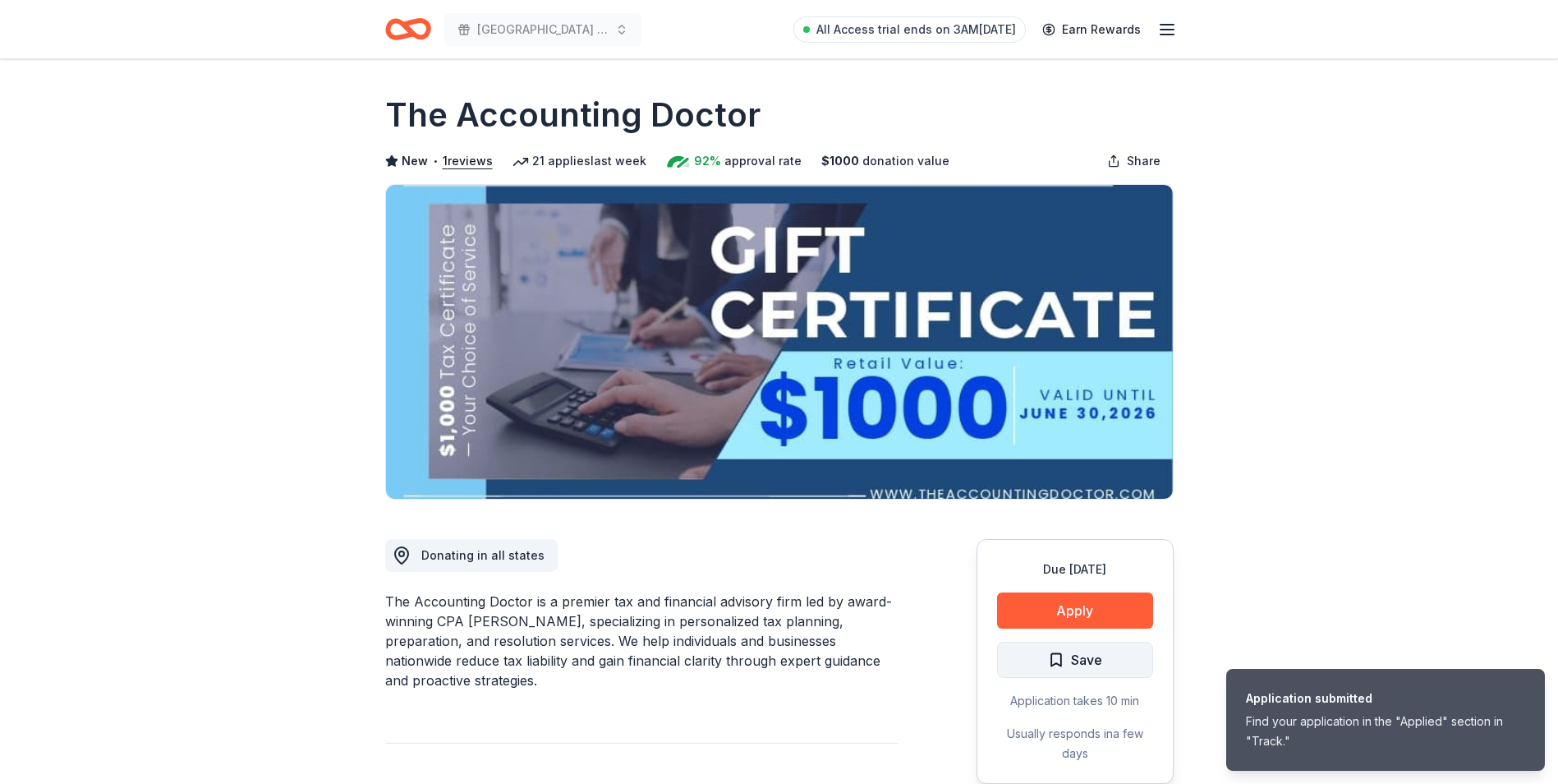
click at [1097, 645] on button "Save" at bounding box center [1075, 659] width 156 height 36
